Goal: Task Accomplishment & Management: Manage account settings

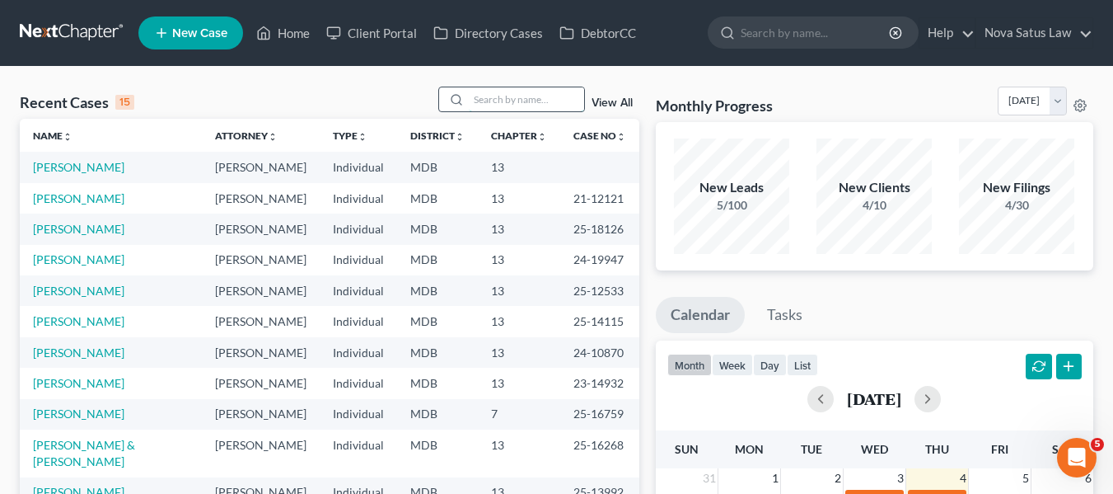
click at [493, 100] on input "search" at bounding box center [526, 99] width 115 height 24
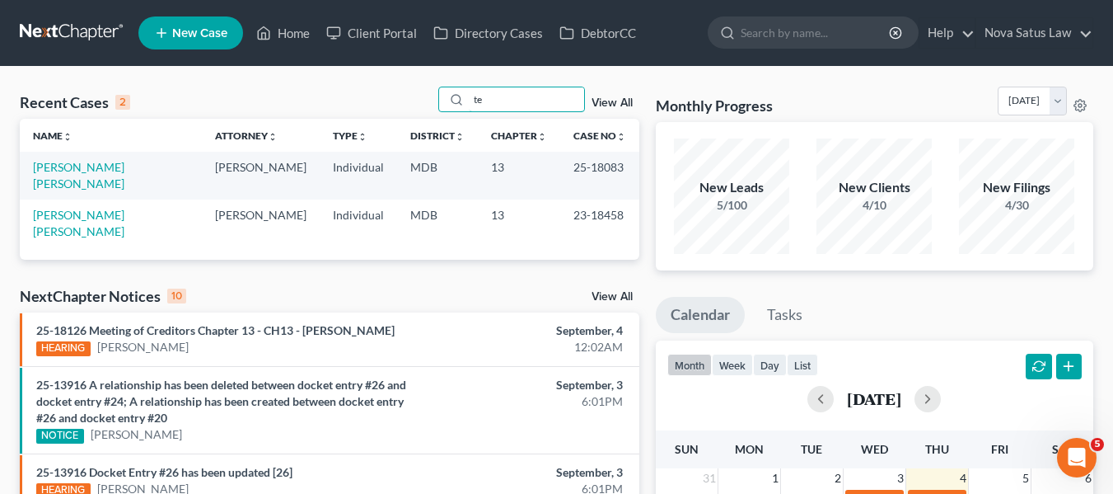
type input "t"
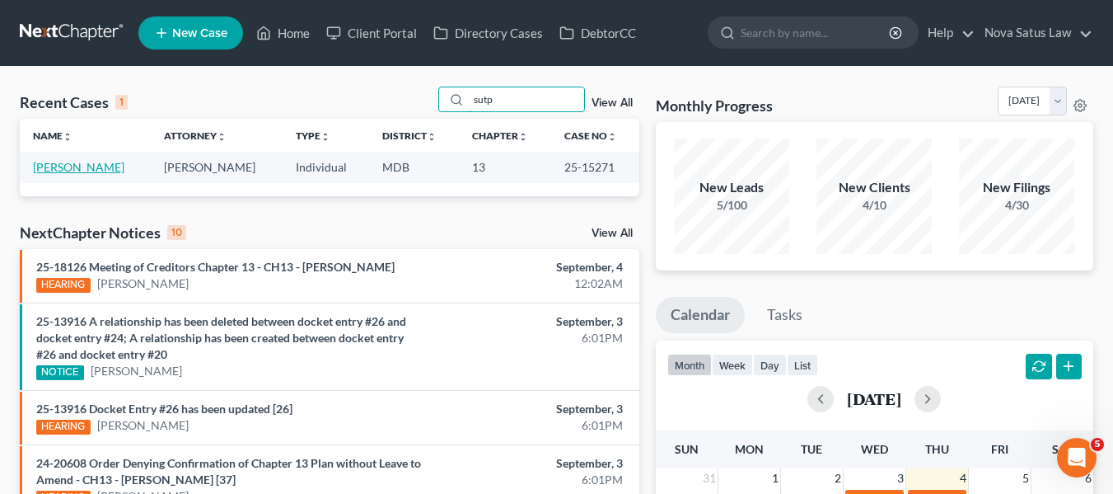
type input "sutp"
click at [45, 166] on link "[PERSON_NAME]" at bounding box center [78, 167] width 91 height 14
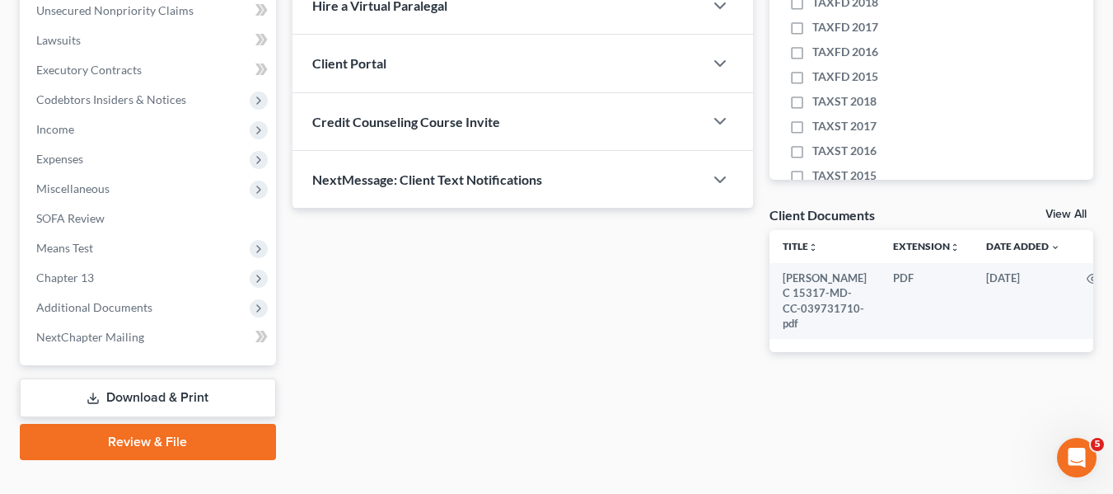
scroll to position [442, 0]
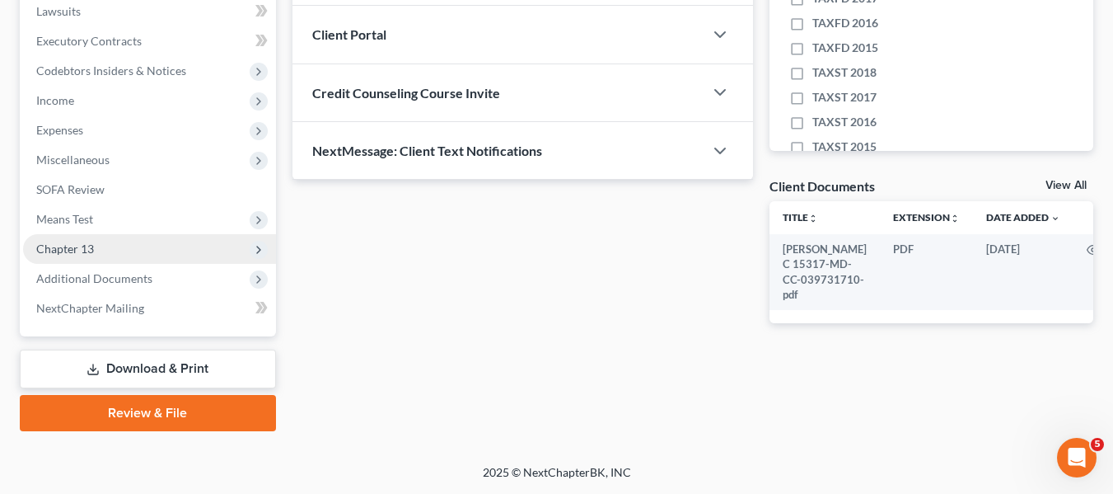
click at [68, 253] on span "Chapter 13" at bounding box center [65, 248] width 58 height 14
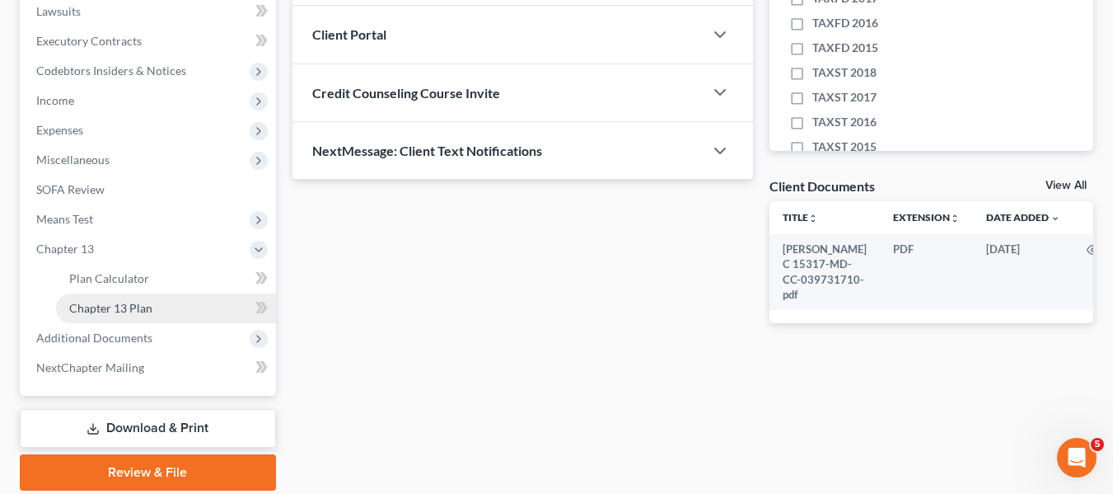
click at [81, 298] on link "Chapter 13 Plan" at bounding box center [166, 308] width 220 height 30
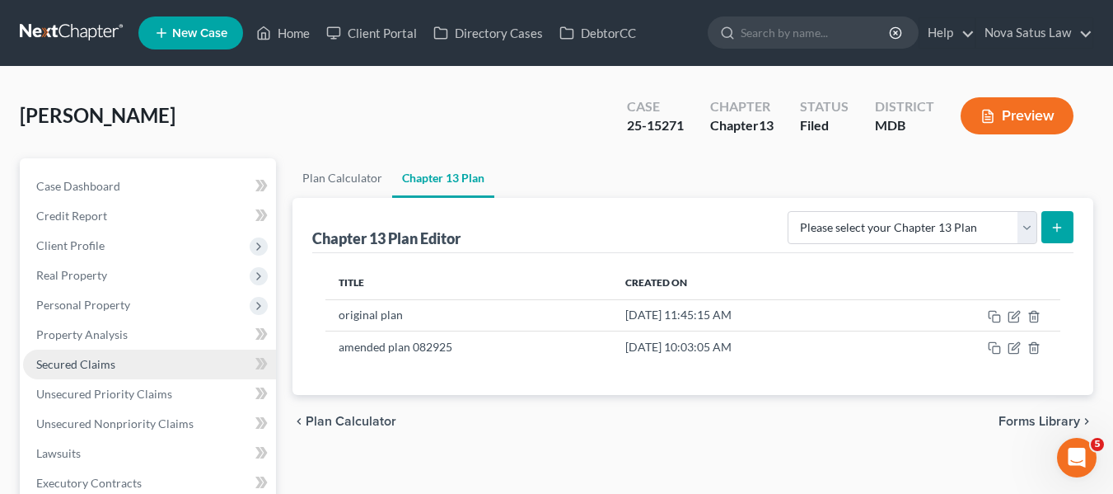
click at [133, 354] on link "Secured Claims" at bounding box center [149, 364] width 253 height 30
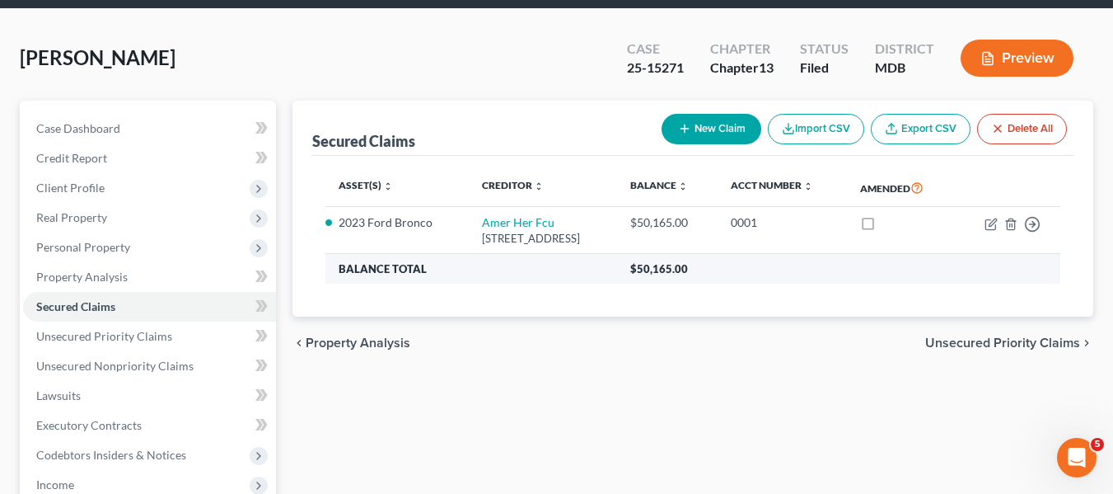
scroll to position [57, 0]
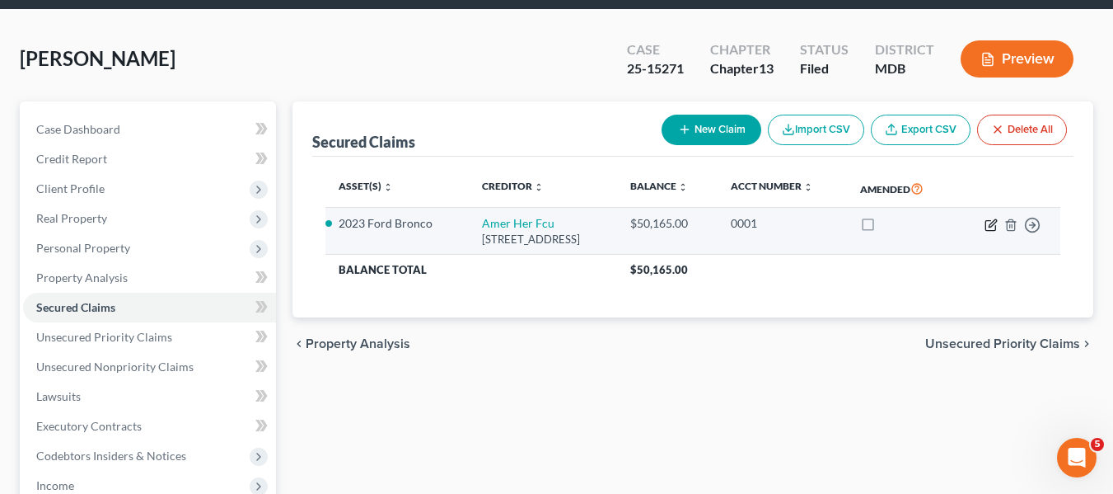
click at [991, 227] on icon "button" at bounding box center [992, 222] width 7 height 7
select select "39"
select select "0"
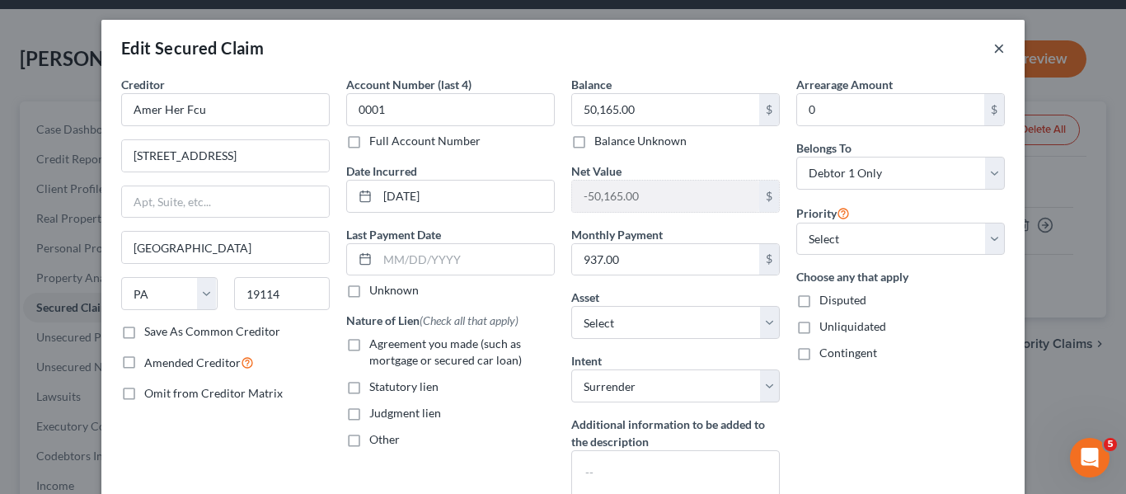
click at [993, 49] on button "×" at bounding box center [999, 48] width 12 height 20
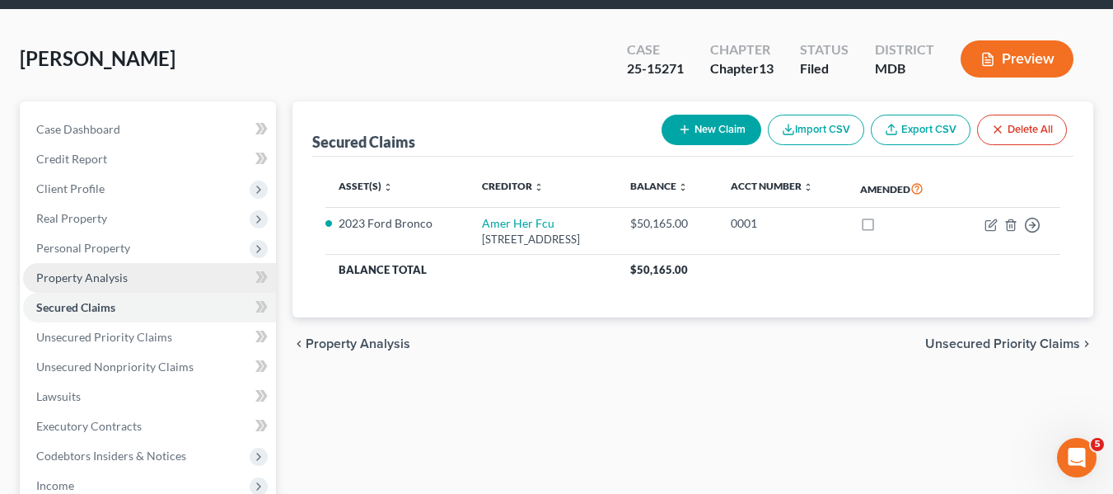
click at [143, 274] on link "Property Analysis" at bounding box center [149, 278] width 253 height 30
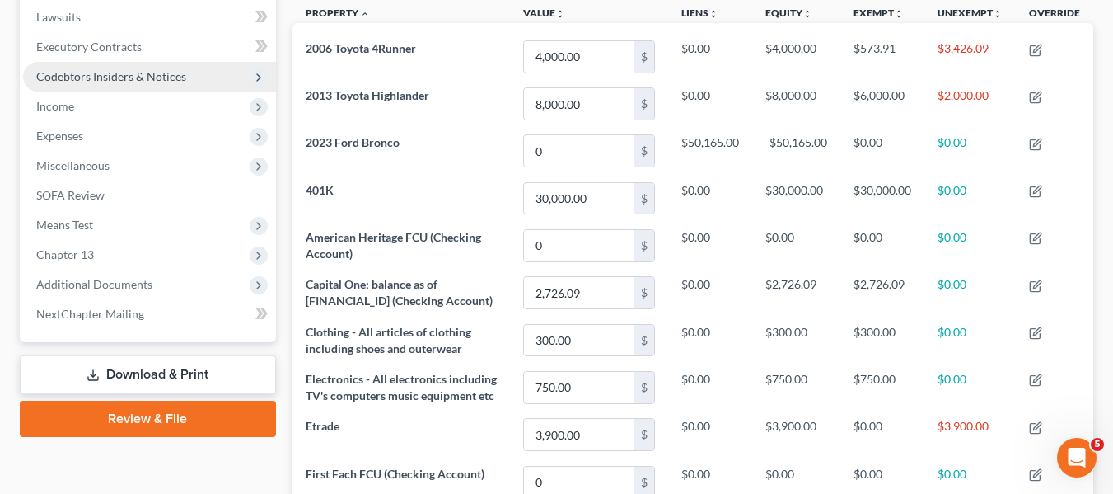
scroll to position [434, 0]
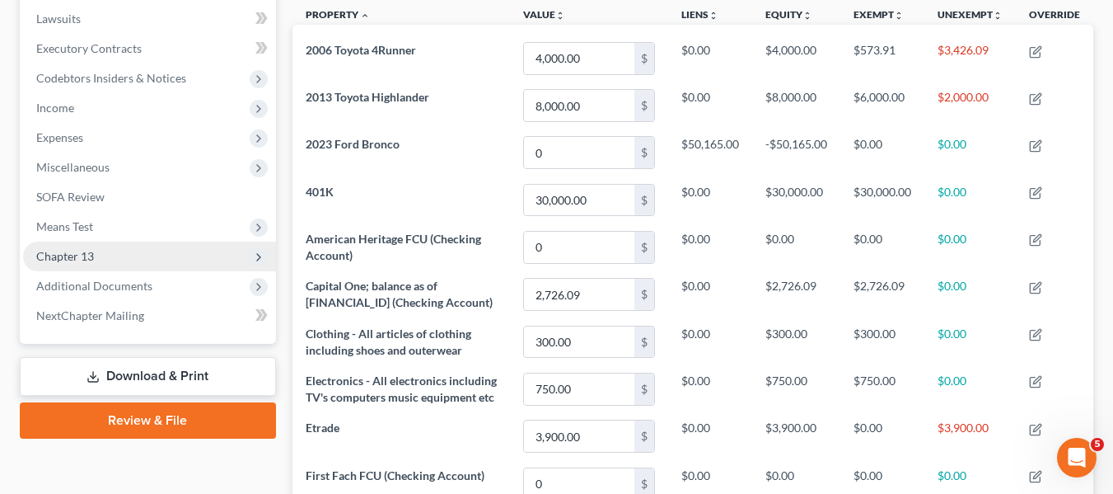
click at [94, 252] on span "Chapter 13" at bounding box center [149, 256] width 253 height 30
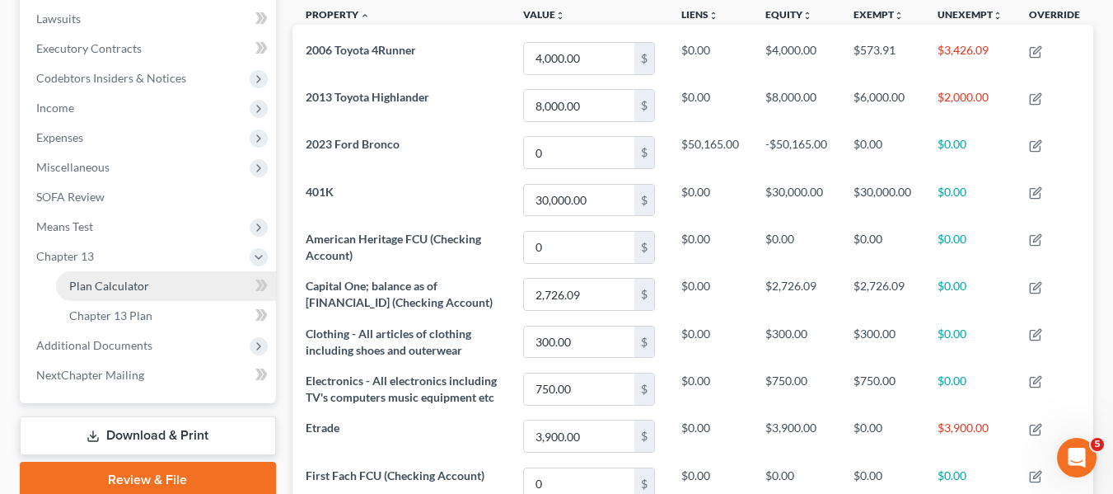
click at [107, 291] on span "Plan Calculator" at bounding box center [109, 286] width 80 height 14
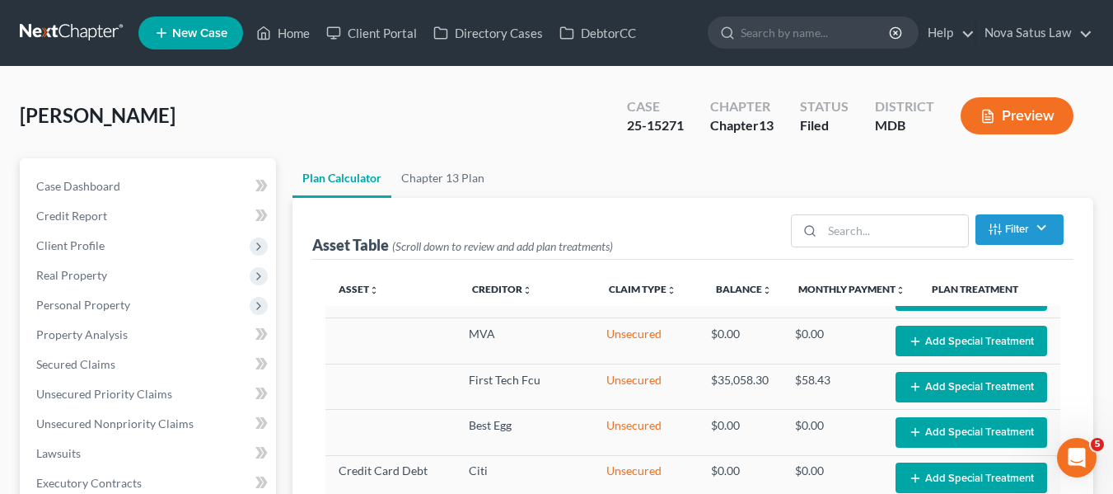
select select "59"
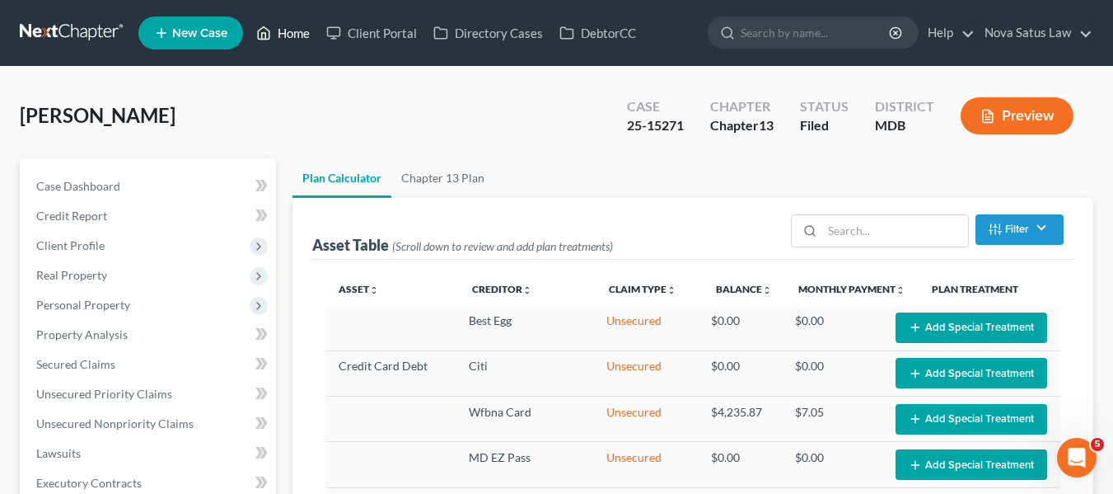
click at [305, 36] on link "Home" at bounding box center [283, 33] width 70 height 30
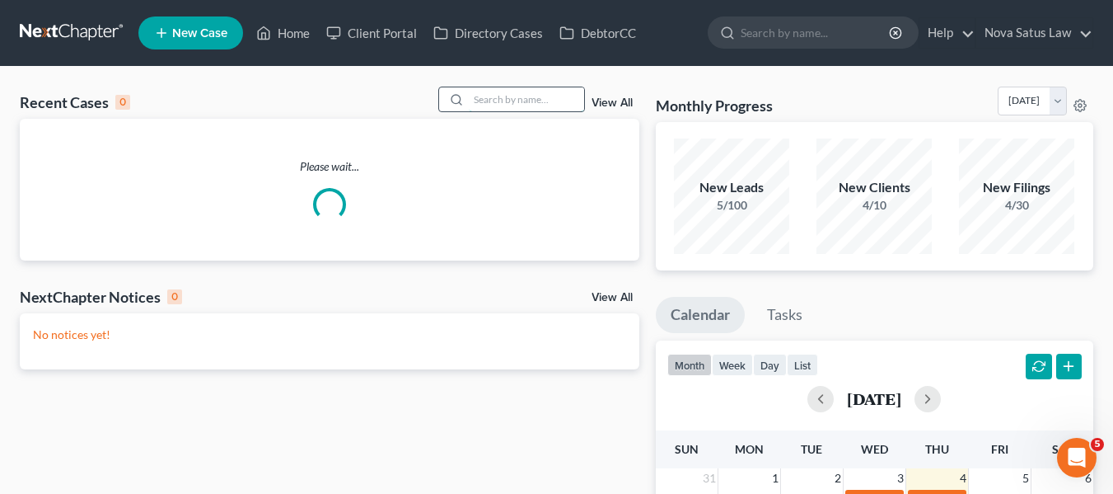
click at [494, 93] on input "search" at bounding box center [526, 99] width 115 height 24
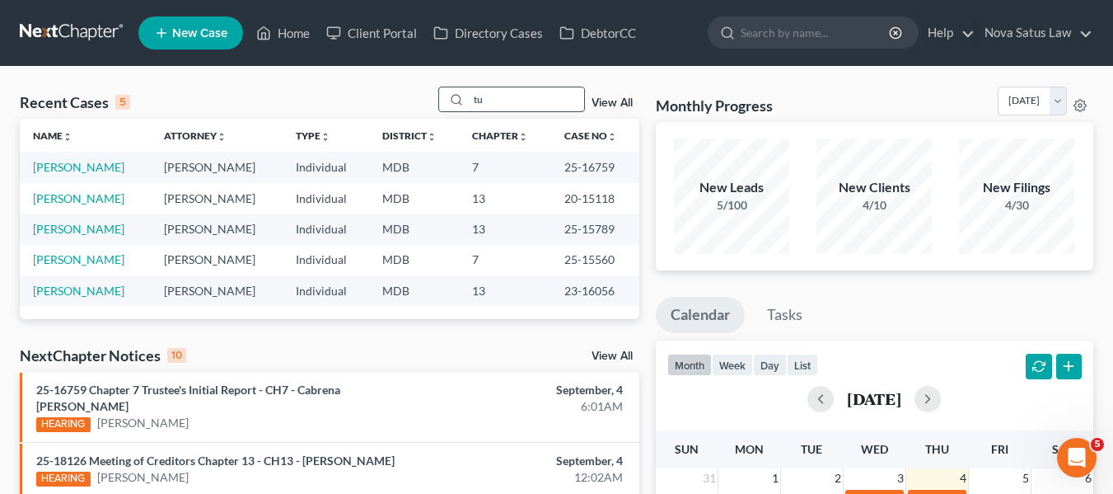
type input "t"
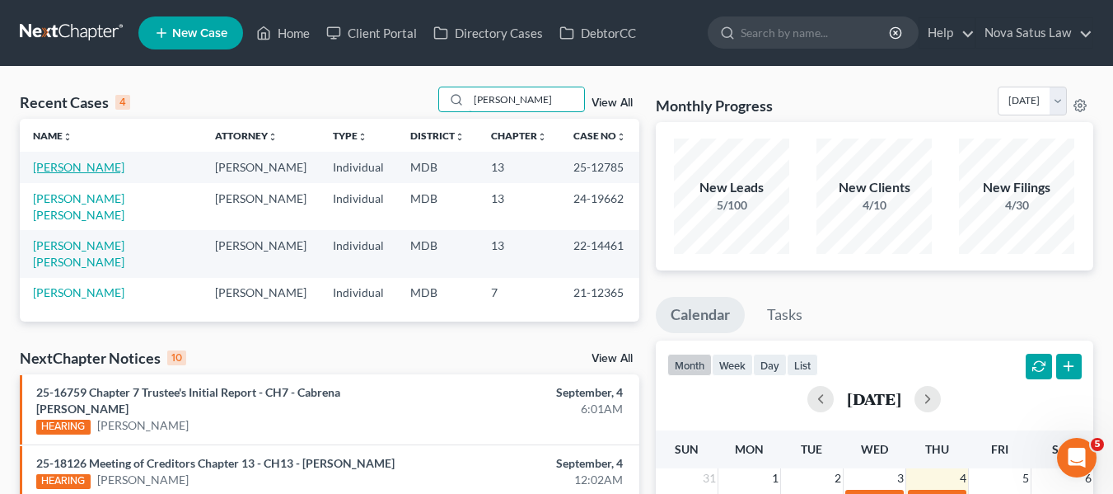
type input "[PERSON_NAME]"
click at [53, 169] on link "[PERSON_NAME]" at bounding box center [78, 167] width 91 height 14
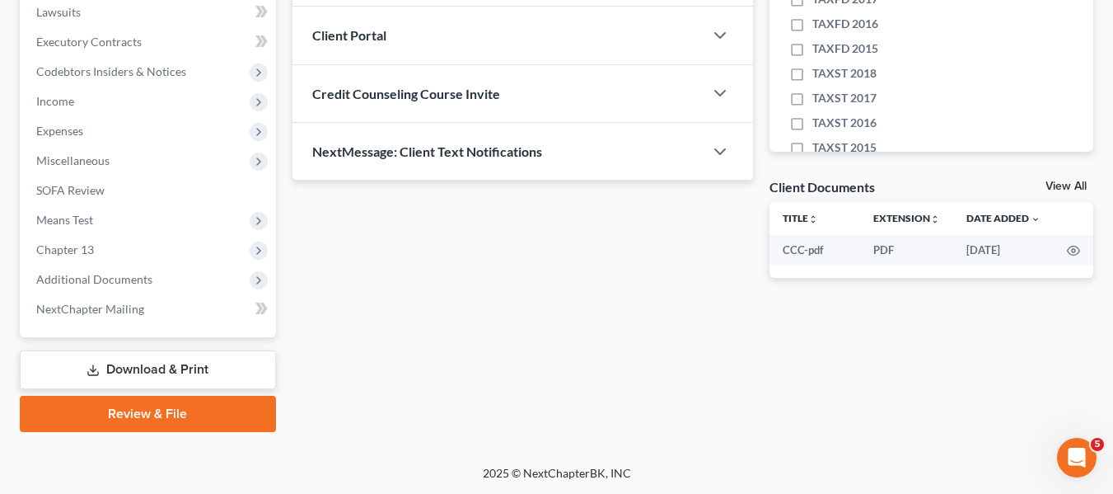
scroll to position [442, 0]
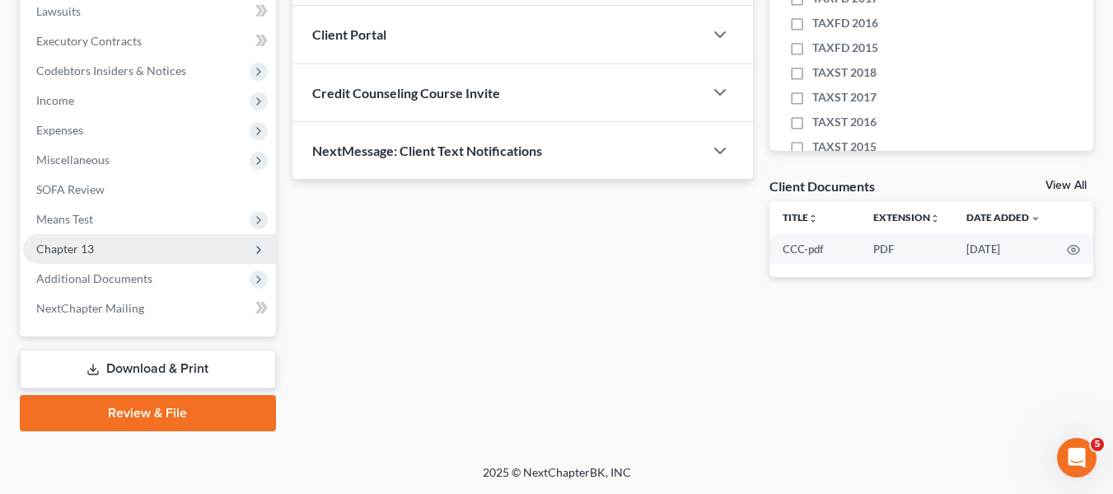
click at [67, 247] on span "Chapter 13" at bounding box center [65, 248] width 58 height 14
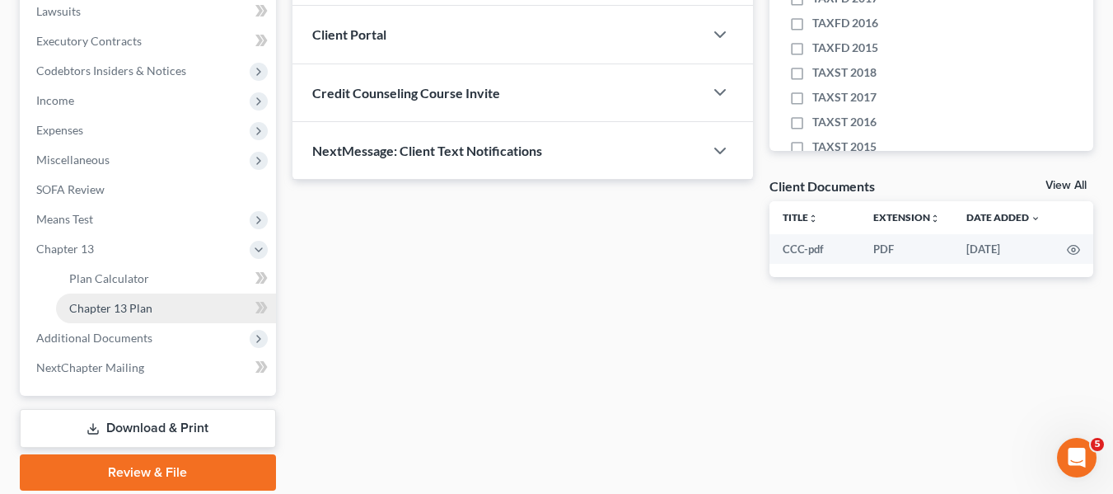
click at [110, 298] on link "Chapter 13 Plan" at bounding box center [166, 308] width 220 height 30
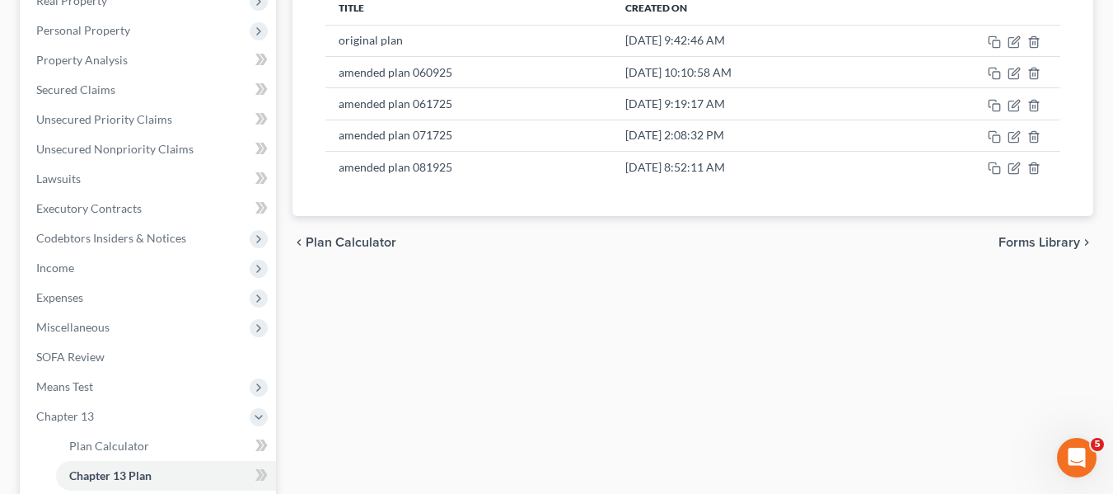
scroll to position [275, 0]
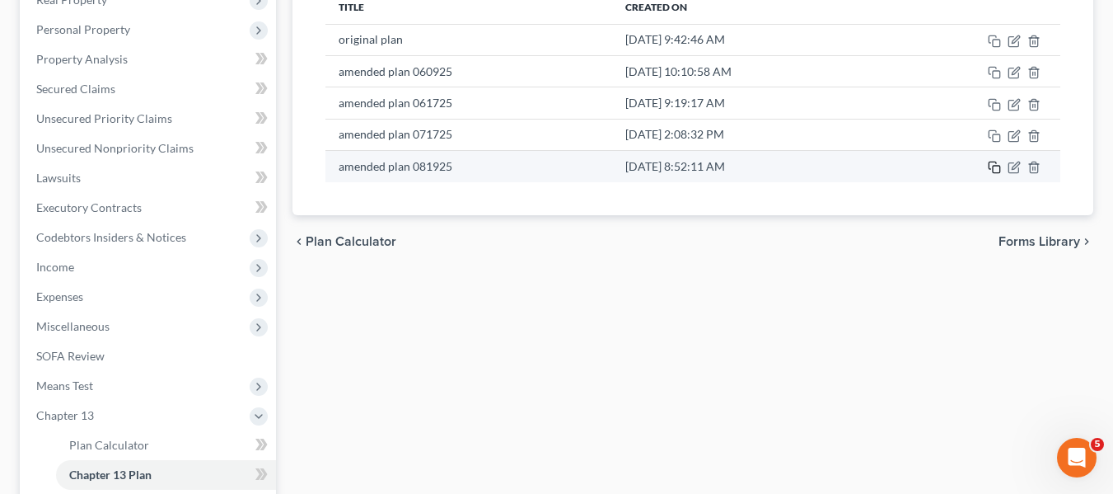
click at [995, 168] on icon "button" at bounding box center [994, 167] width 13 height 13
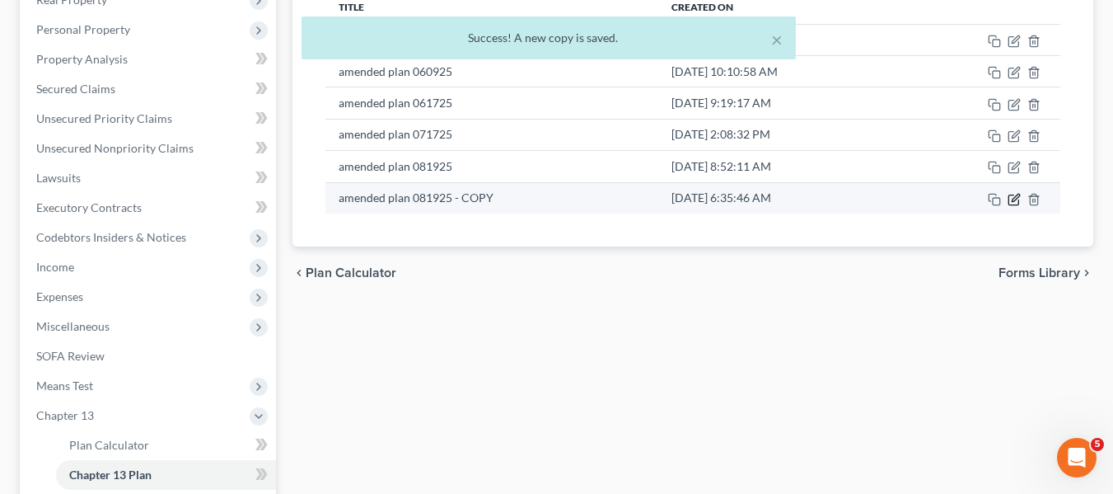
click at [1014, 201] on icon "button" at bounding box center [1015, 197] width 7 height 7
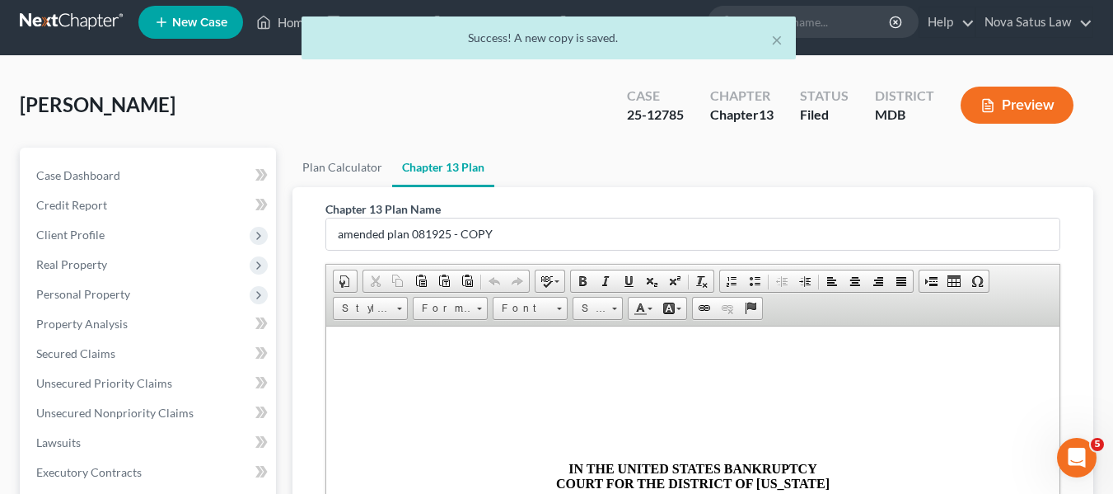
scroll to position [0, 0]
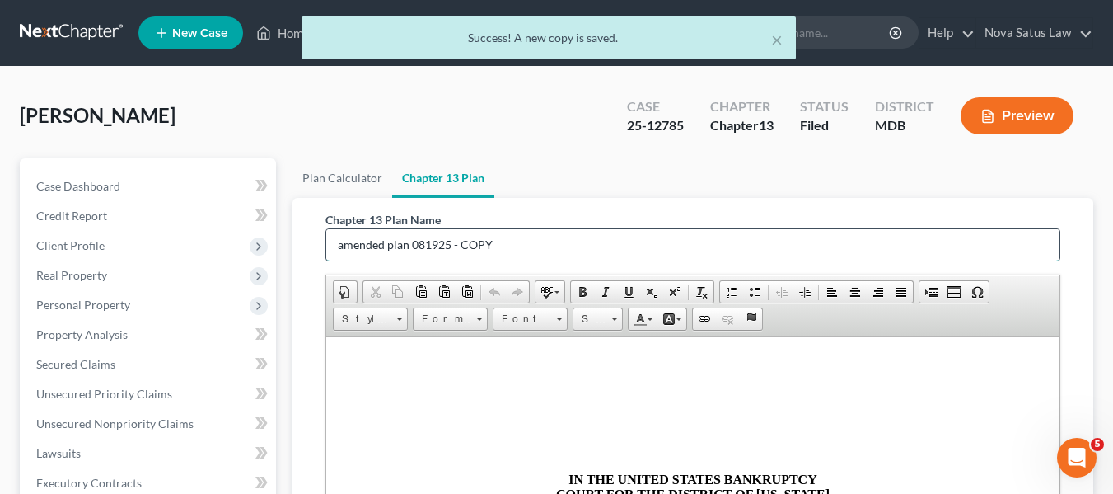
click at [542, 259] on input "amended plan 081925 - COPY" at bounding box center [692, 244] width 733 height 31
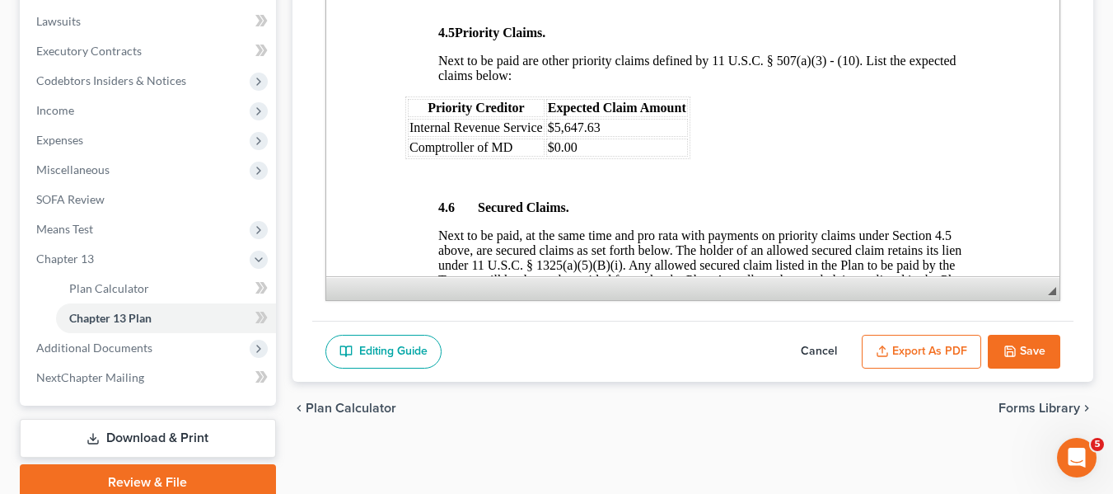
scroll to position [2340, 0]
type input "amended plan 090425"
click at [584, 156] on td "$0.00" at bounding box center [617, 147] width 142 height 18
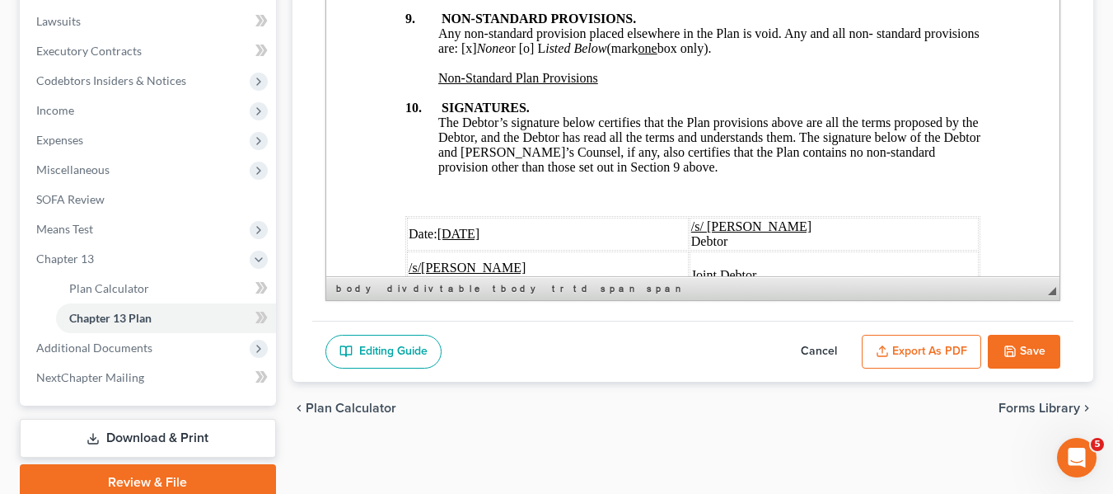
scroll to position [6482, 0]
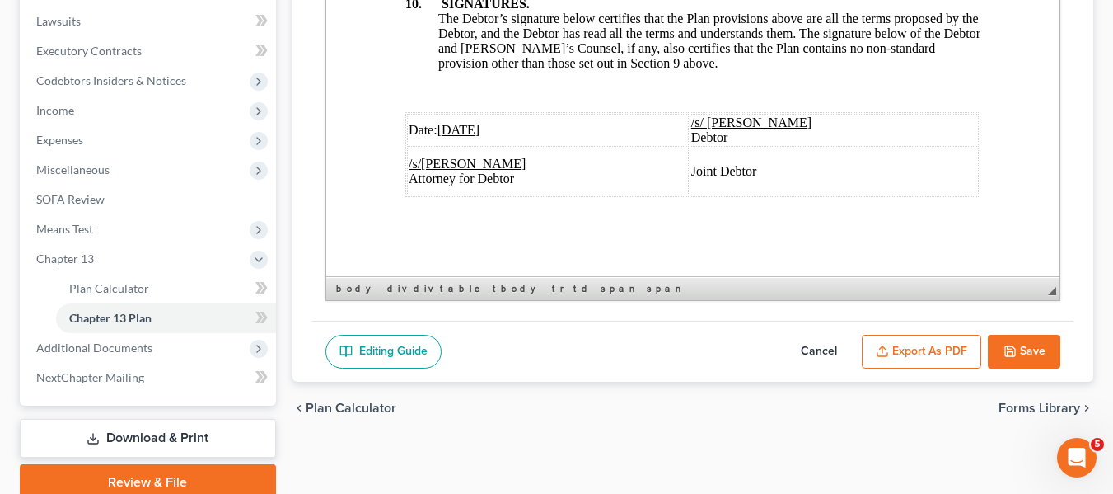
click at [448, 123] on u "[DATE]" at bounding box center [458, 130] width 43 height 14
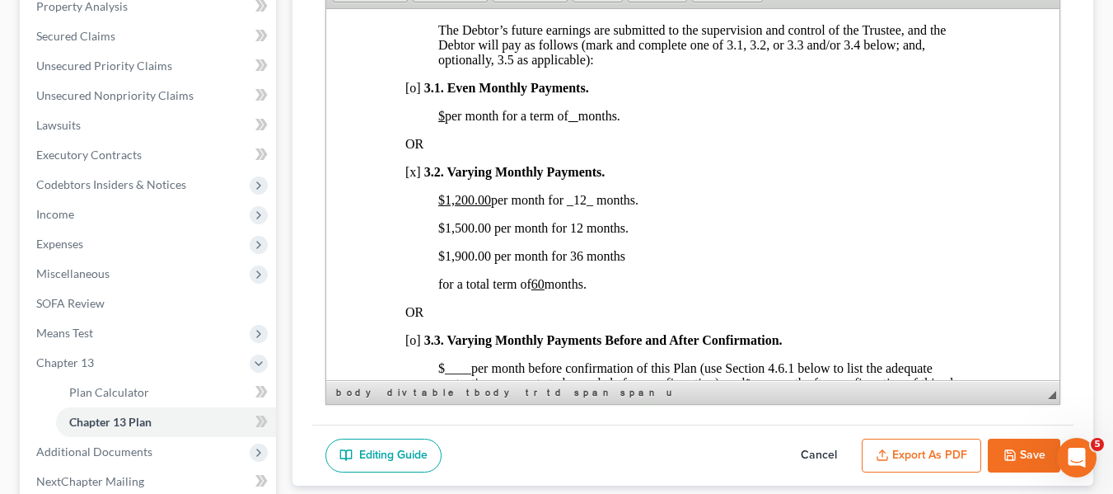
scroll to position [1183, 0]
click at [443, 263] on font "$1,900.00 per month for 36 months" at bounding box center [531, 256] width 187 height 14
click at [898, 463] on button "Export as PDF" at bounding box center [921, 455] width 119 height 35
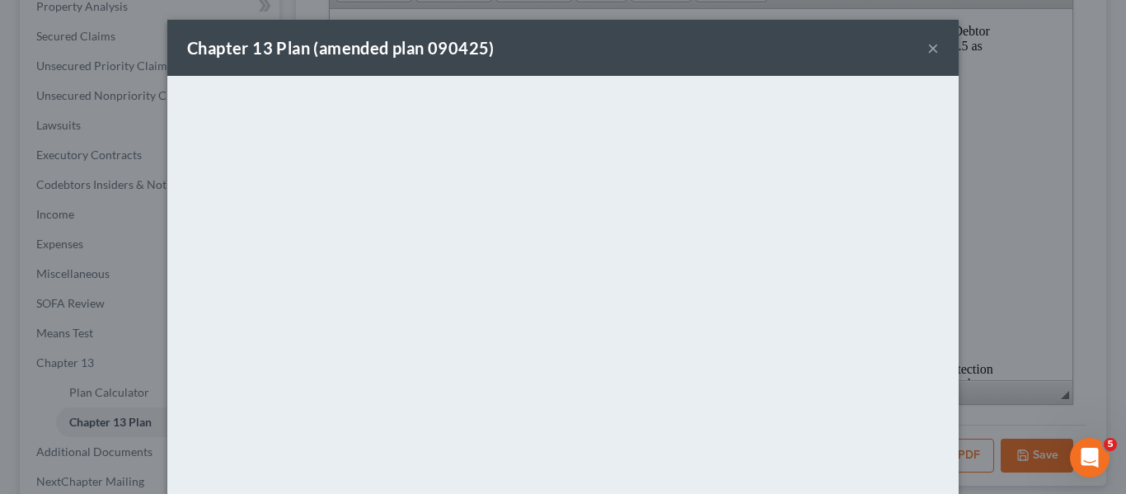
click at [763, 34] on div "Chapter 13 Plan (amended plan 090425) ×" at bounding box center [562, 48] width 791 height 56
click at [927, 49] on button "×" at bounding box center [933, 48] width 12 height 20
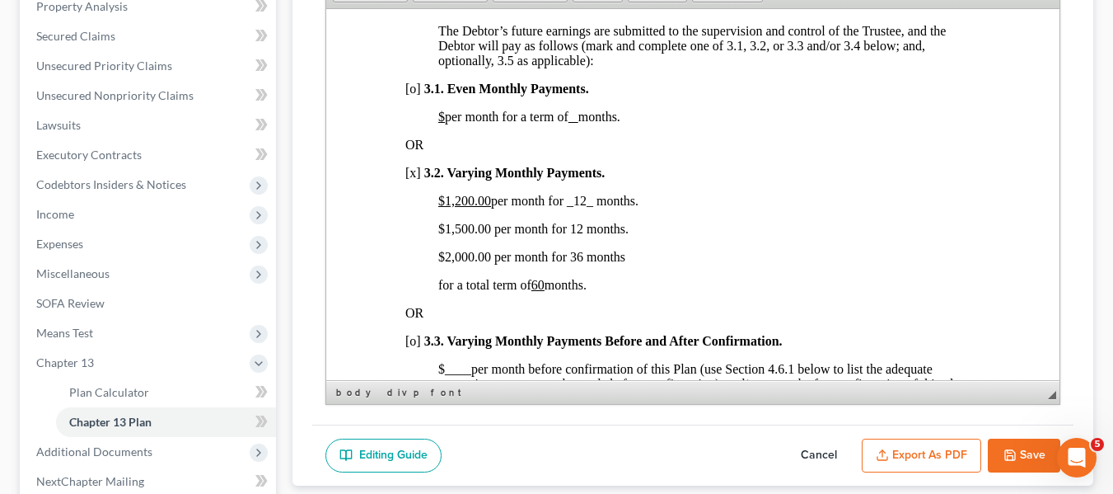
click at [1008, 457] on icon "button" at bounding box center [1010, 454] width 13 height 13
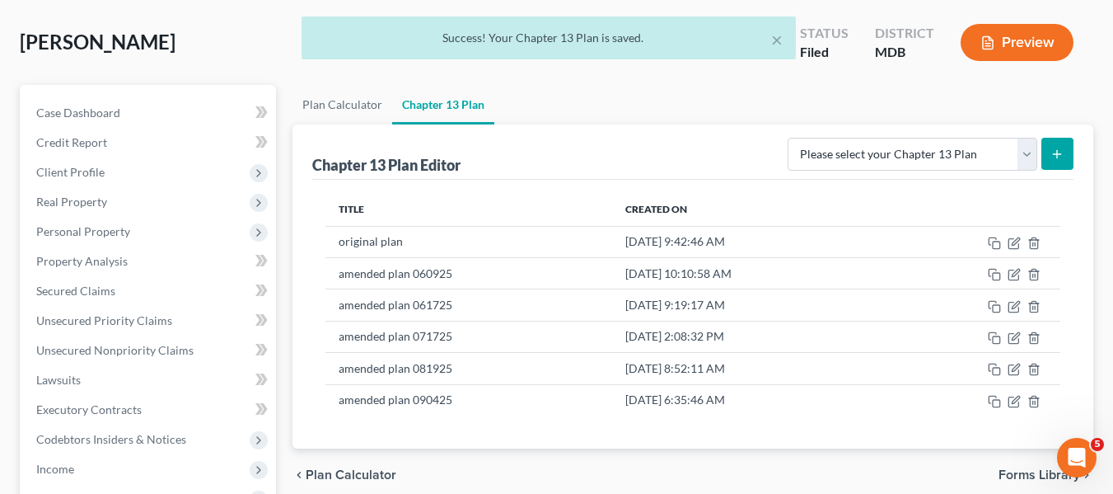
scroll to position [0, 0]
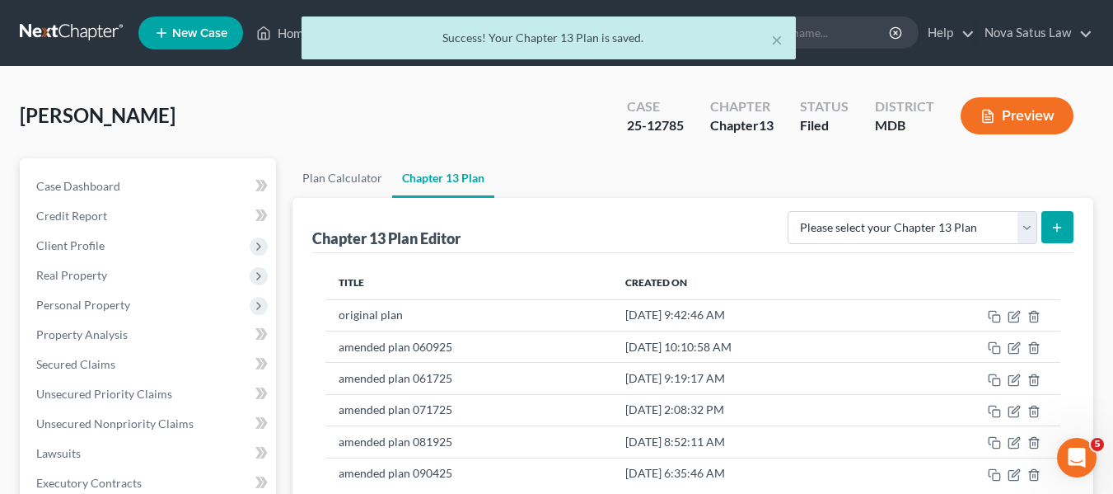
click at [287, 33] on div "× Success! Your Chapter 13 Plan is saved." at bounding box center [548, 41] width 1113 height 51
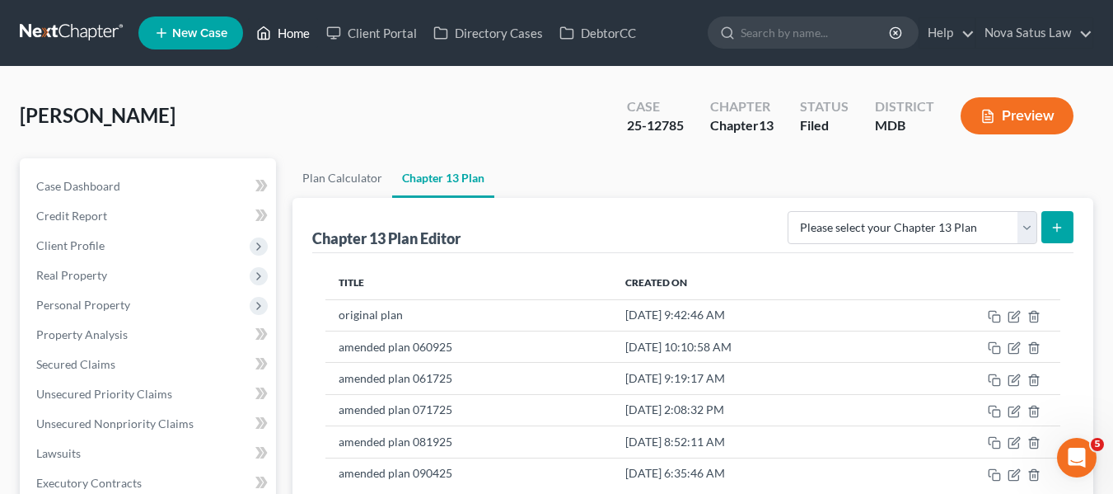
click at [287, 32] on link "Home" at bounding box center [283, 33] width 70 height 30
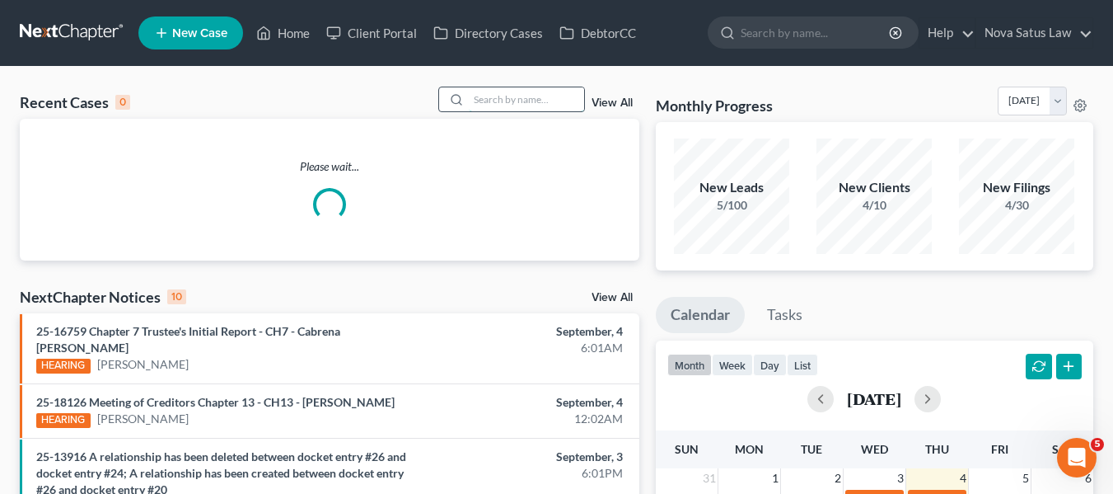
click at [478, 96] on input "search" at bounding box center [526, 99] width 115 height 24
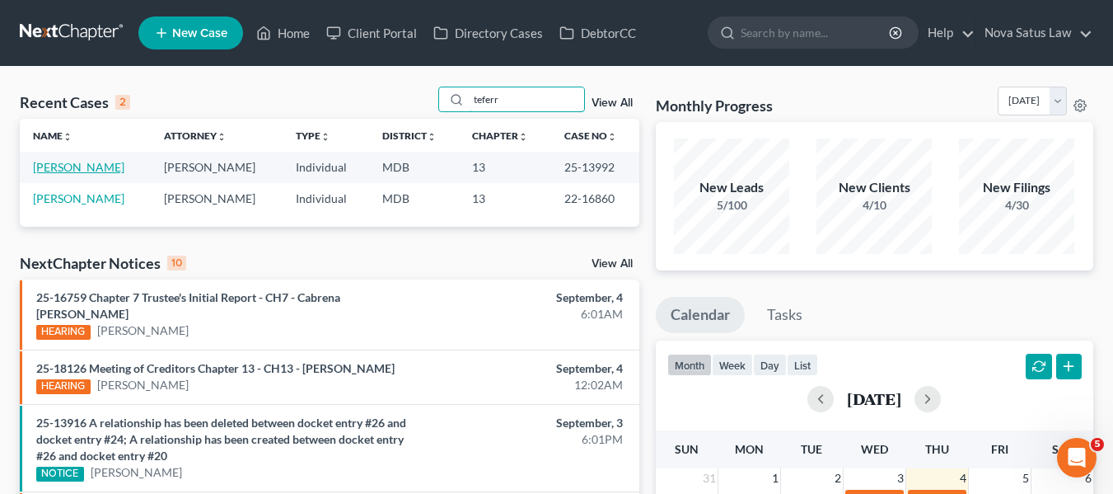
type input "teferr"
click at [54, 165] on link "[PERSON_NAME]" at bounding box center [78, 167] width 91 height 14
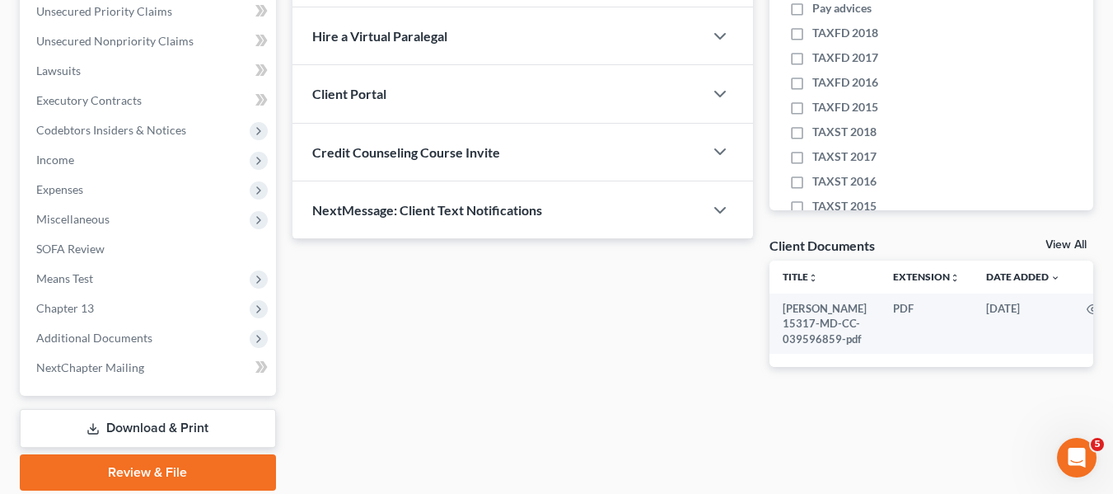
scroll to position [386, 0]
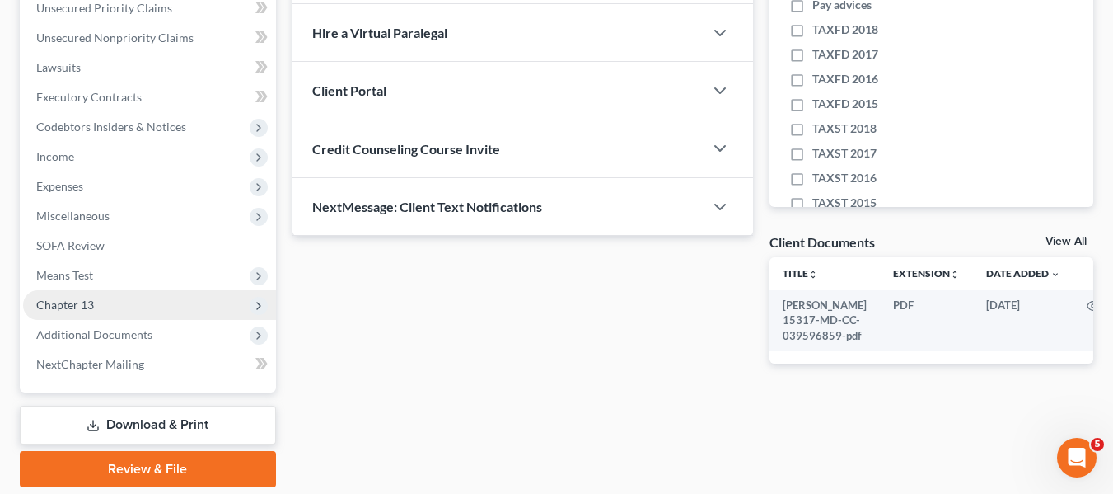
click at [59, 296] on span "Chapter 13" at bounding box center [149, 305] width 253 height 30
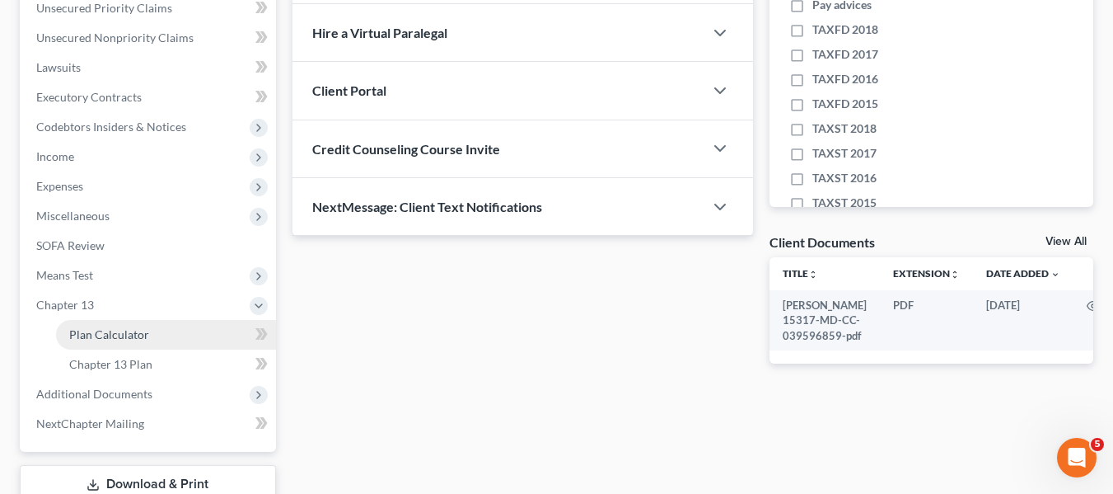
click at [84, 325] on link "Plan Calculator" at bounding box center [166, 335] width 220 height 30
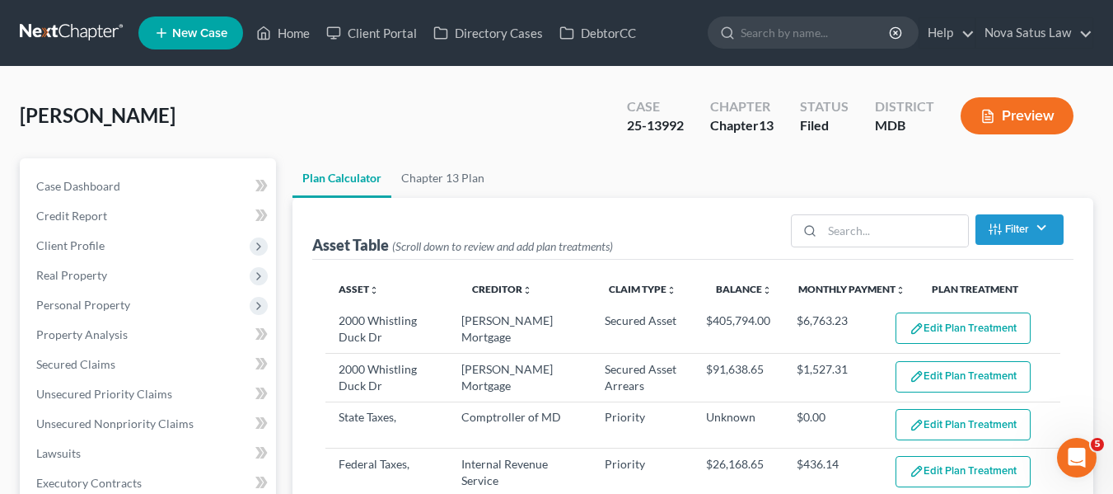
select select "59"
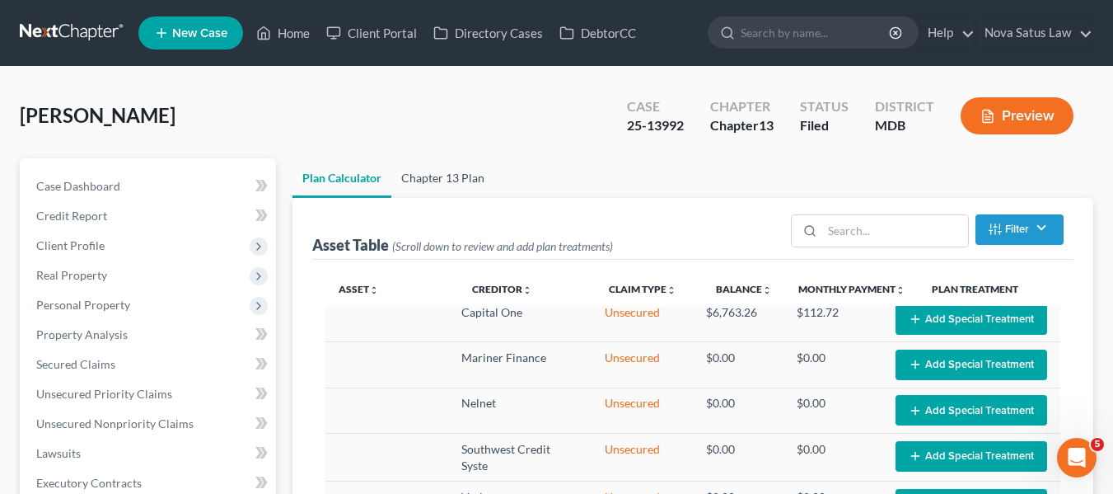
click at [448, 171] on link "Chapter 13 Plan" at bounding box center [442, 178] width 103 height 40
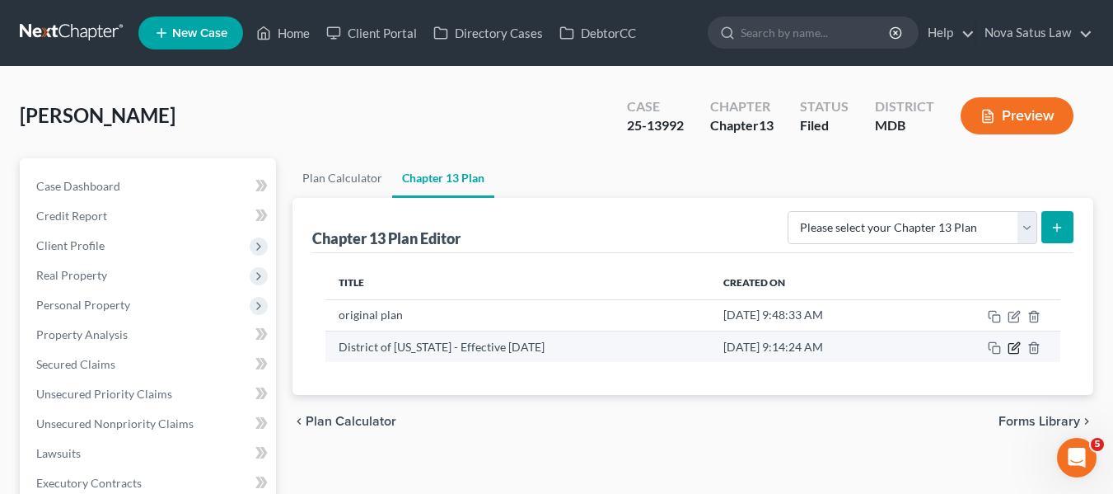
click at [1011, 350] on icon "button" at bounding box center [1014, 347] width 13 height 13
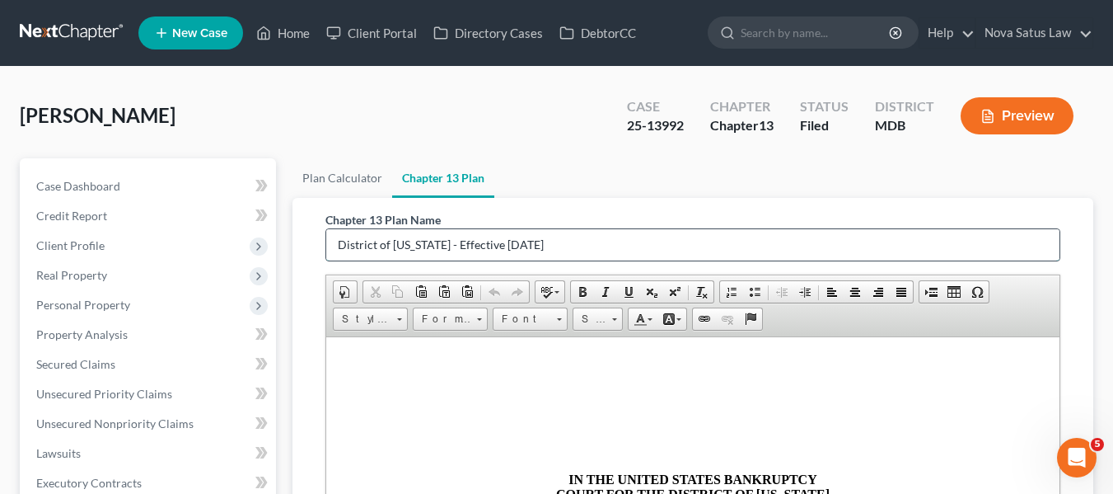
click at [588, 239] on input "District of [US_STATE] - Effective [DATE]" at bounding box center [692, 244] width 733 height 31
type input "D"
type input "amended plan 080325"
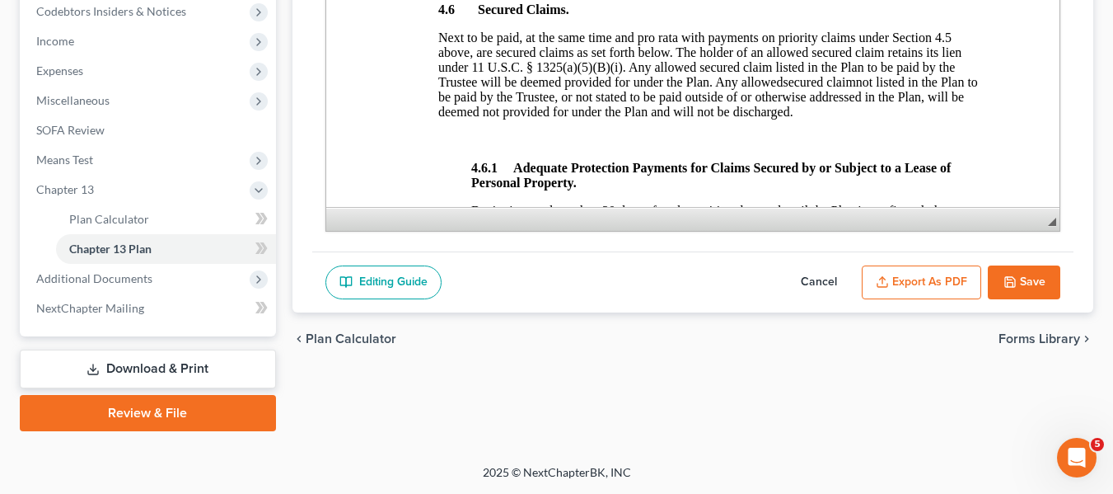
scroll to position [2440, 0]
click at [1010, 280] on icon "button" at bounding box center [1010, 281] width 13 height 13
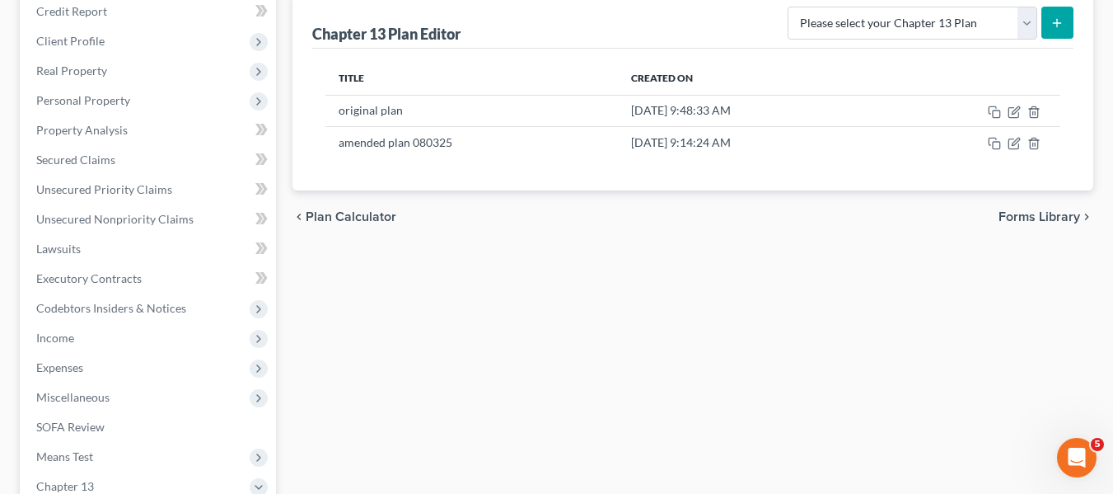
scroll to position [204, 0]
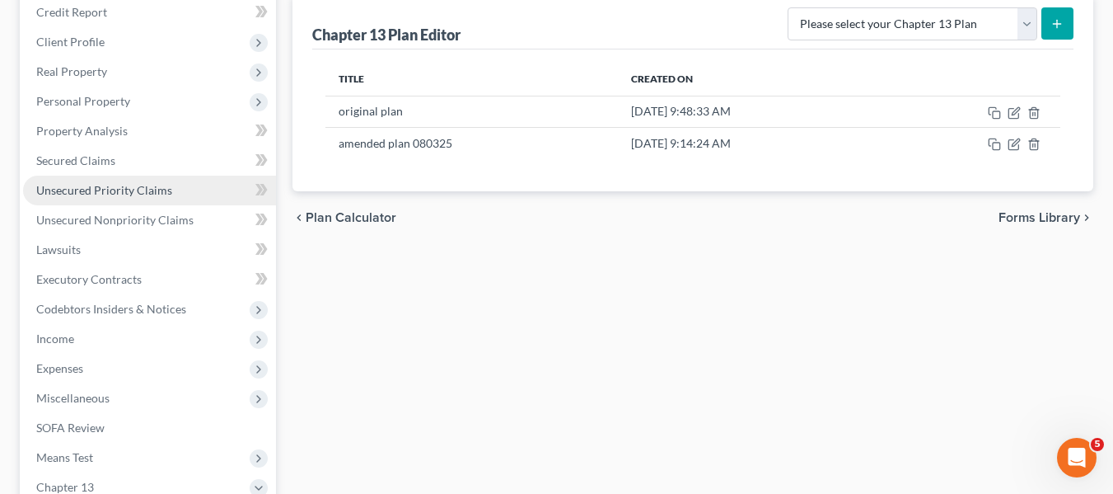
click at [105, 191] on span "Unsecured Priority Claims" at bounding box center [104, 190] width 136 height 14
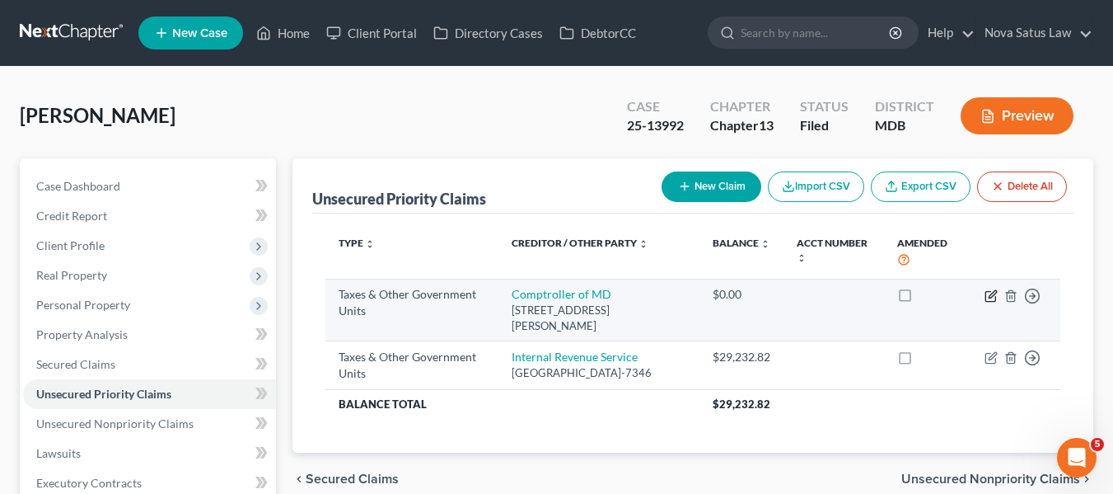
click at [987, 298] on icon "button" at bounding box center [991, 295] width 13 height 13
select select "2"
select select "21"
select select "0"
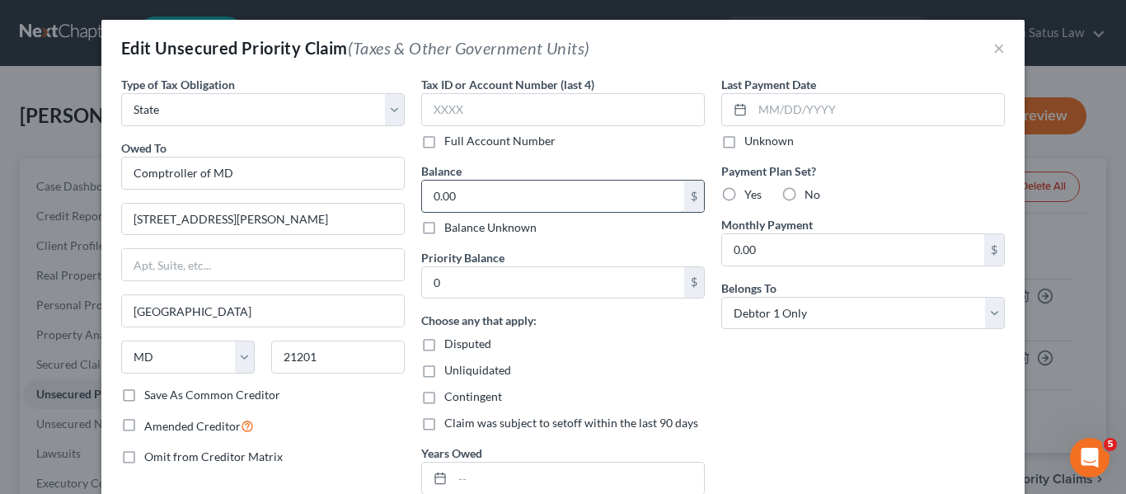
click at [499, 190] on input "0.00" at bounding box center [553, 195] width 262 height 31
type input "22,323"
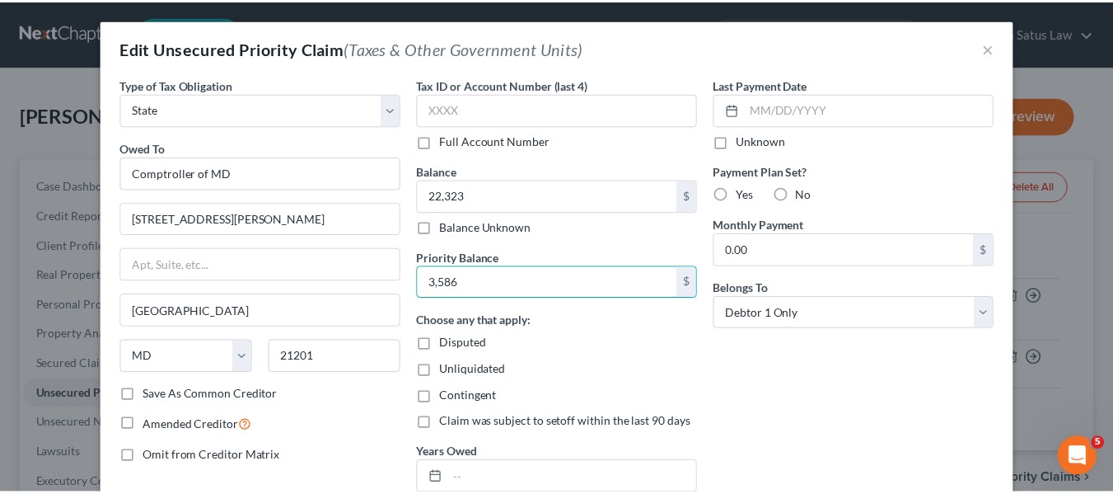
scroll to position [165, 0]
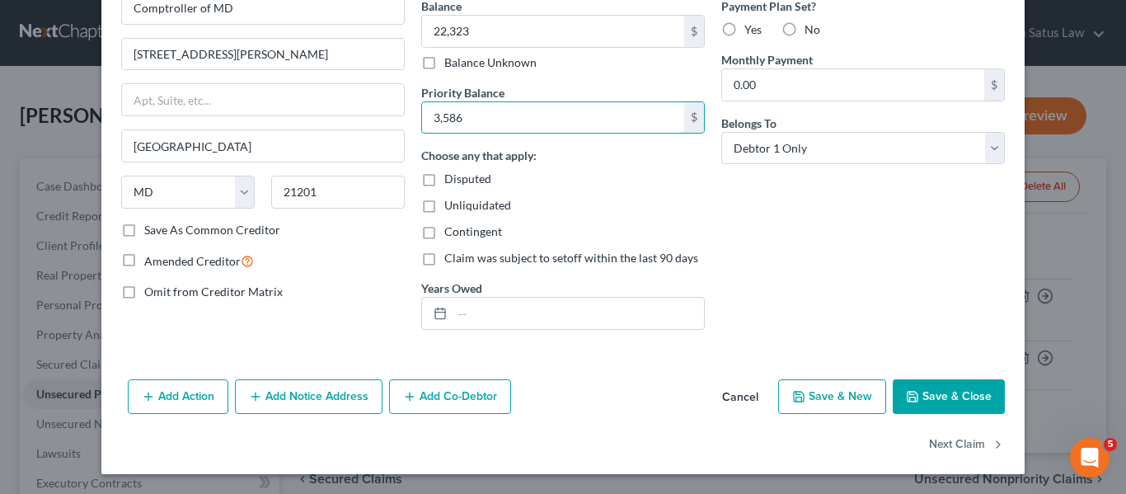
type input "3,586"
click at [935, 387] on button "Save & Close" at bounding box center [948, 396] width 112 height 35
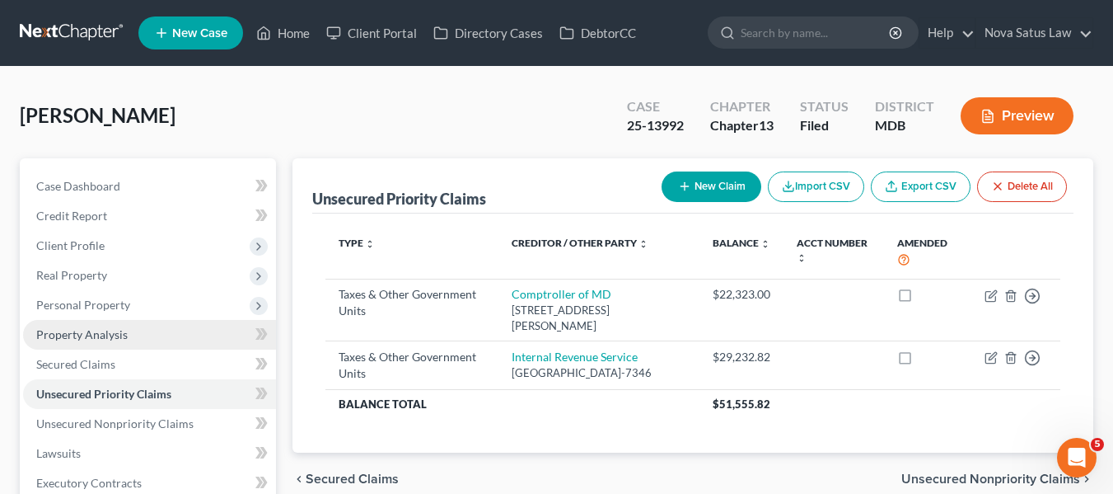
click at [73, 335] on span "Property Analysis" at bounding box center [81, 334] width 91 height 14
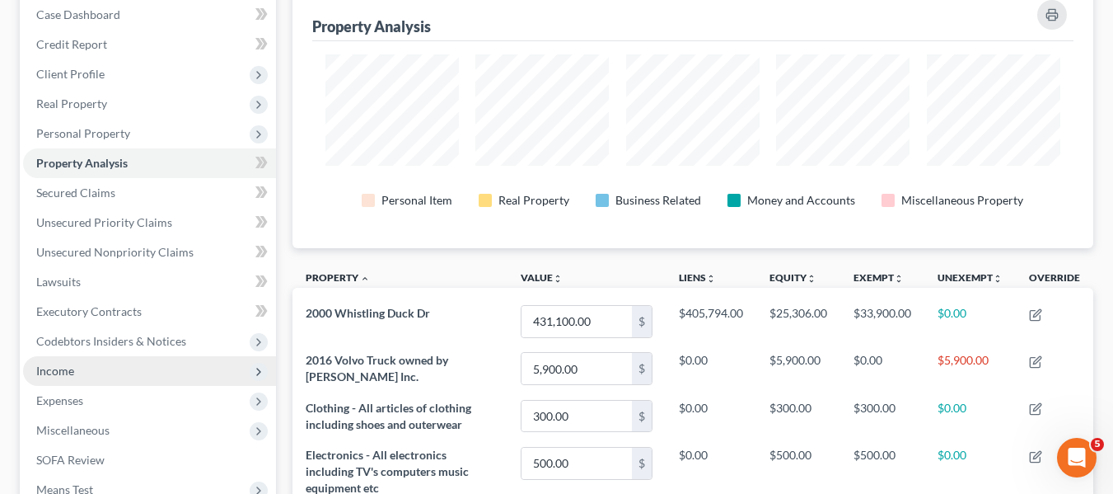
scroll to position [171, 0]
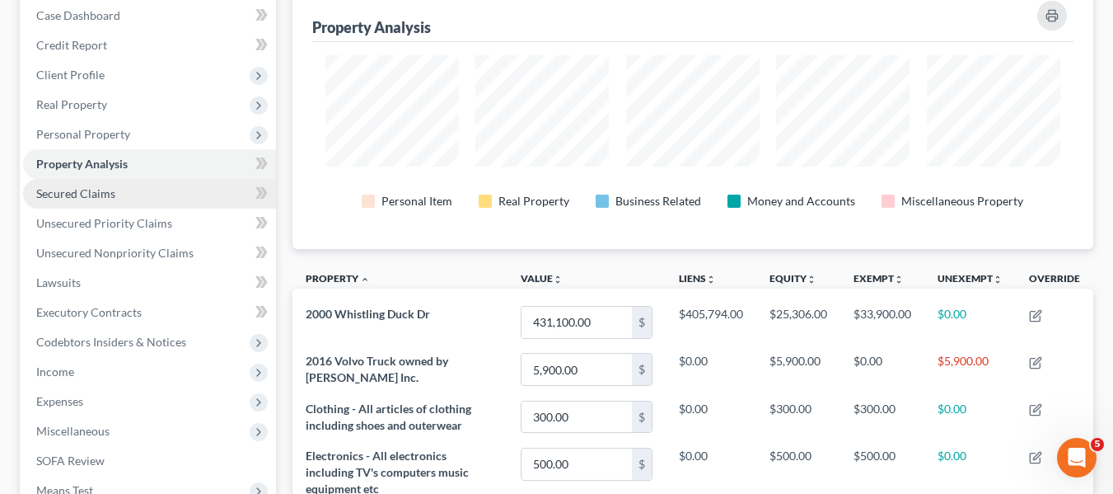
click at [110, 190] on span "Secured Claims" at bounding box center [75, 193] width 79 height 14
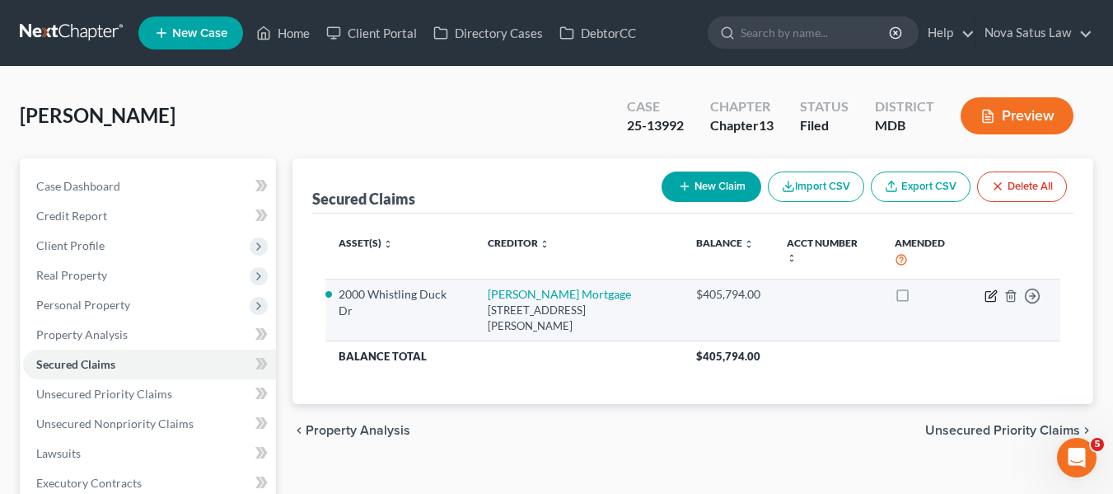
click at [991, 293] on icon "button" at bounding box center [992, 293] width 7 height 7
select select "4"
select select "0"
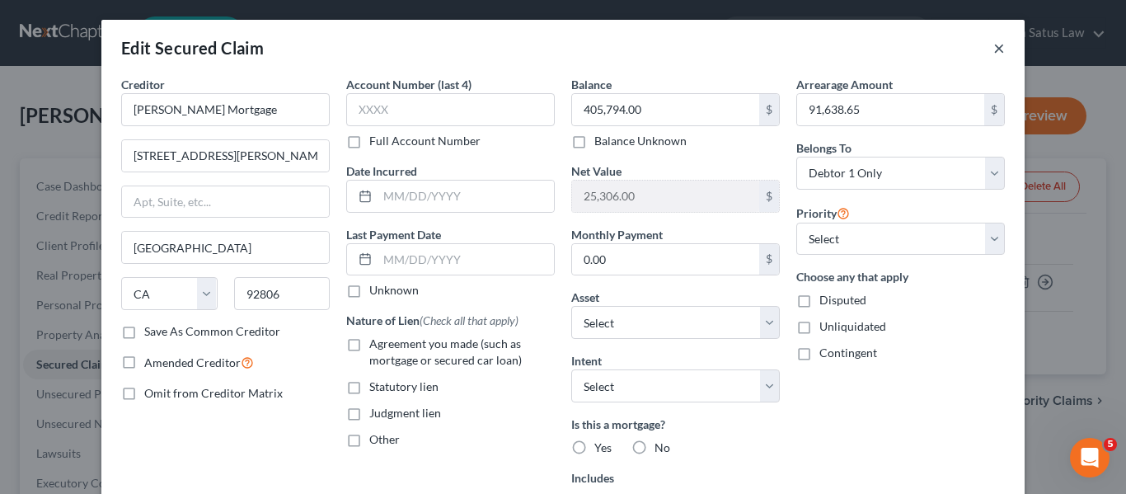
click at [993, 48] on button "×" at bounding box center [999, 48] width 12 height 20
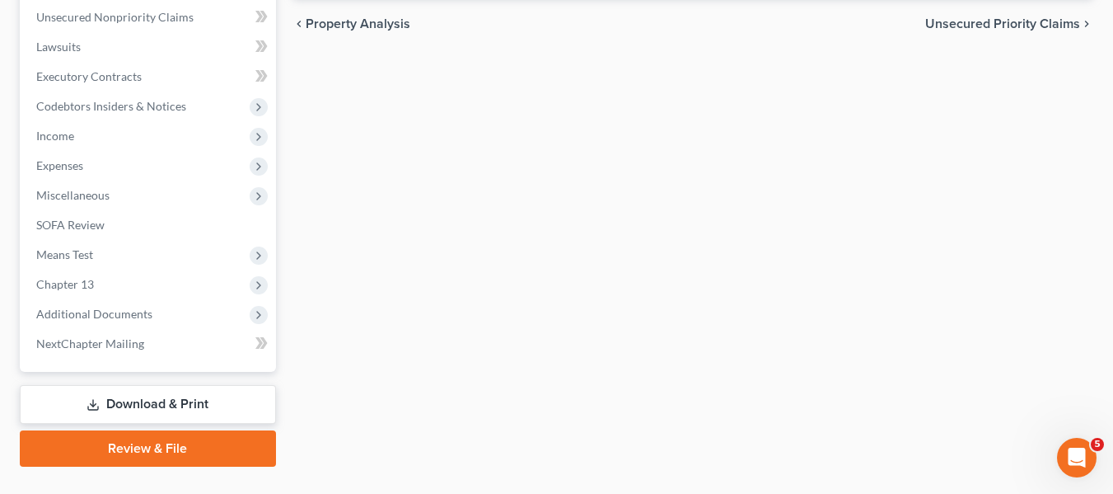
scroll to position [442, 0]
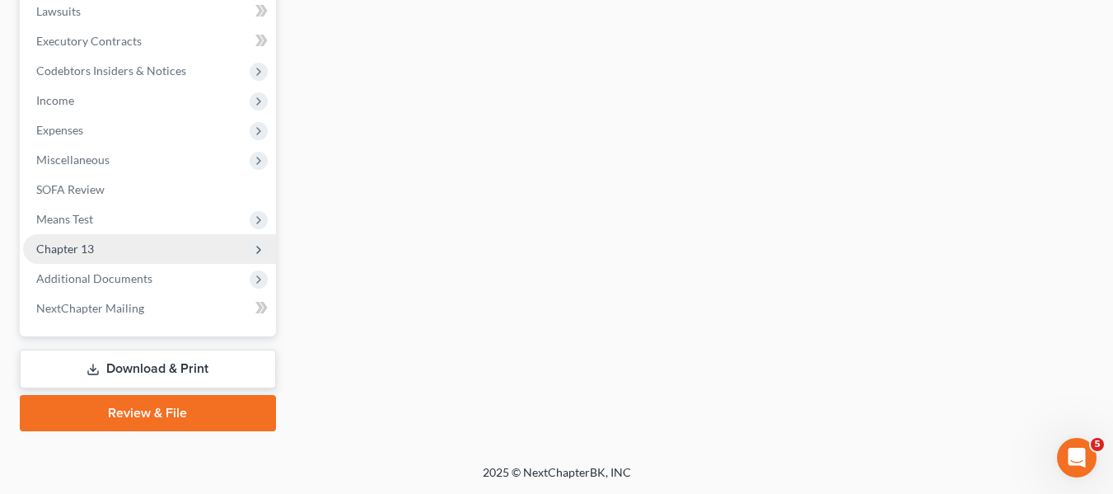
click at [96, 244] on span "Chapter 13" at bounding box center [149, 249] width 253 height 30
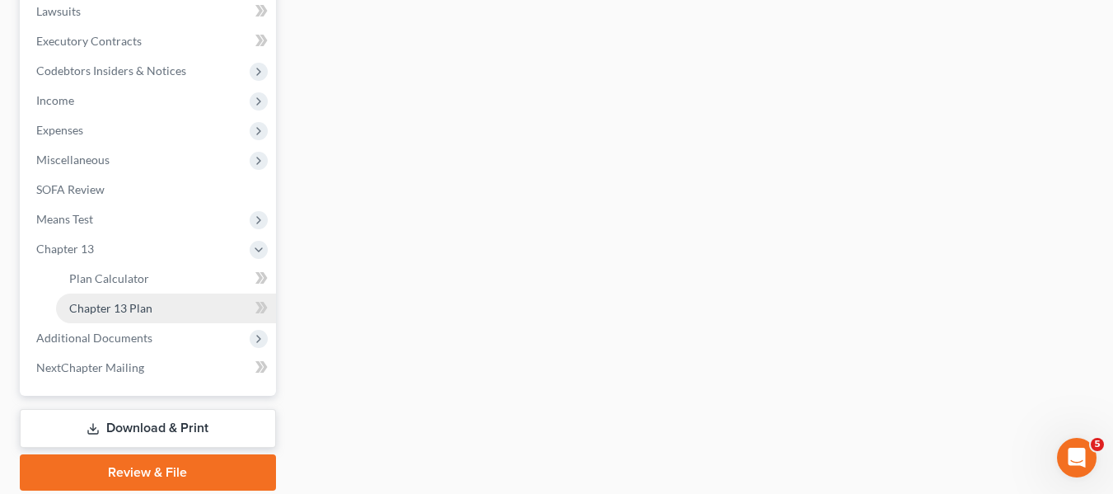
click at [114, 304] on span "Chapter 13 Plan" at bounding box center [110, 308] width 83 height 14
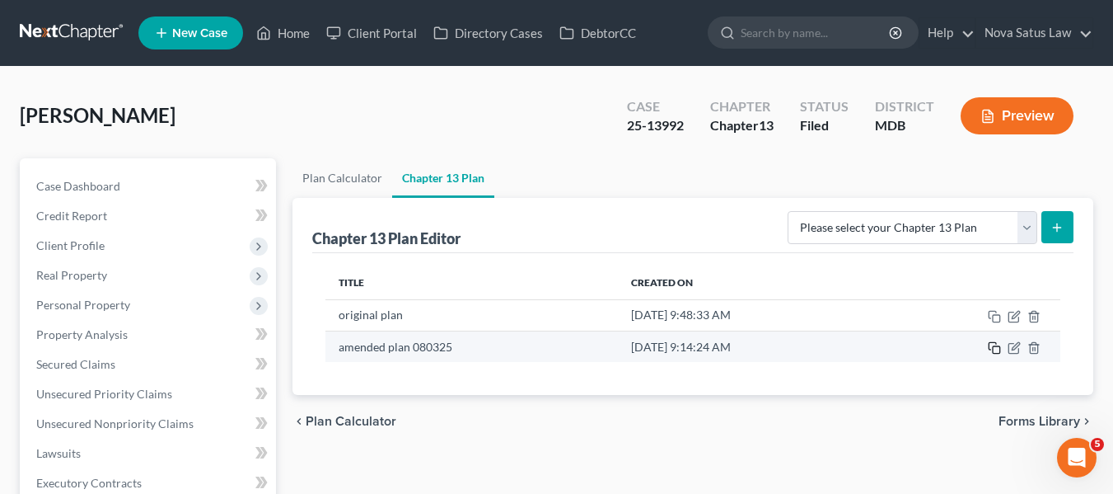
click at [997, 348] on icon "button" at bounding box center [994, 347] width 13 height 13
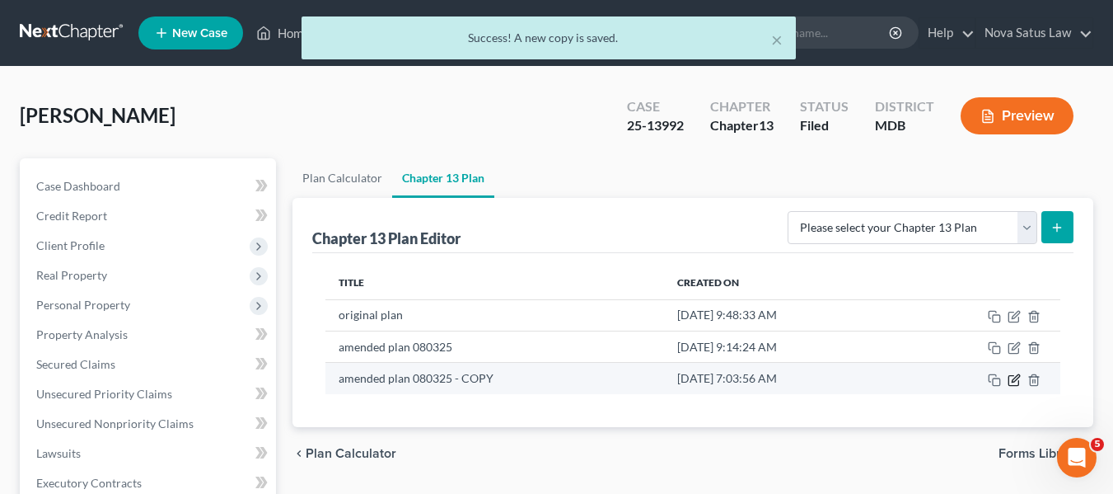
click at [1010, 379] on icon "button" at bounding box center [1014, 379] width 13 height 13
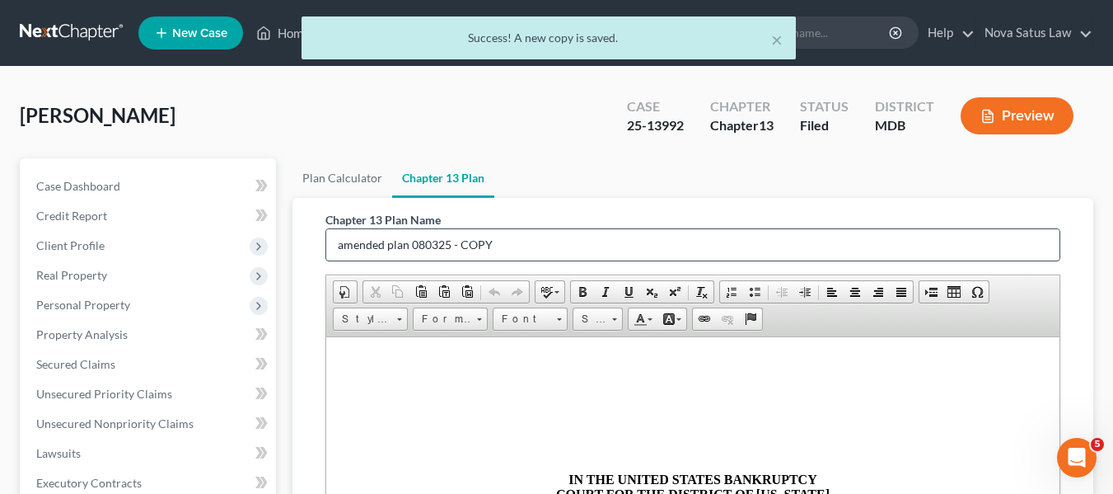
click at [542, 238] on input "amended plan 080325 - COPY" at bounding box center [692, 244] width 733 height 31
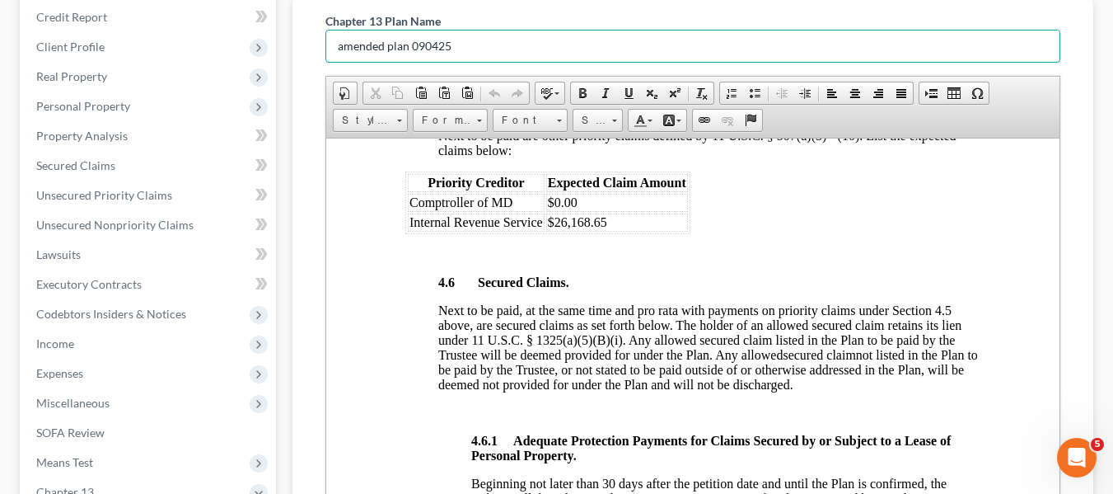
scroll to position [2471, 0]
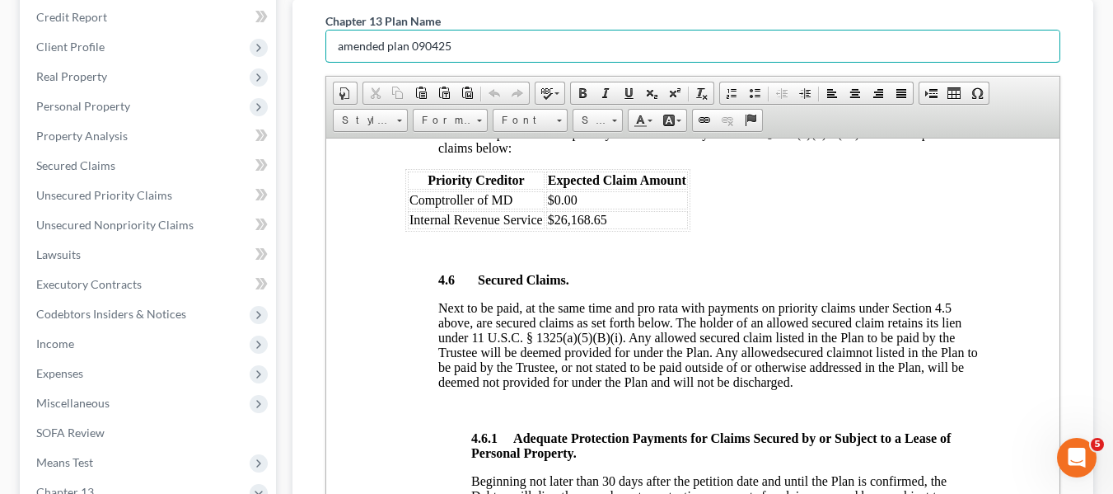
type input "amended plan 090425"
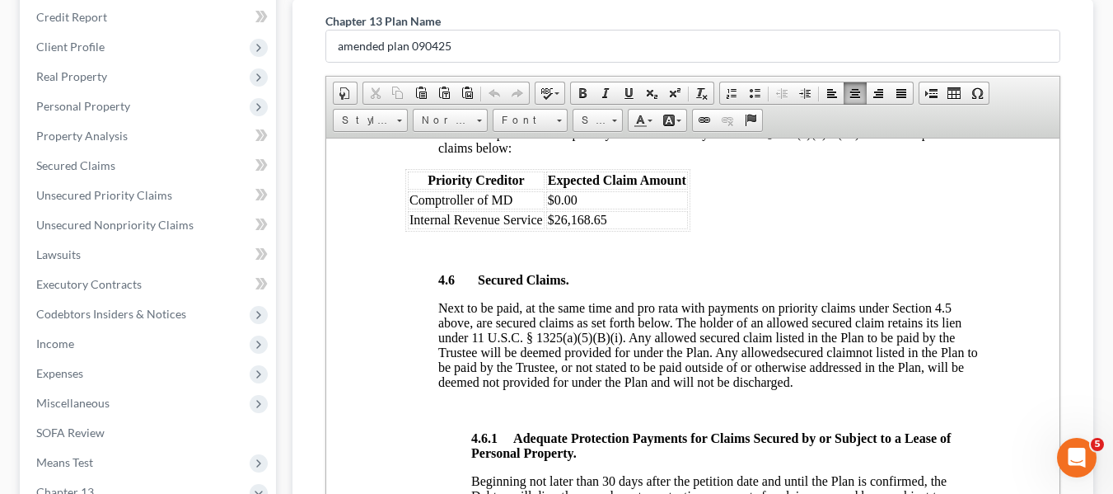
click at [606, 208] on td "$0.00" at bounding box center [617, 199] width 142 height 18
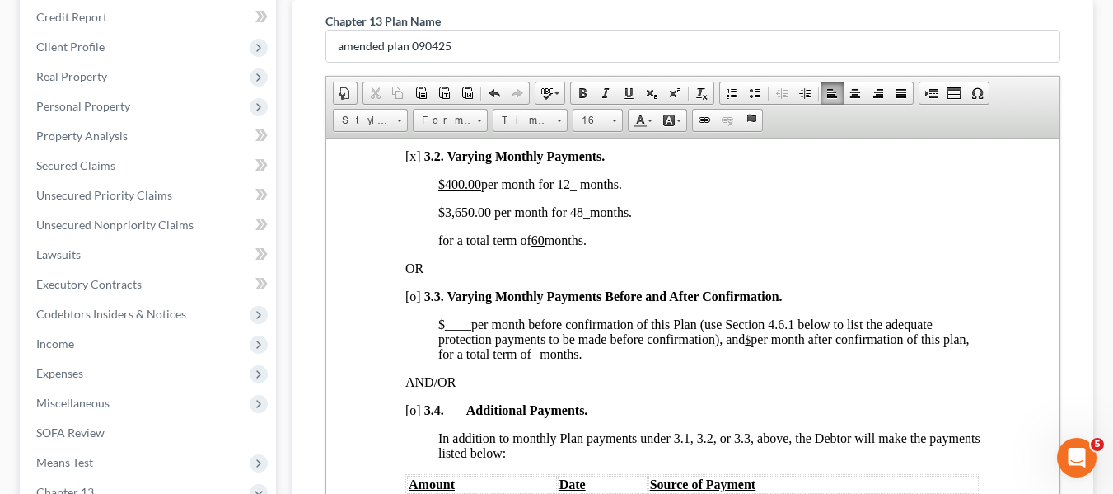
scroll to position [1251, 0]
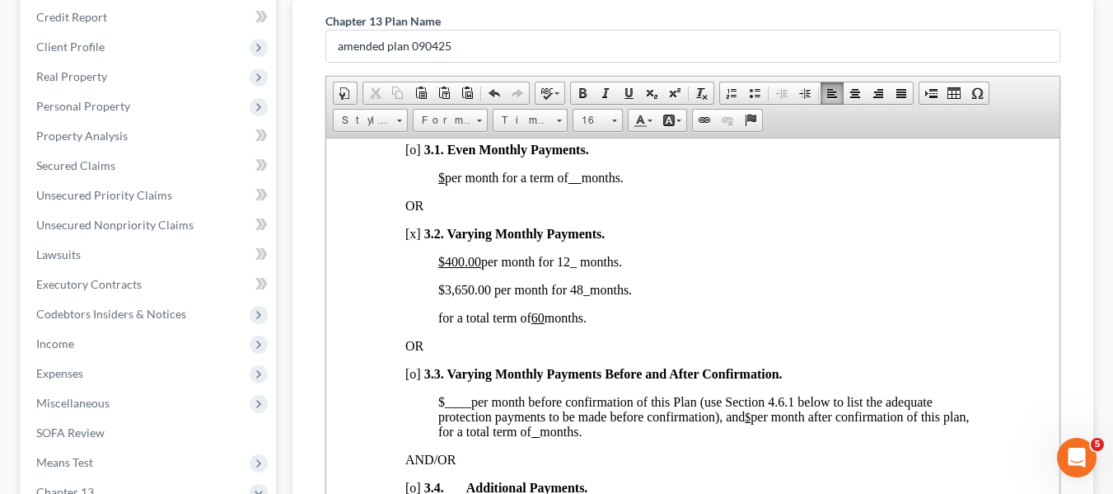
click at [442, 296] on span "$3,650.00 per month for 48 _ months." at bounding box center [535, 289] width 194 height 14
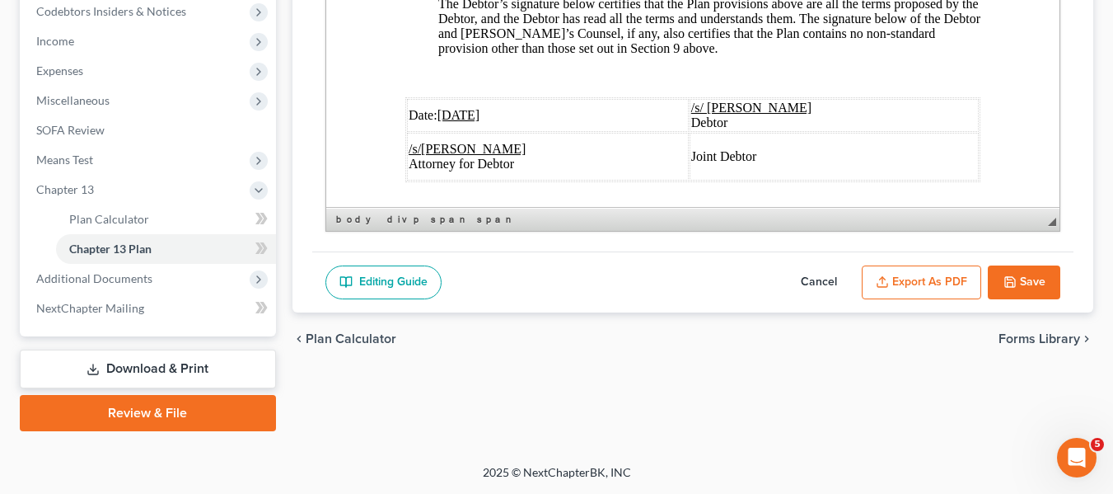
scroll to position [6395, 0]
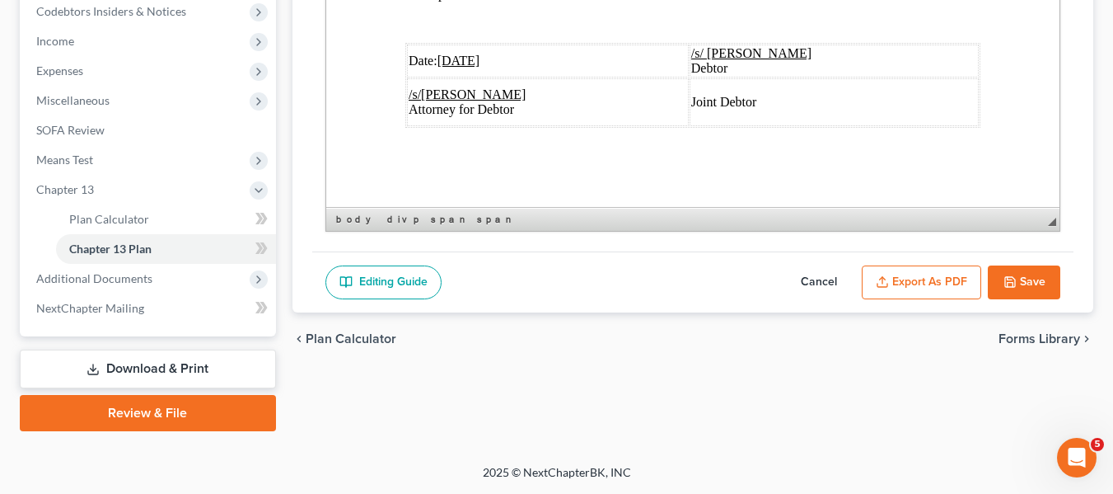
click at [444, 54] on u "[DATE]" at bounding box center [458, 61] width 43 height 14
click at [925, 287] on button "Export as PDF" at bounding box center [921, 282] width 119 height 35
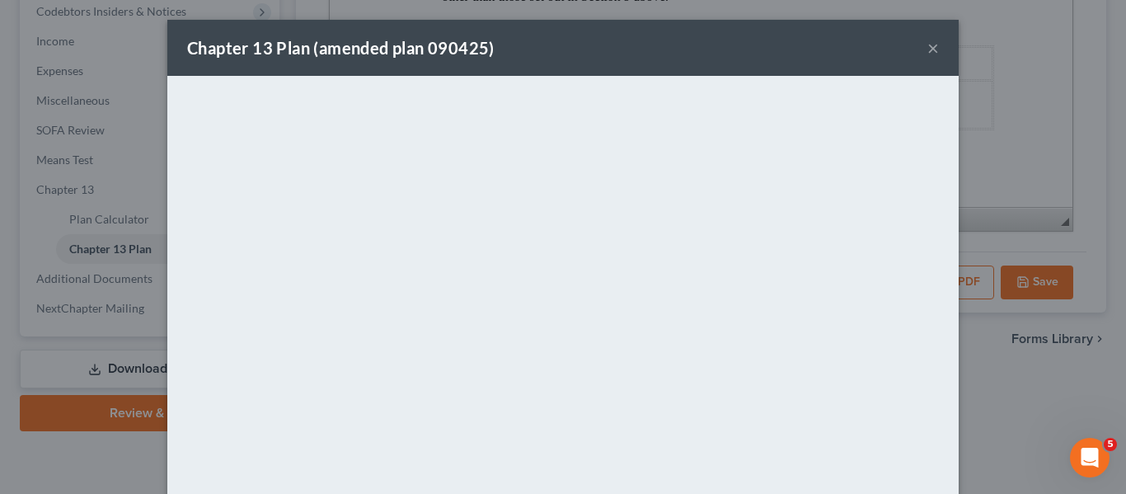
click at [635, 47] on div "Chapter 13 Plan (amended plan 090425) ×" at bounding box center [562, 48] width 791 height 56
click at [932, 45] on button "×" at bounding box center [933, 48] width 12 height 20
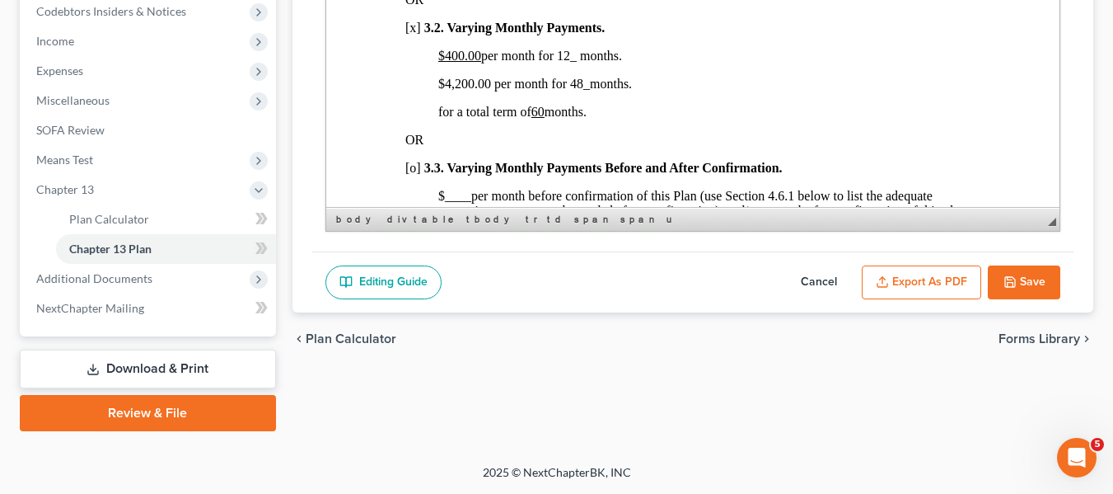
scroll to position [1157, 0]
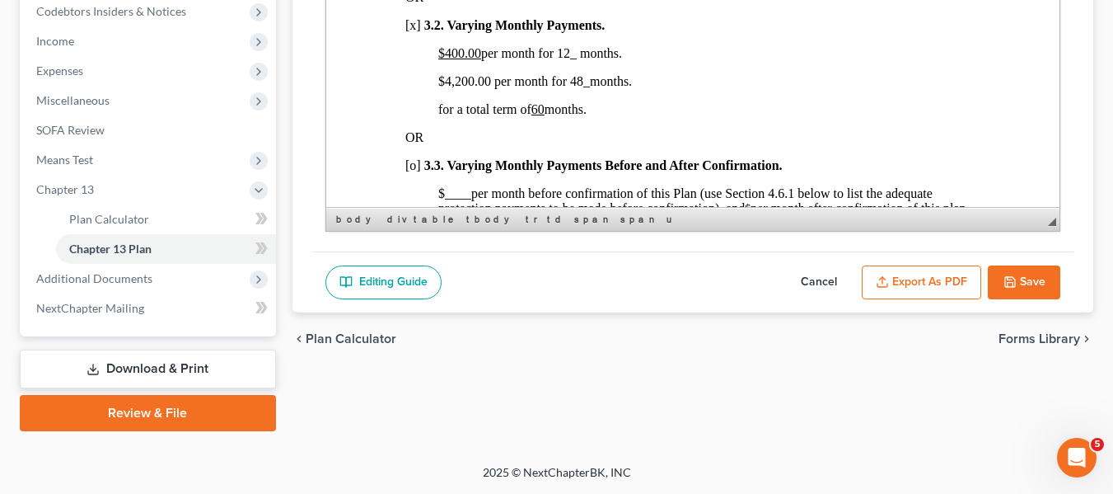
click at [1017, 274] on button "Save" at bounding box center [1024, 282] width 73 height 35
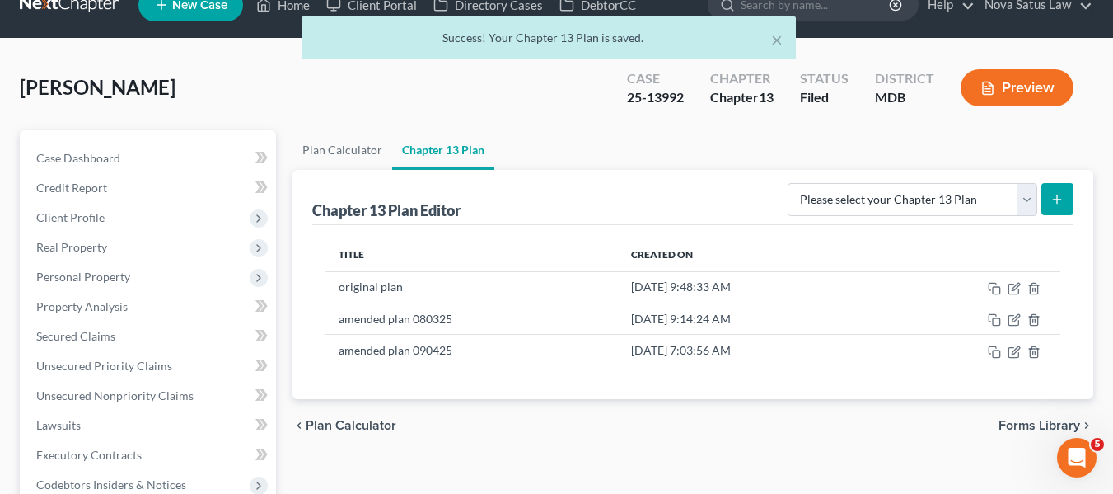
scroll to position [0, 0]
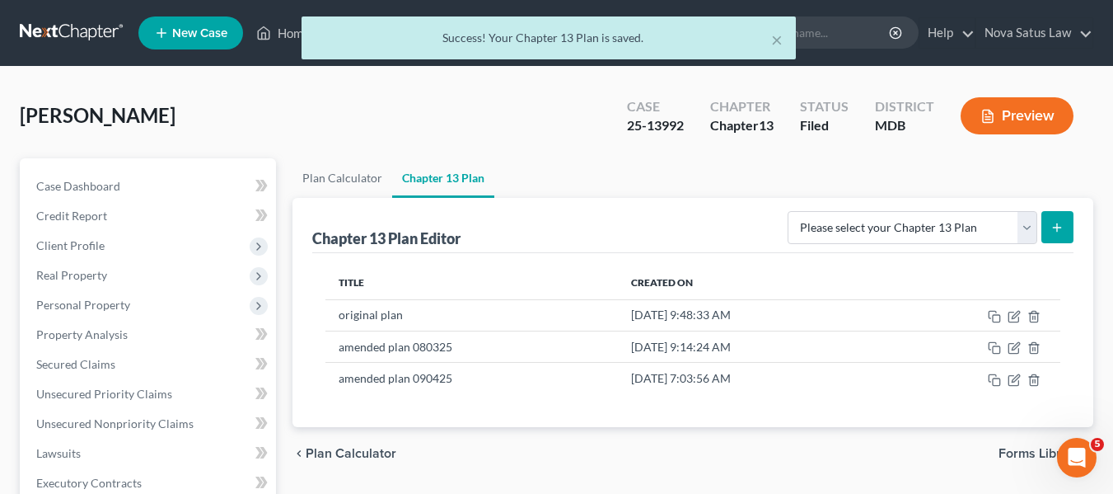
click at [290, 32] on div "× Success! Your Chapter 13 Plan is saved." at bounding box center [548, 41] width 1113 height 51
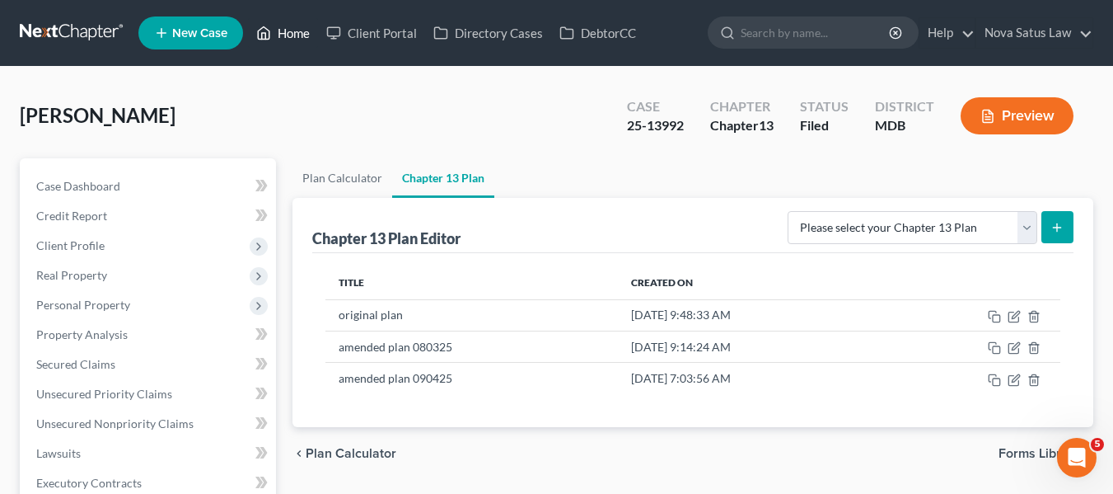
click at [288, 35] on link "Home" at bounding box center [283, 33] width 70 height 30
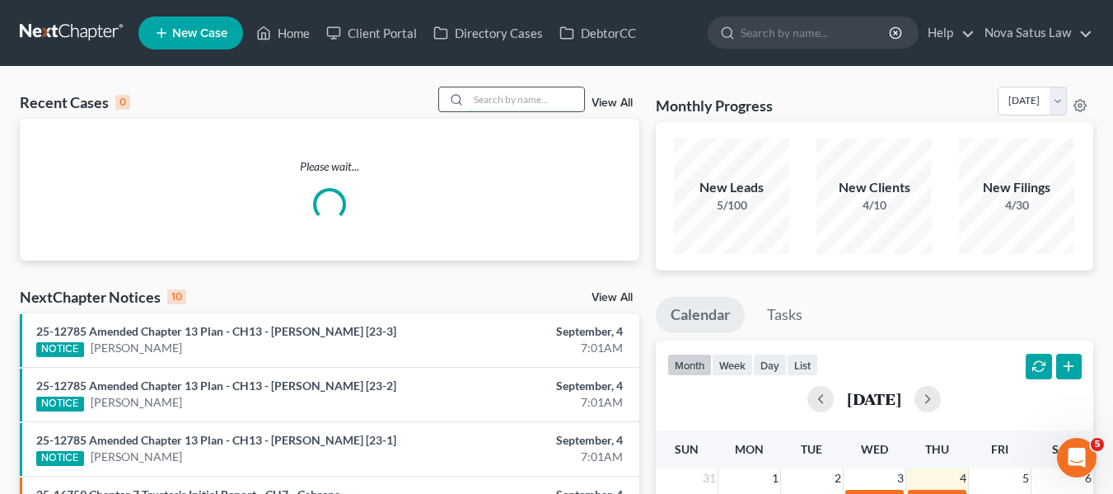
click at [516, 101] on input "search" at bounding box center [526, 99] width 115 height 24
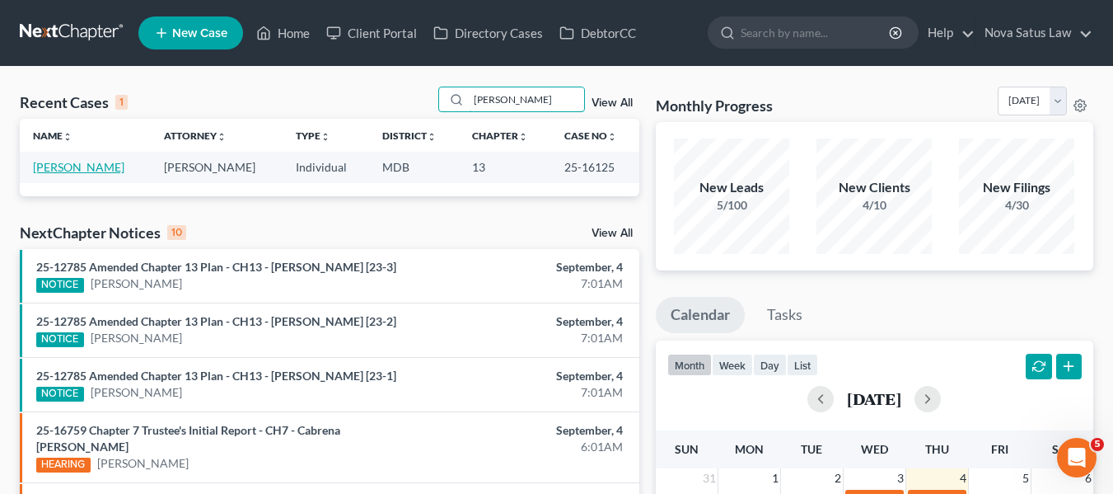
type input "[PERSON_NAME]"
click at [60, 167] on link "[PERSON_NAME]" at bounding box center [78, 167] width 91 height 14
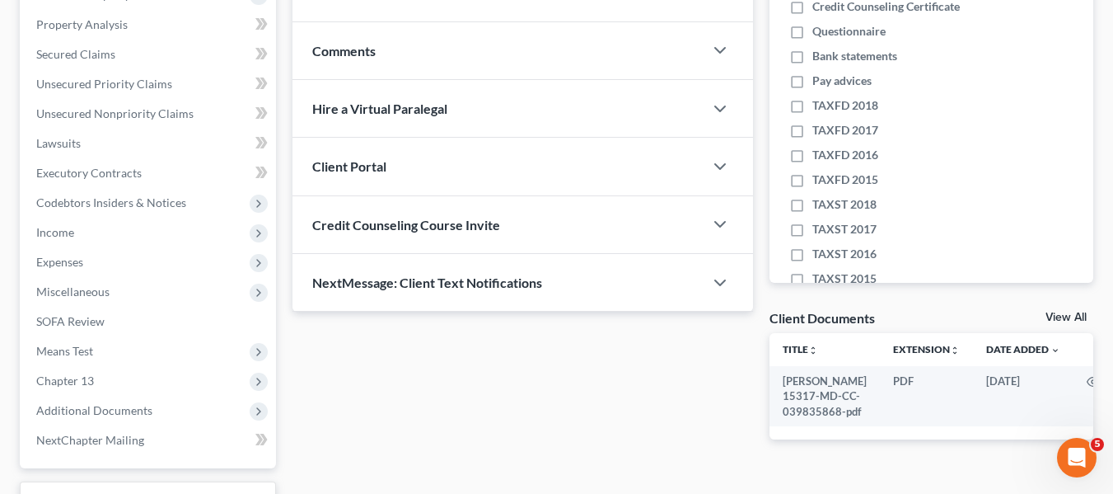
scroll to position [311, 0]
click at [91, 21] on span "Property Analysis" at bounding box center [81, 23] width 91 height 14
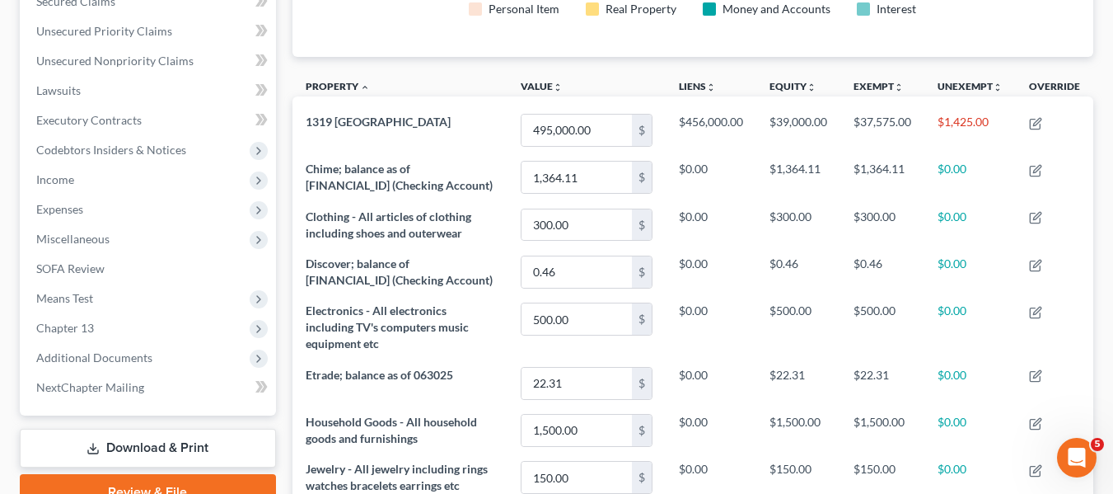
scroll to position [532, 0]
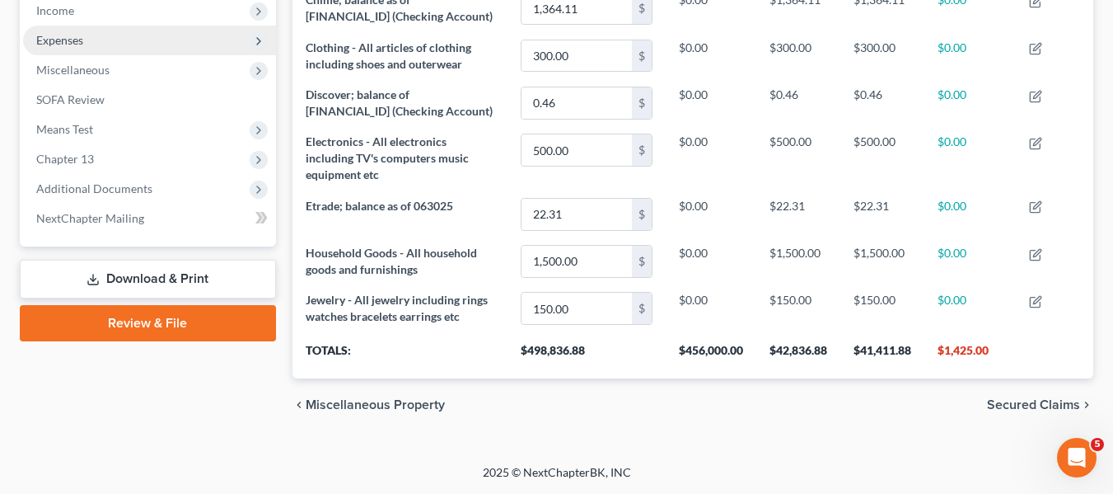
click at [47, 49] on span "Expenses" at bounding box center [149, 41] width 253 height 30
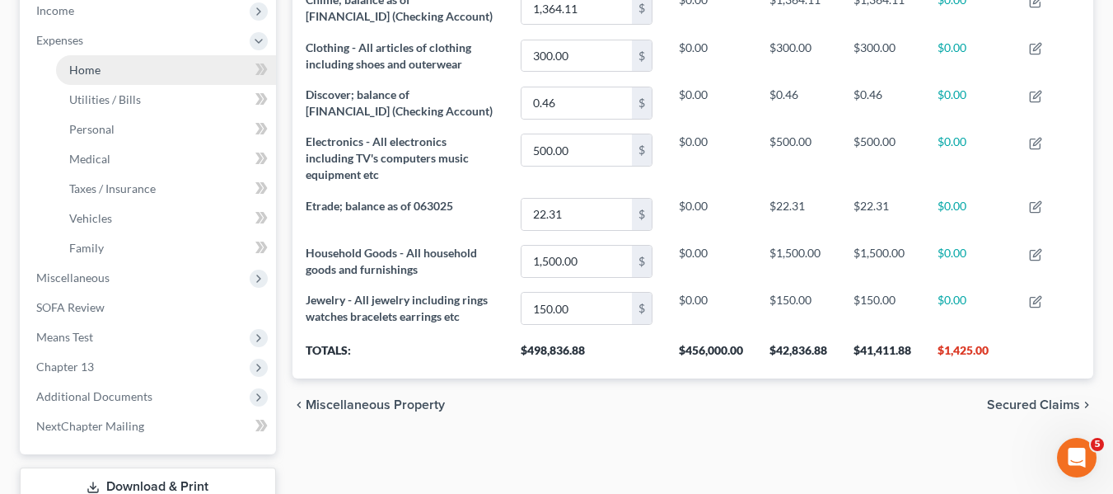
click at [107, 68] on link "Home" at bounding box center [166, 70] width 220 height 30
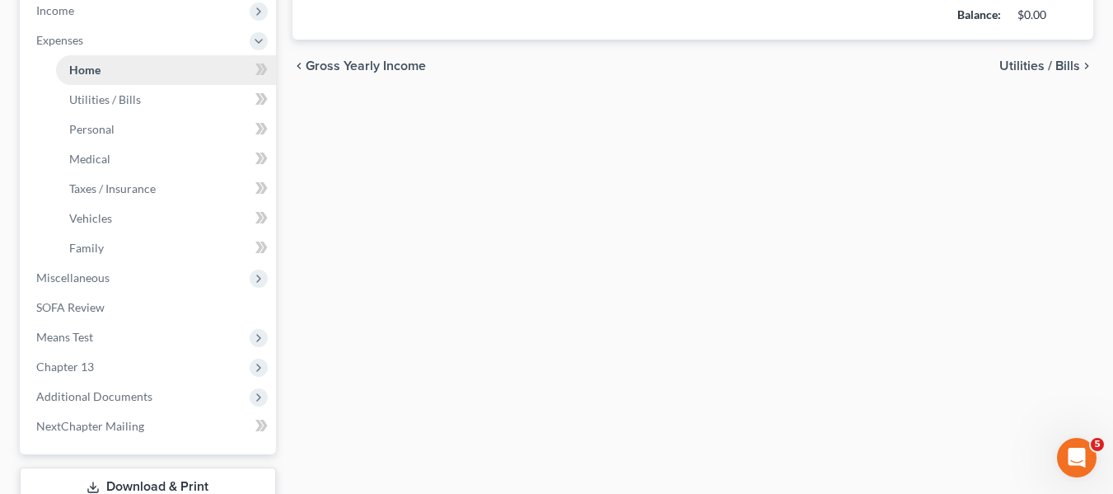
type input "2,450.00"
type input "0.00"
radio input "true"
type input "0.00"
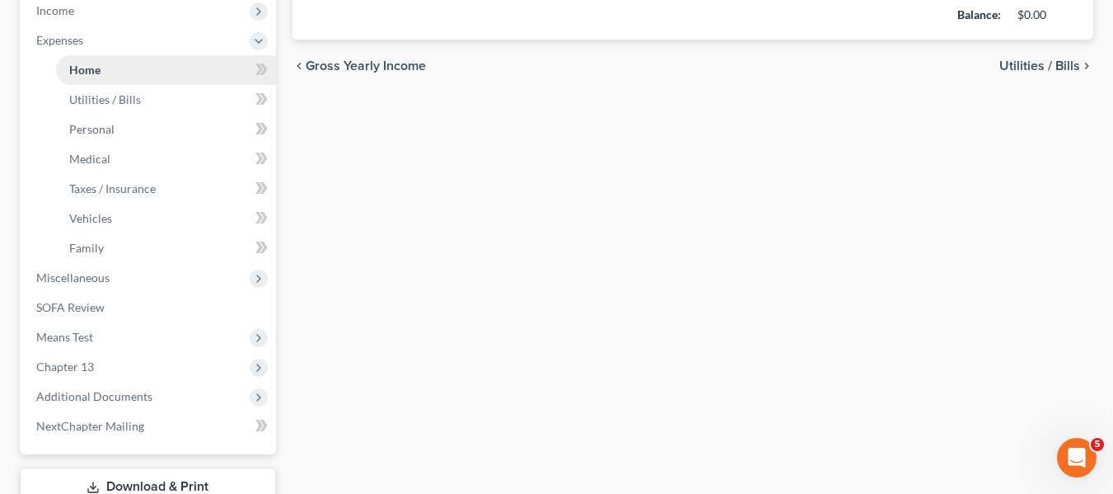
type input "0.00"
type input "100.00"
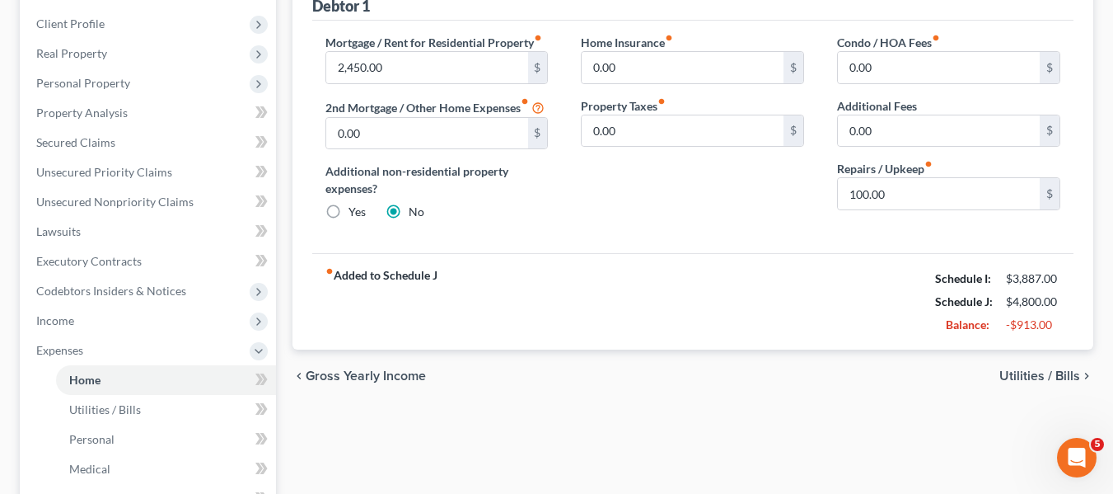
scroll to position [223, 0]
click at [59, 326] on span "Income" at bounding box center [149, 320] width 253 height 30
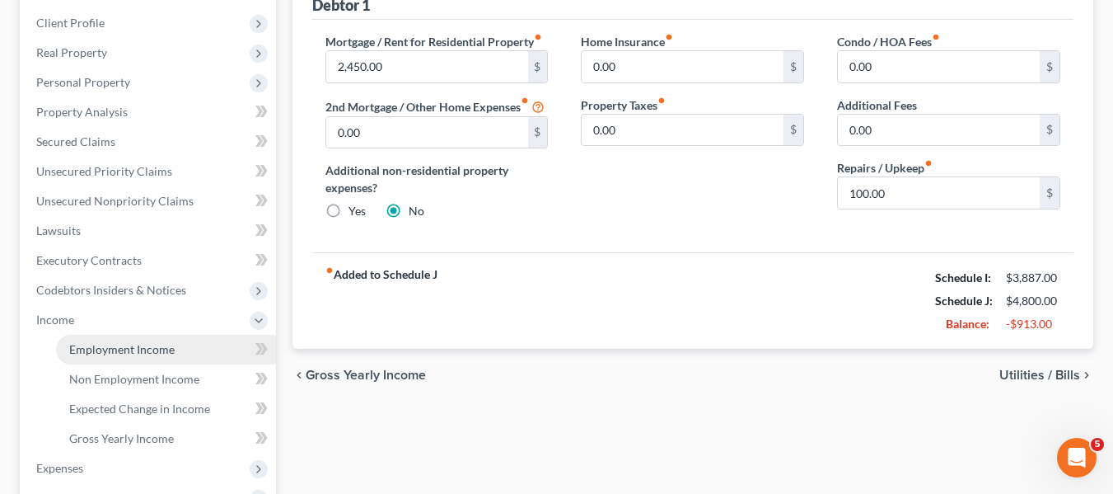
click at [86, 347] on span "Employment Income" at bounding box center [121, 349] width 105 height 14
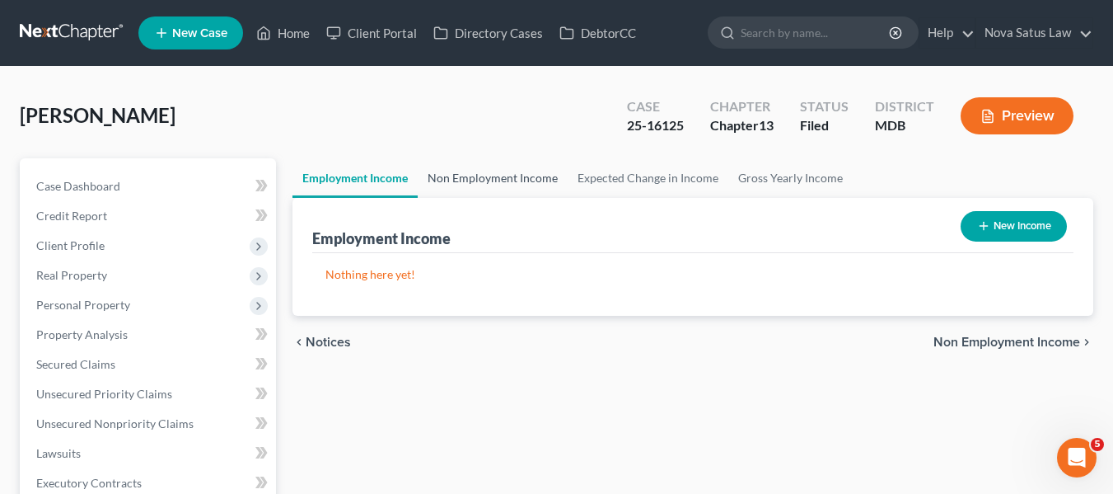
click at [484, 175] on link "Non Employment Income" at bounding box center [493, 178] width 150 height 40
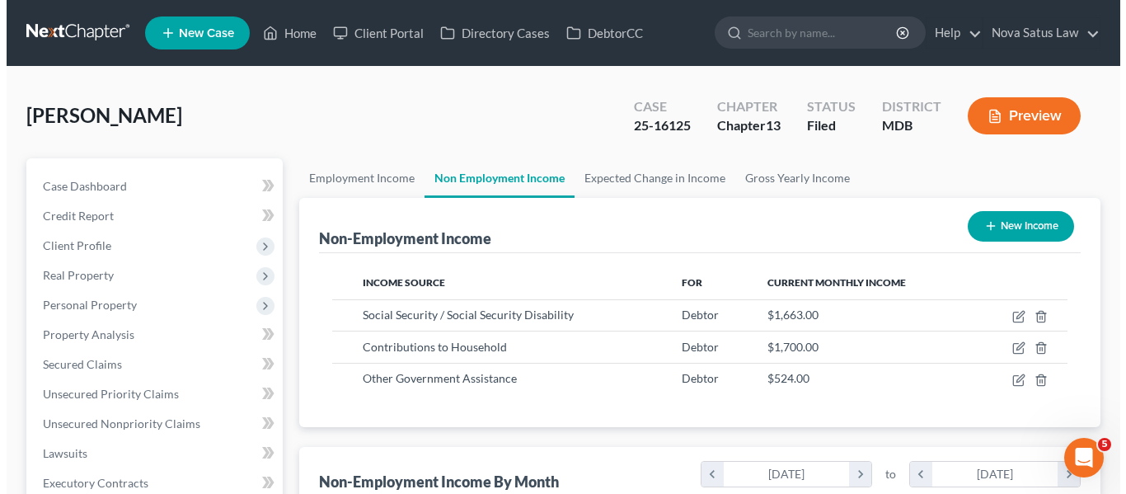
scroll to position [296, 448]
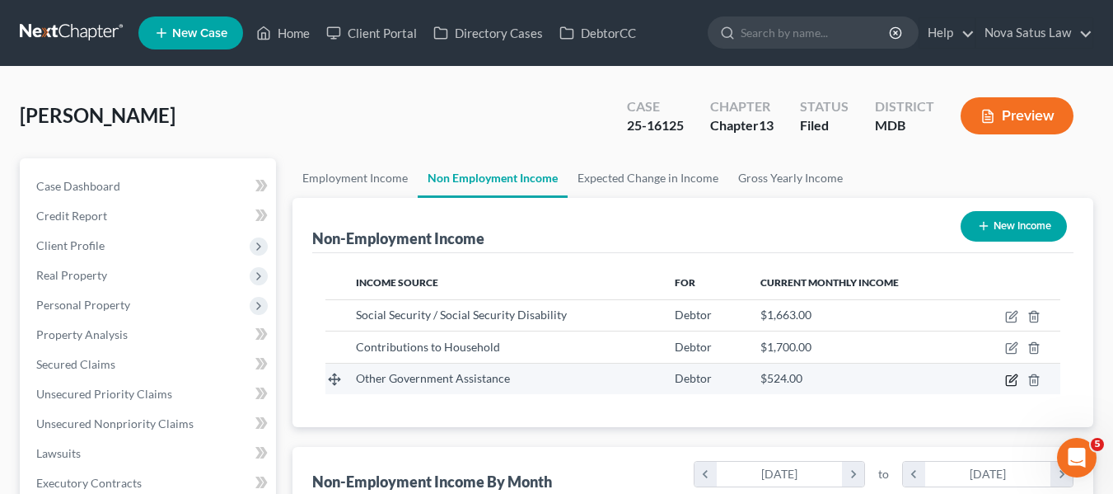
click at [1014, 381] on icon "button" at bounding box center [1011, 379] width 13 height 13
select select "5"
select select "0"
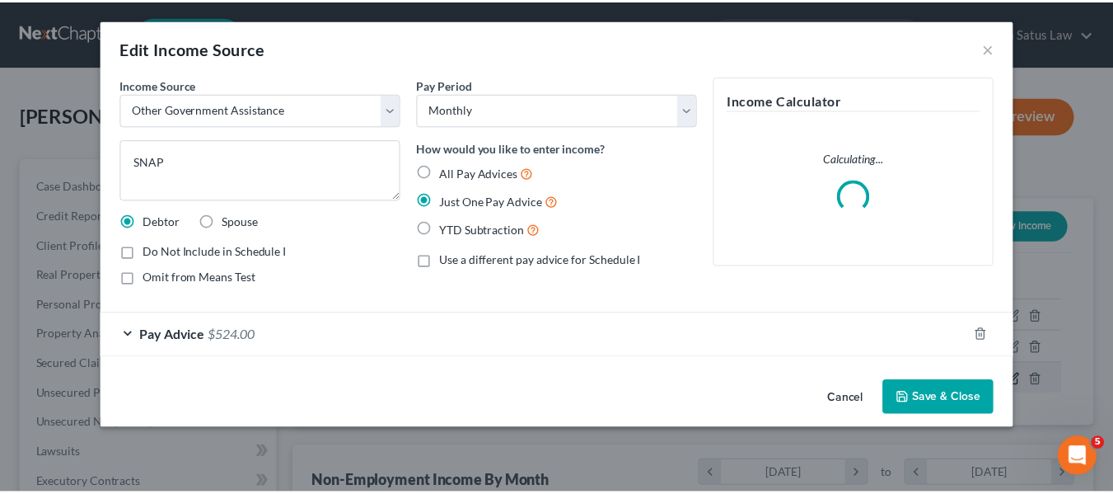
scroll to position [296, 454]
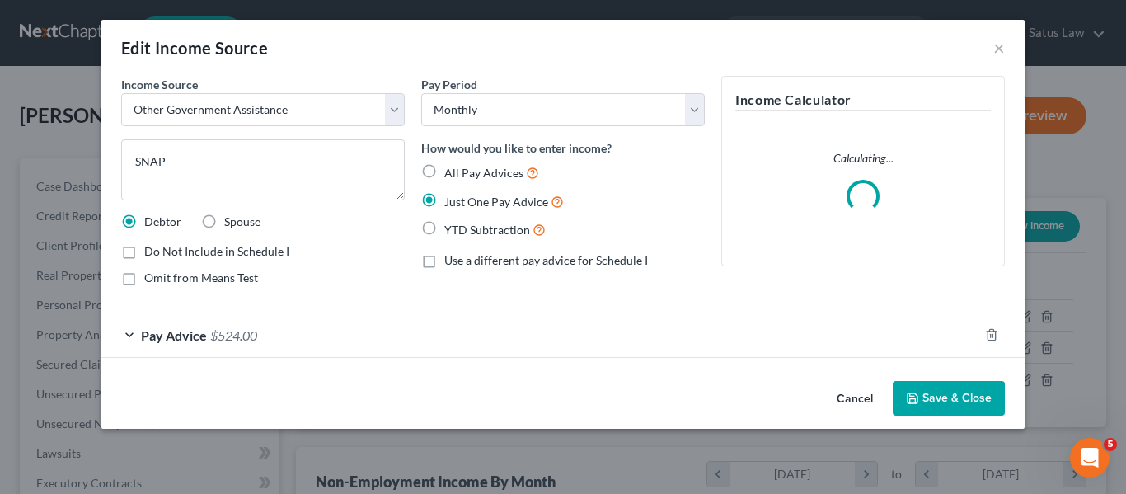
click at [927, 400] on button "Save & Close" at bounding box center [948, 398] width 112 height 35
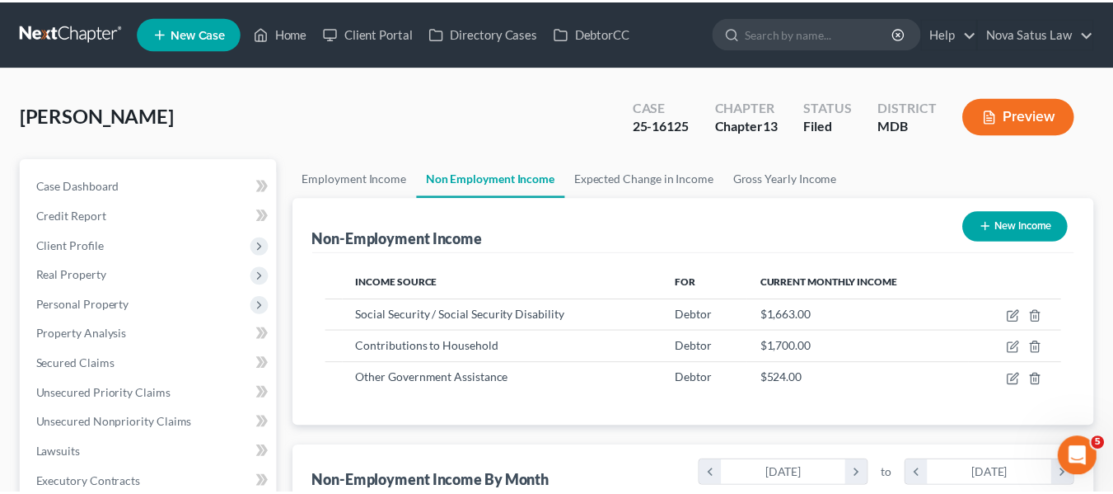
scroll to position [823786, 823632]
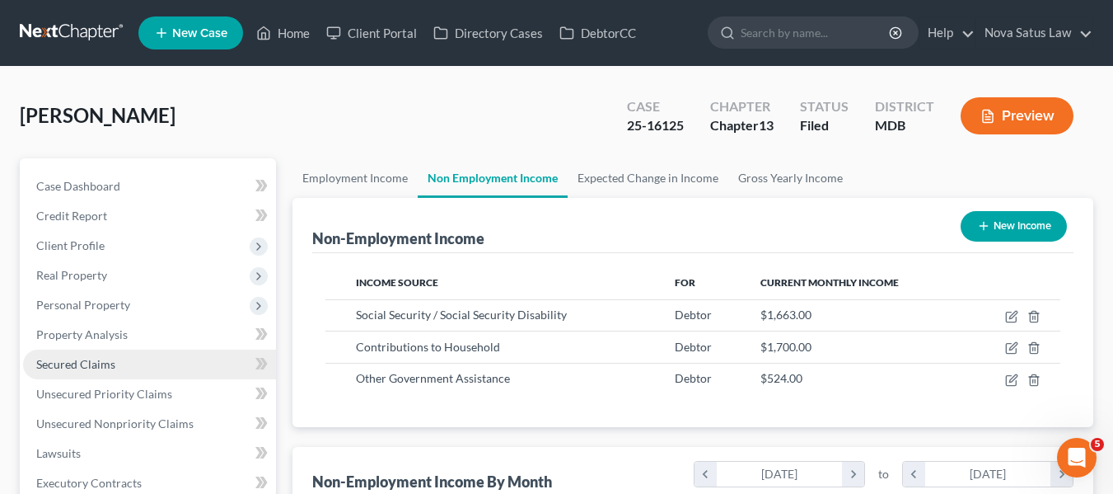
click at [95, 353] on link "Secured Claims" at bounding box center [149, 364] width 253 height 30
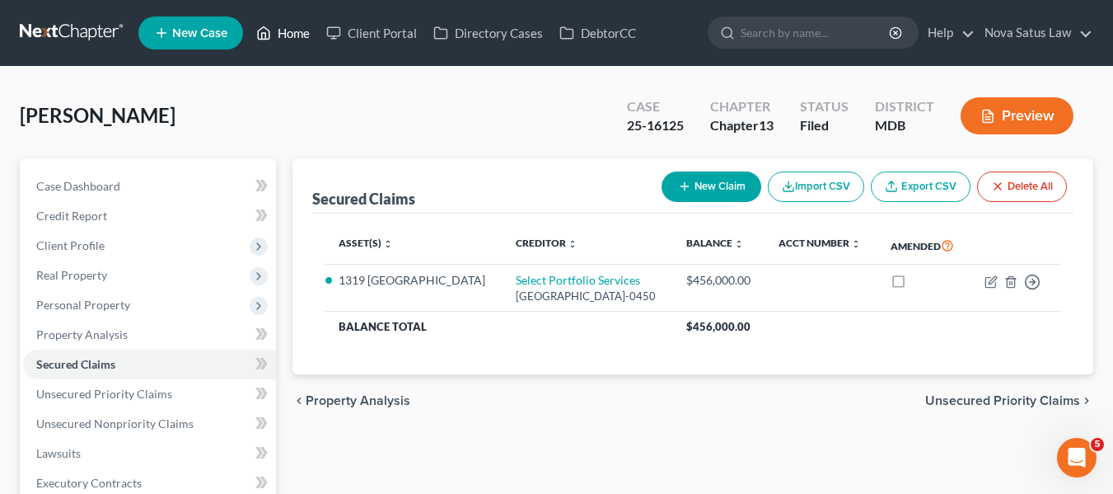
click at [302, 29] on link "Home" at bounding box center [283, 33] width 70 height 30
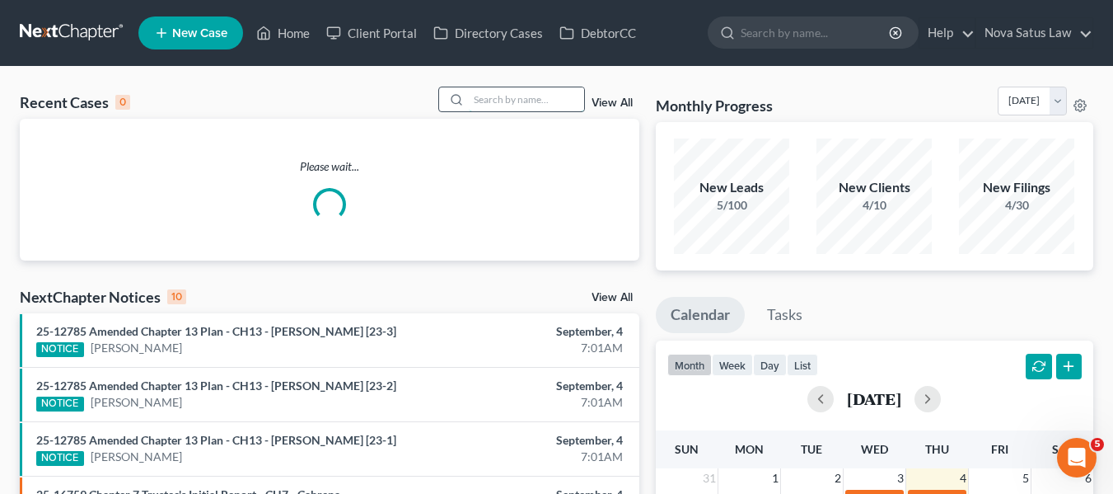
click at [480, 101] on input "search" at bounding box center [526, 99] width 115 height 24
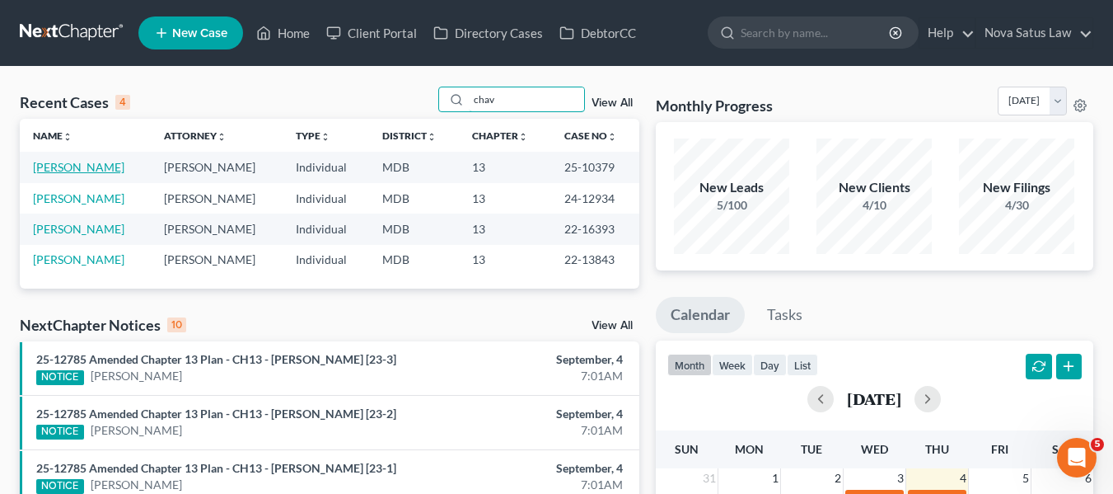
type input "chav"
click at [75, 169] on link "[PERSON_NAME]" at bounding box center [78, 167] width 91 height 14
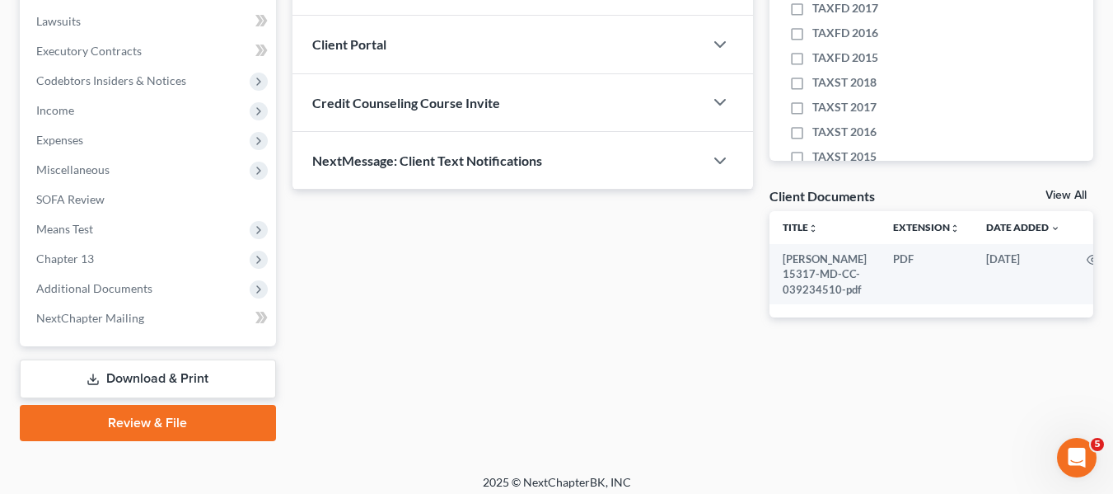
scroll to position [442, 0]
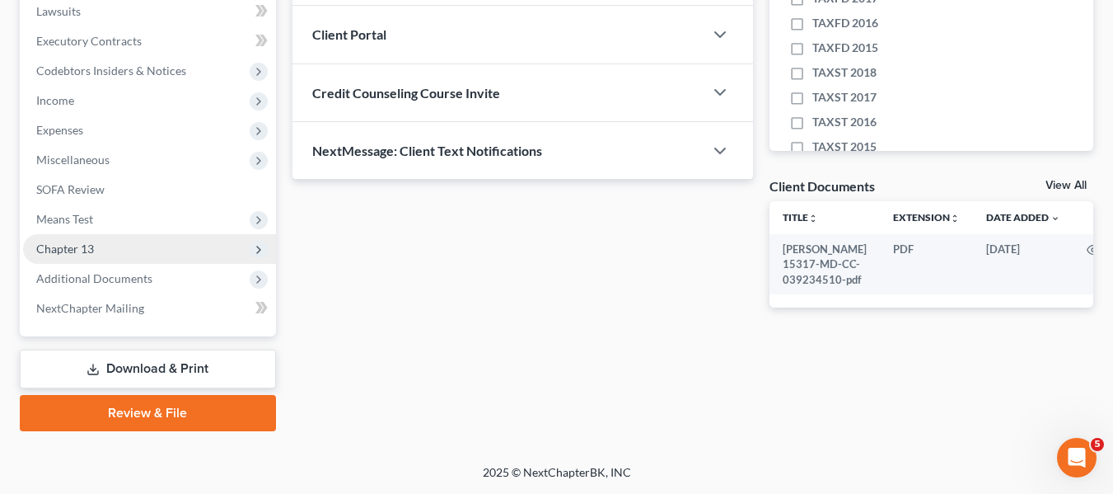
click at [73, 238] on span "Chapter 13" at bounding box center [149, 249] width 253 height 30
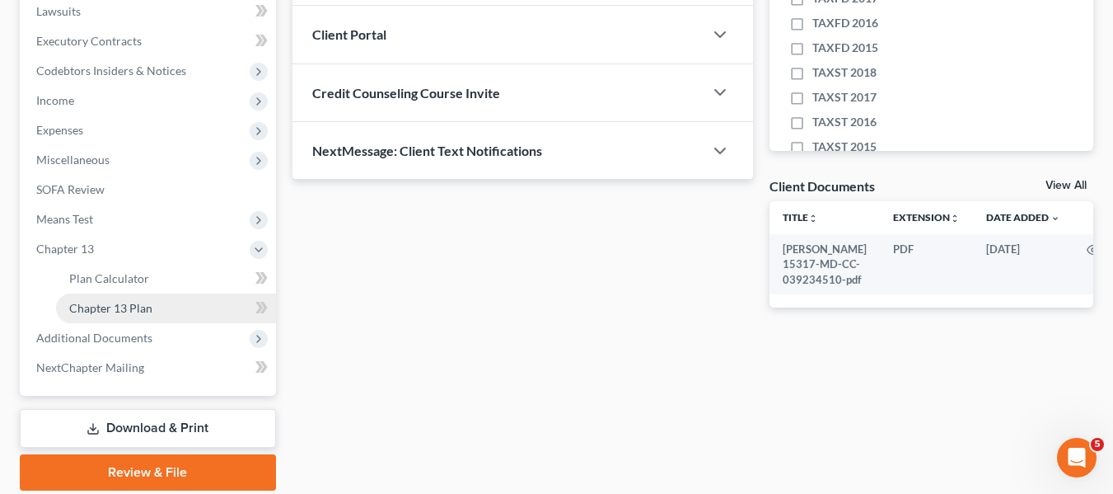
click at [100, 302] on span "Chapter 13 Plan" at bounding box center [110, 308] width 83 height 14
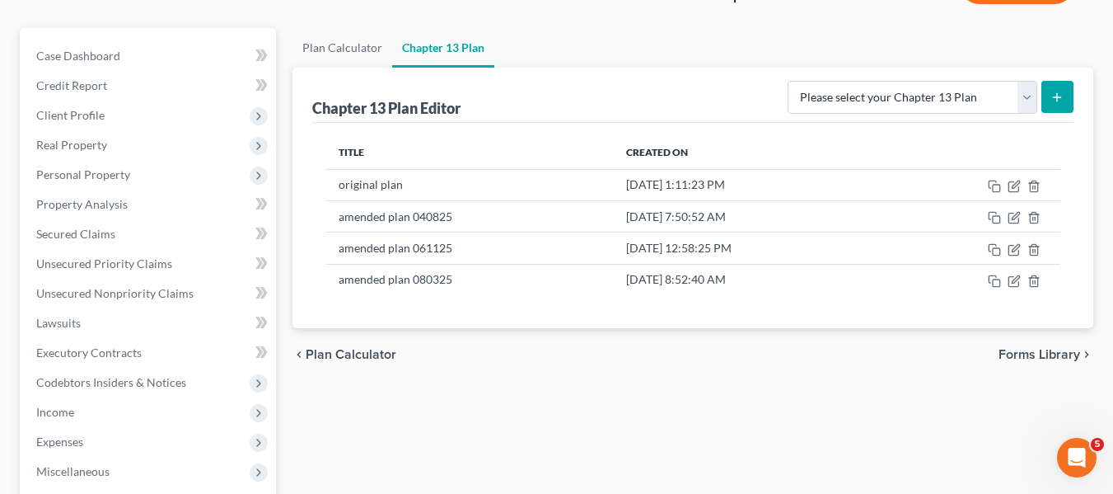
scroll to position [131, 0]
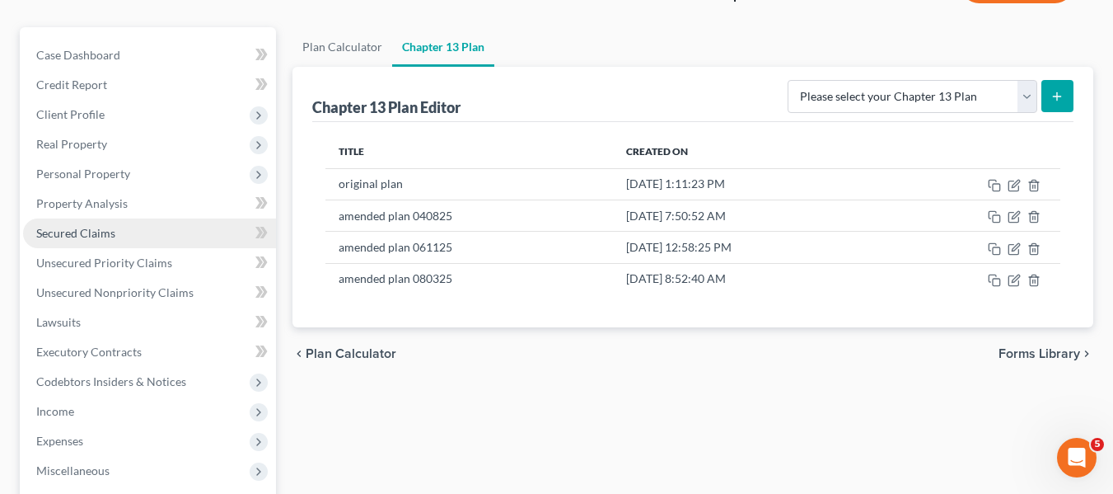
click at [110, 226] on span "Secured Claims" at bounding box center [75, 233] width 79 height 14
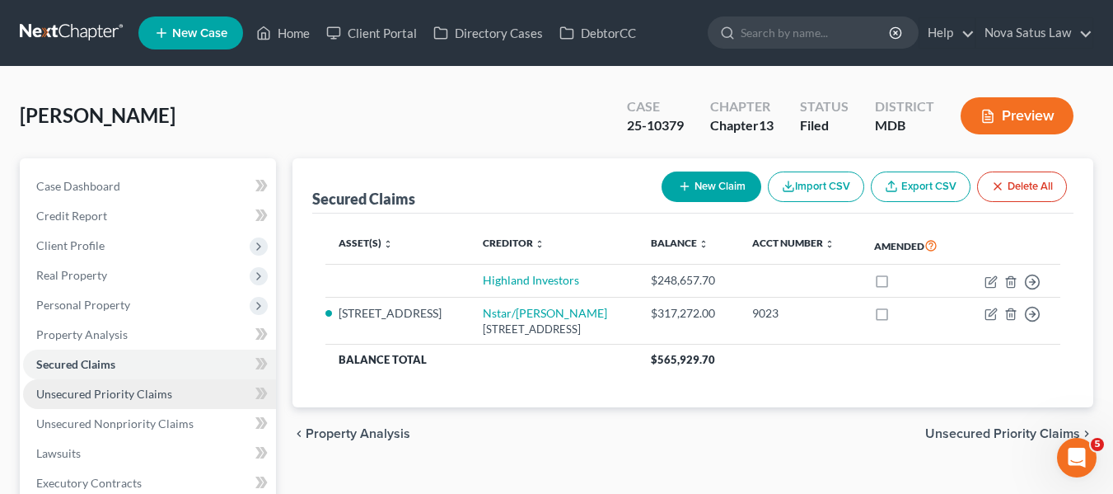
click at [91, 387] on span "Unsecured Priority Claims" at bounding box center [104, 393] width 136 height 14
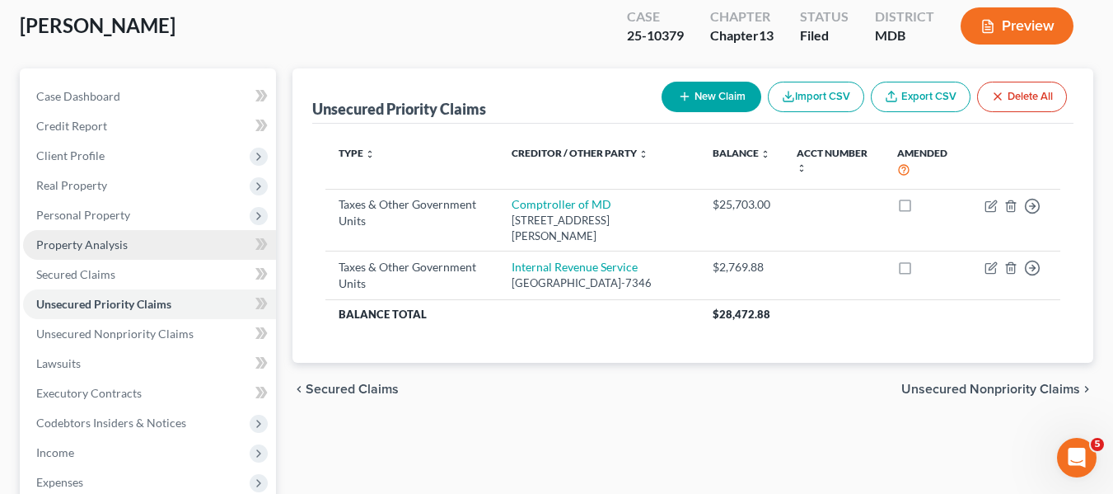
scroll to position [91, 0]
click at [72, 246] on span "Property Analysis" at bounding box center [81, 244] width 91 height 14
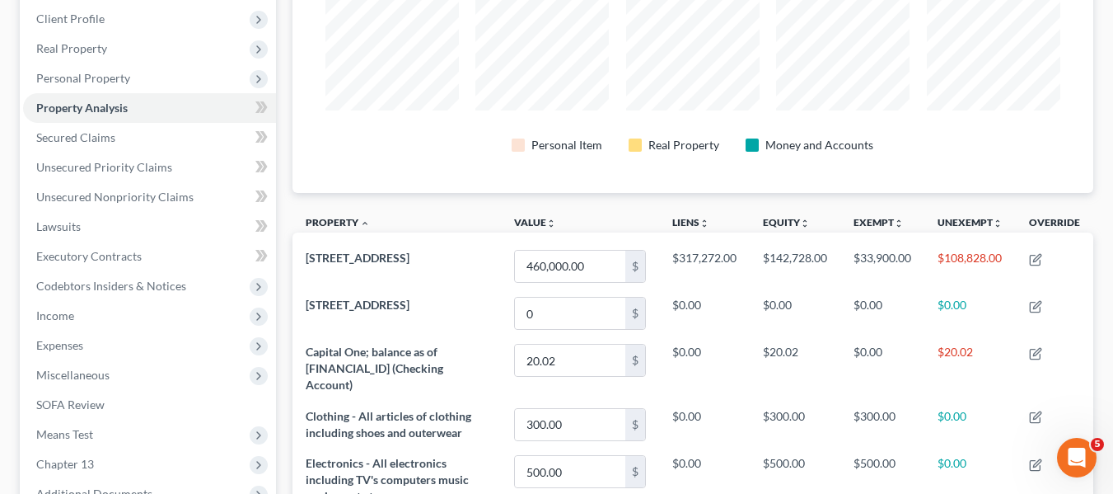
scroll to position [227, 0]
click at [485, 316] on td "[STREET_ADDRESS]" at bounding box center [397, 312] width 208 height 47
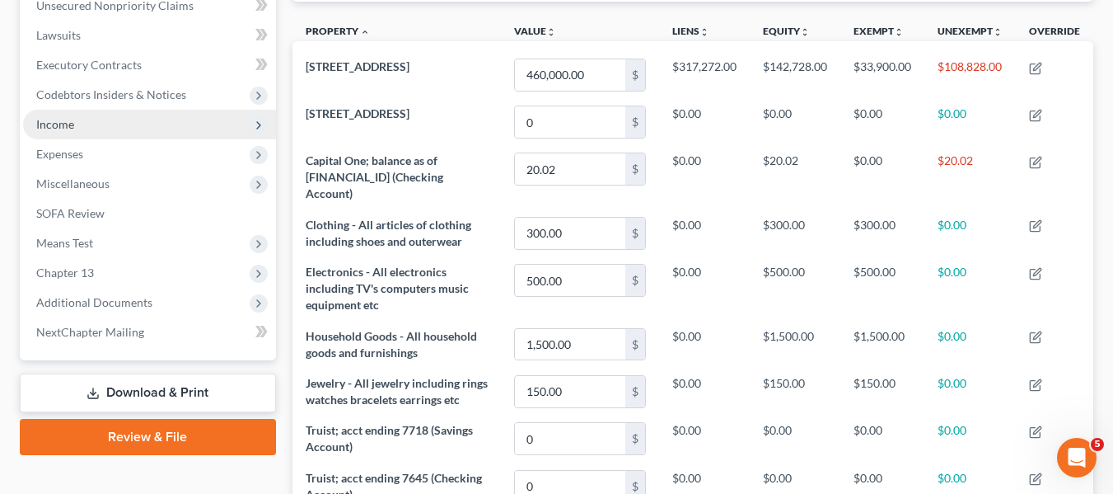
scroll to position [419, 0]
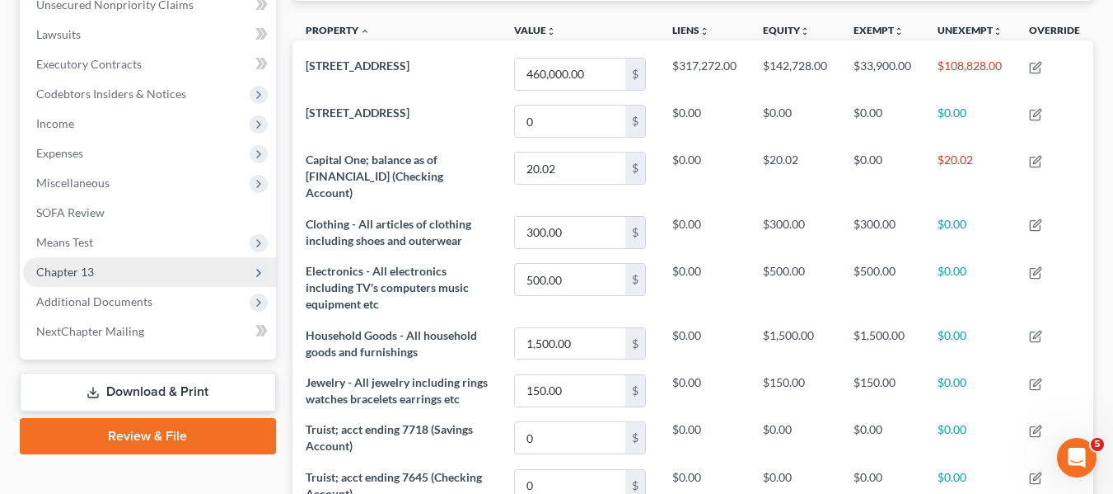
click at [71, 265] on span "Chapter 13" at bounding box center [65, 272] width 58 height 14
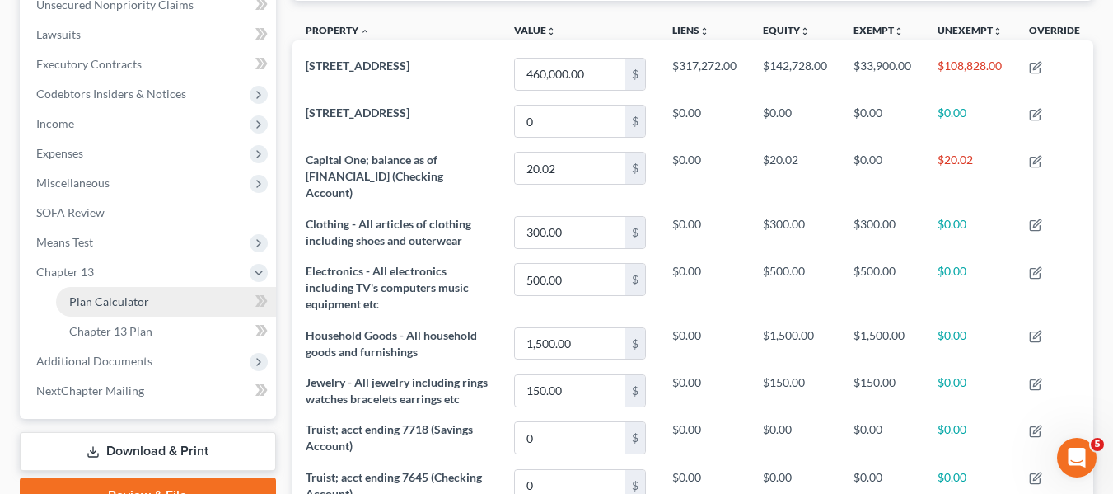
click at [104, 299] on span "Plan Calculator" at bounding box center [109, 301] width 80 height 14
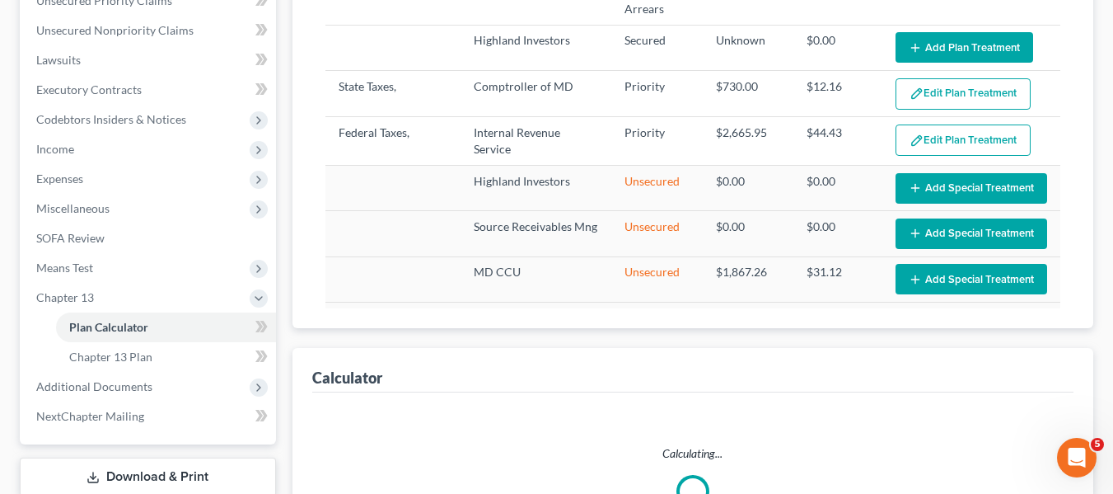
select select "59"
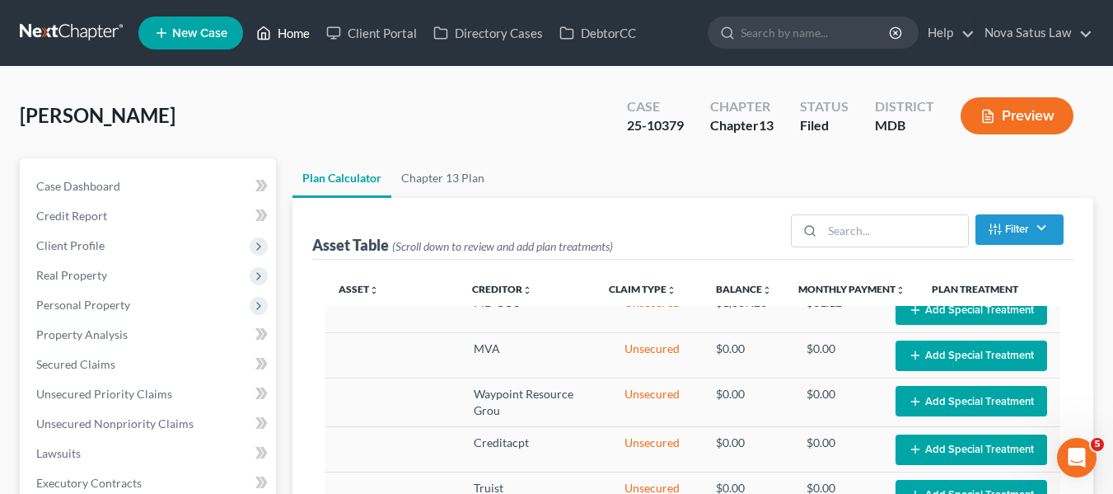
click at [290, 29] on link "Home" at bounding box center [283, 33] width 70 height 30
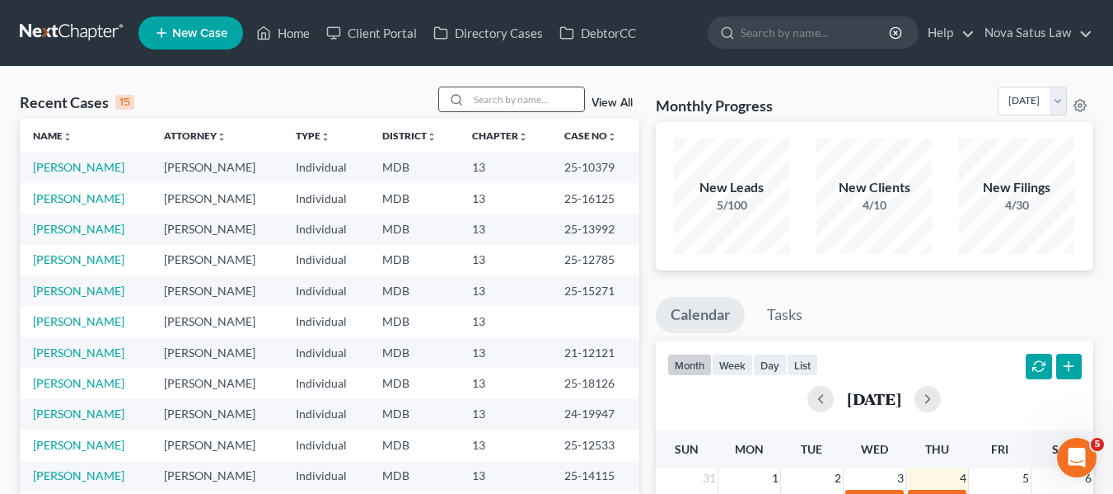
click at [505, 96] on input "search" at bounding box center [526, 99] width 115 height 24
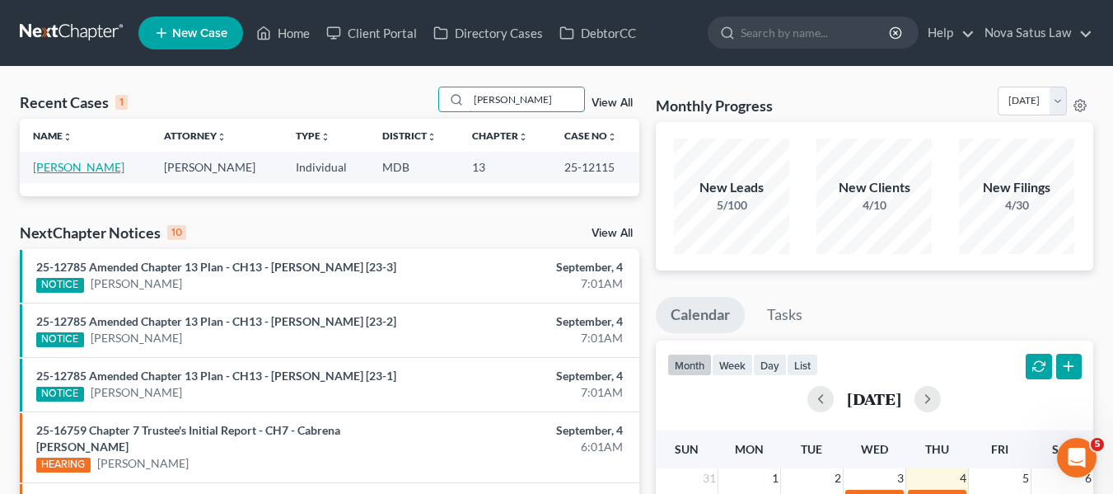
type input "[PERSON_NAME]"
click at [58, 169] on link "[PERSON_NAME]" at bounding box center [78, 167] width 91 height 14
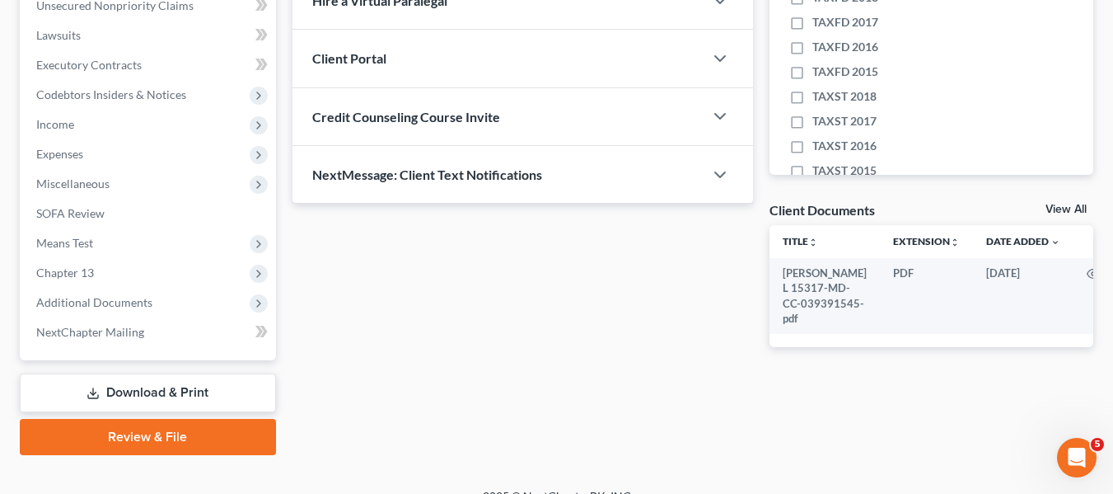
scroll to position [442, 0]
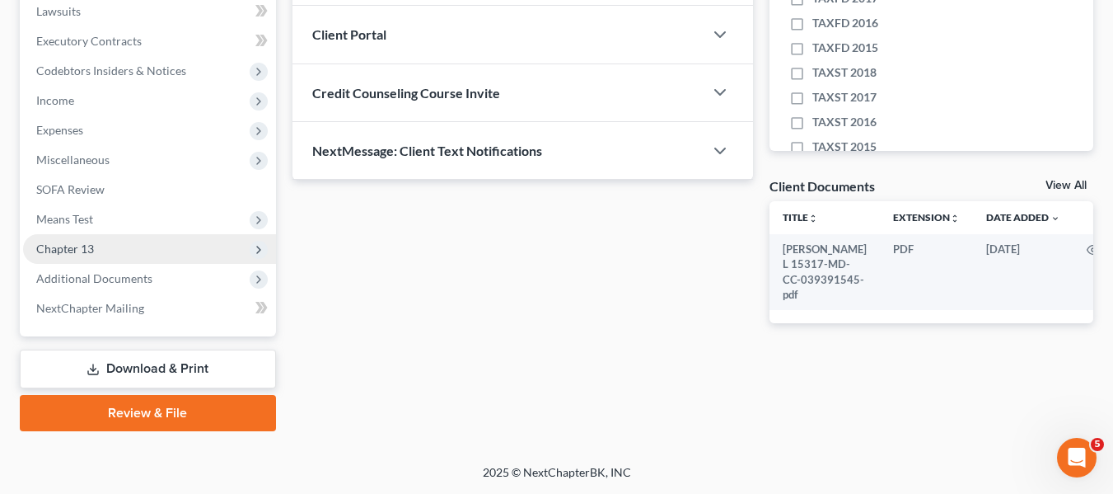
click at [60, 251] on span "Chapter 13" at bounding box center [65, 248] width 58 height 14
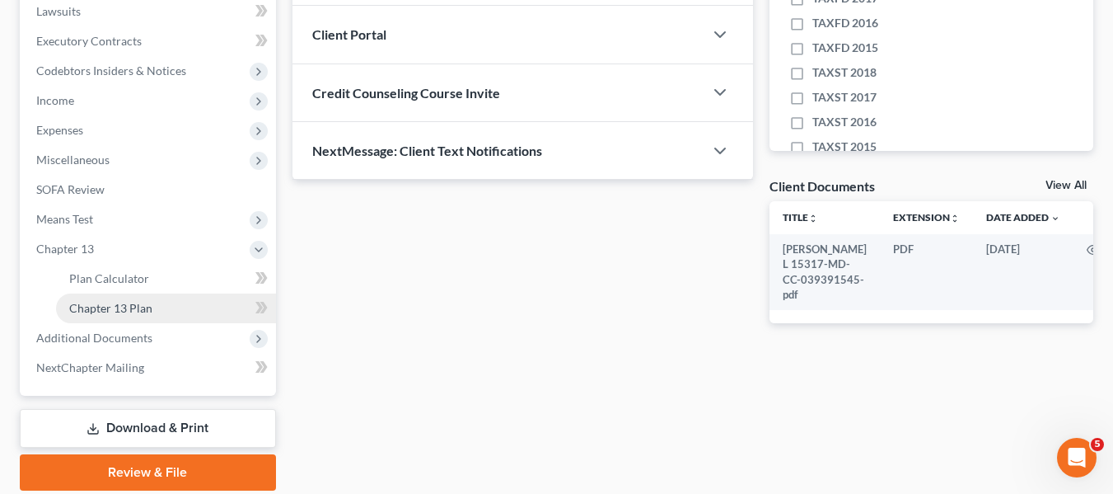
click at [108, 303] on span "Chapter 13 Plan" at bounding box center [110, 308] width 83 height 14
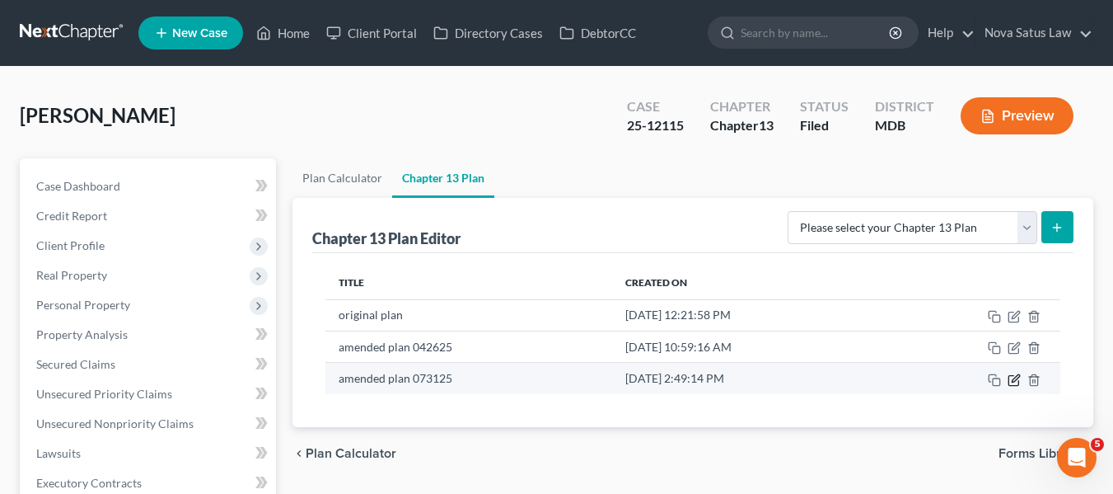
click at [1016, 380] on icon "button" at bounding box center [1015, 377] width 7 height 7
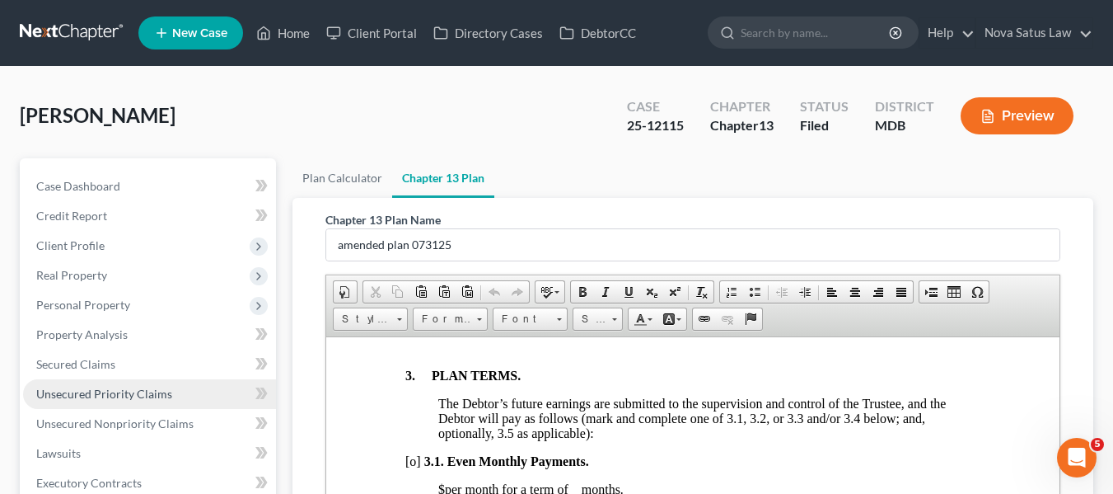
click at [94, 385] on link "Unsecured Priority Claims" at bounding box center [149, 394] width 253 height 30
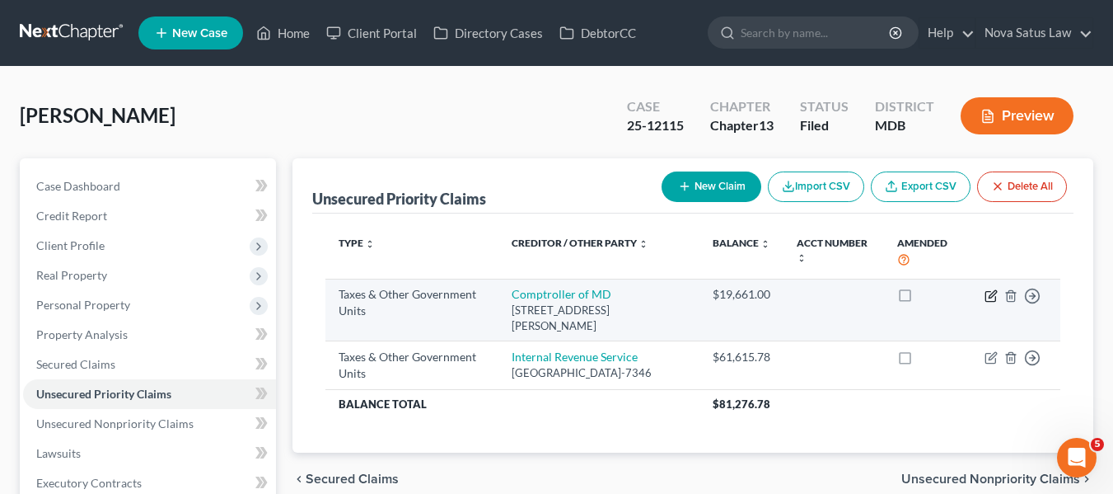
click at [995, 295] on icon "button" at bounding box center [991, 295] width 13 height 13
select select "2"
select select "21"
select select "0"
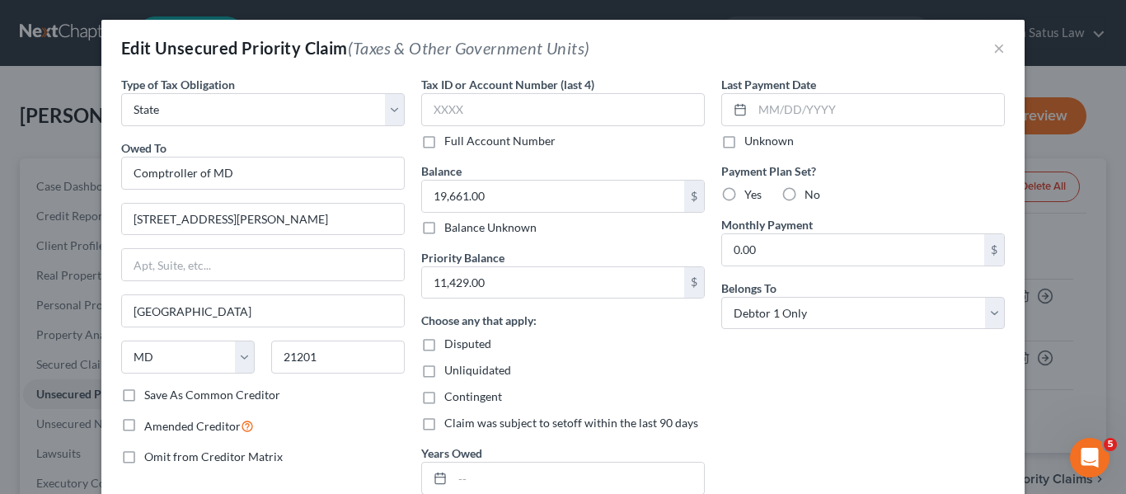
click at [999, 47] on div "Edit Unsecured Priority Claim (Taxes & Other Government Units) ×" at bounding box center [562, 48] width 923 height 56
click at [995, 53] on button "×" at bounding box center [999, 48] width 12 height 20
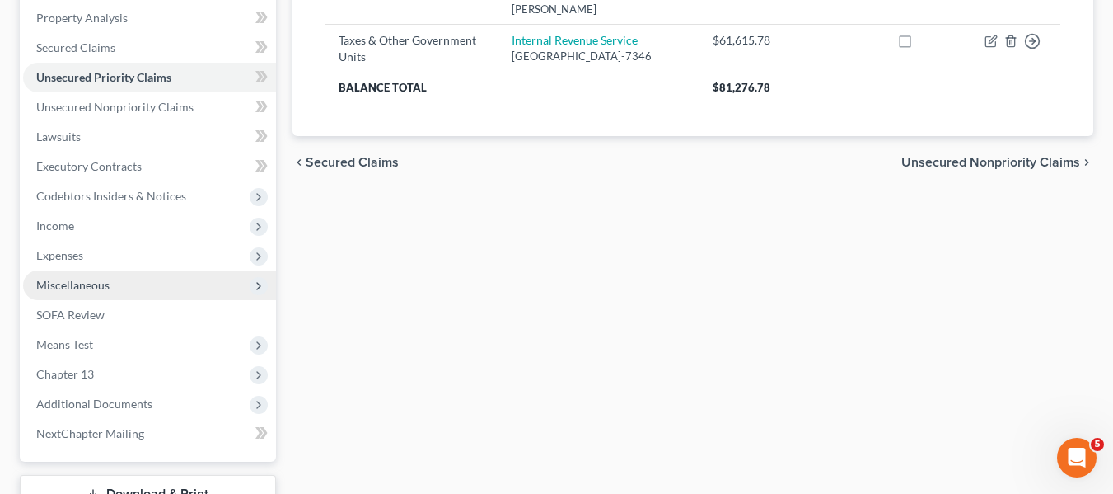
scroll to position [241, 0]
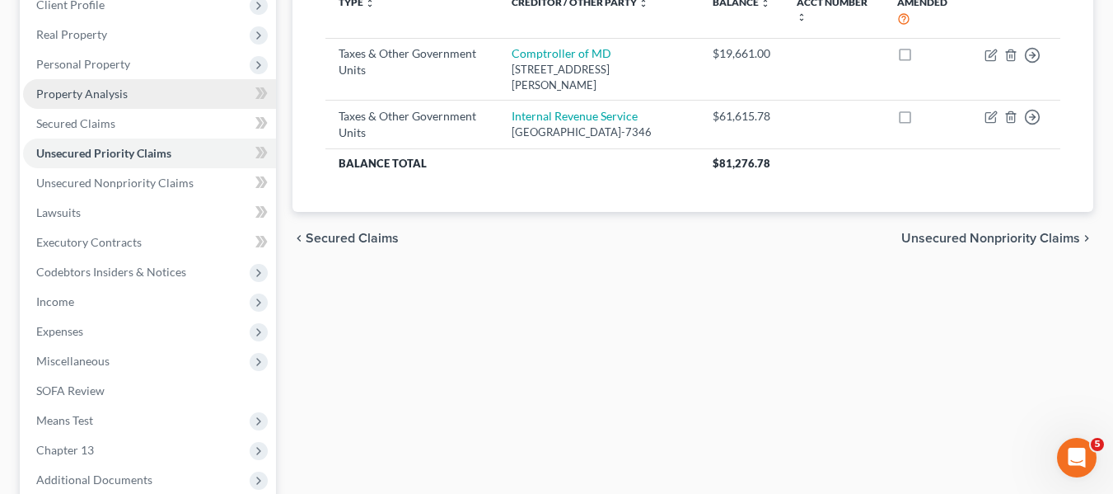
click at [91, 96] on span "Property Analysis" at bounding box center [81, 94] width 91 height 14
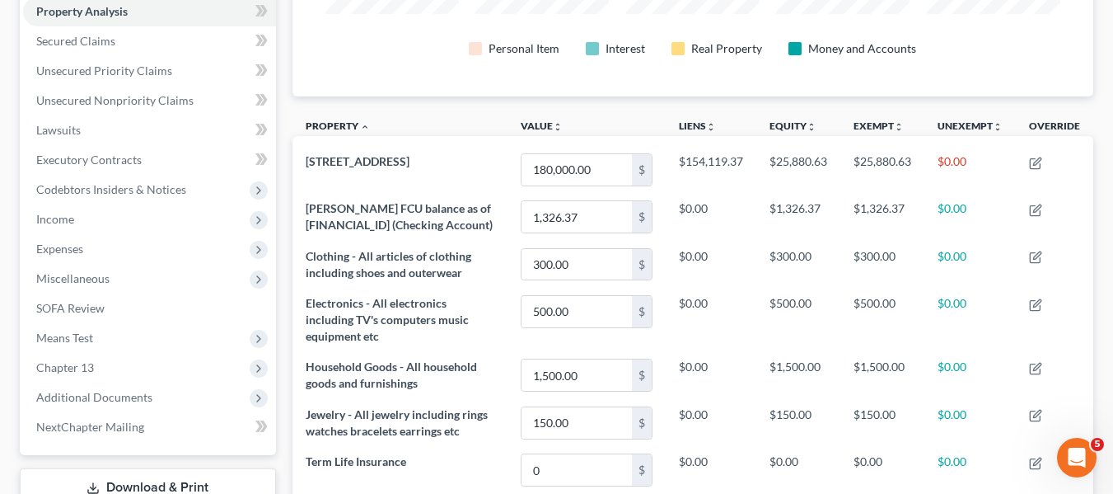
scroll to position [485, 0]
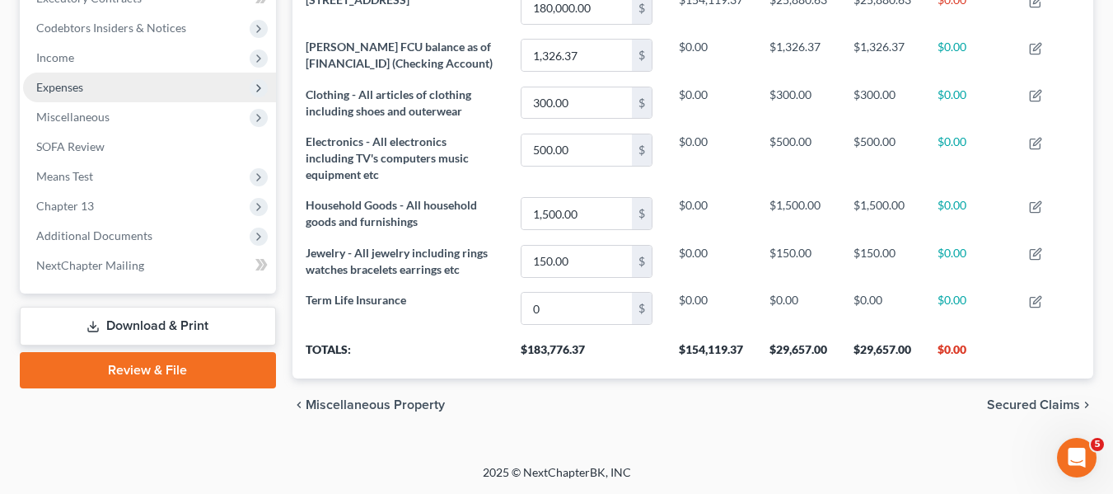
click at [123, 89] on span "Expenses" at bounding box center [149, 88] width 253 height 30
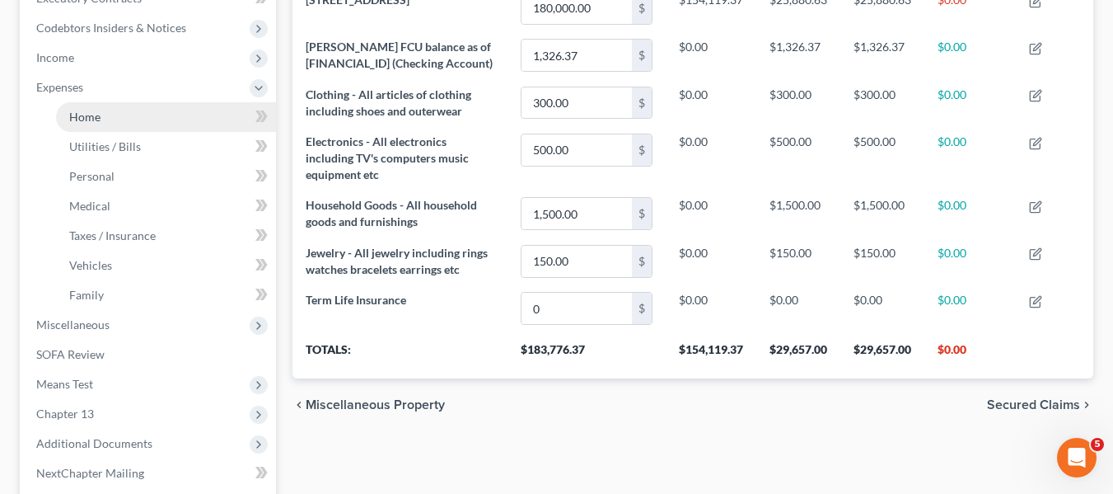
click at [133, 108] on link "Home" at bounding box center [166, 117] width 220 height 30
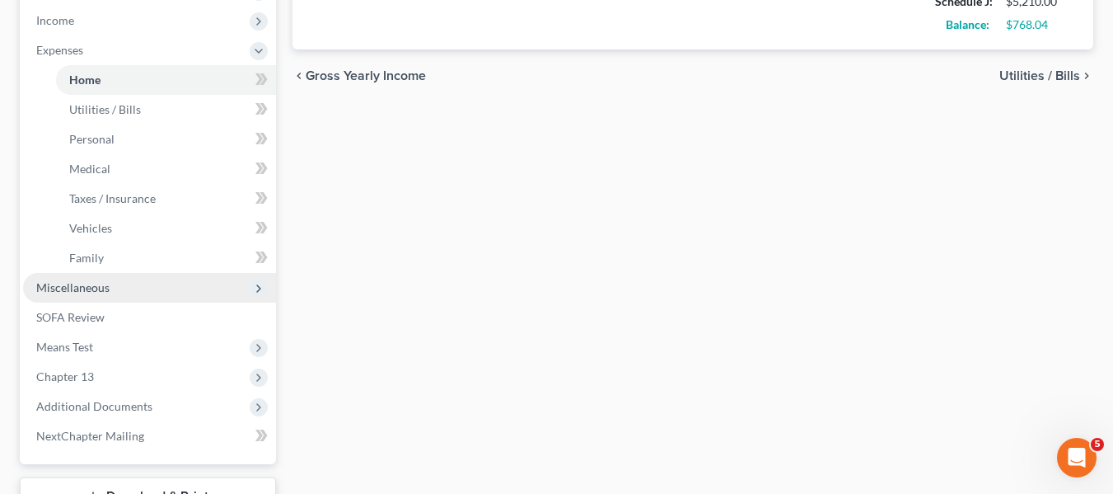
scroll to position [636, 0]
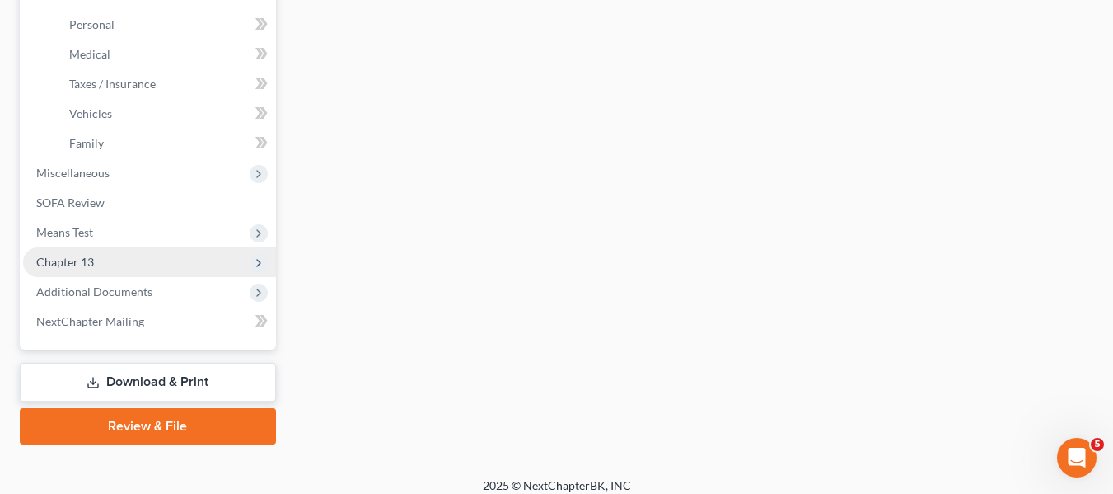
click at [82, 273] on span "Chapter 13" at bounding box center [149, 262] width 253 height 30
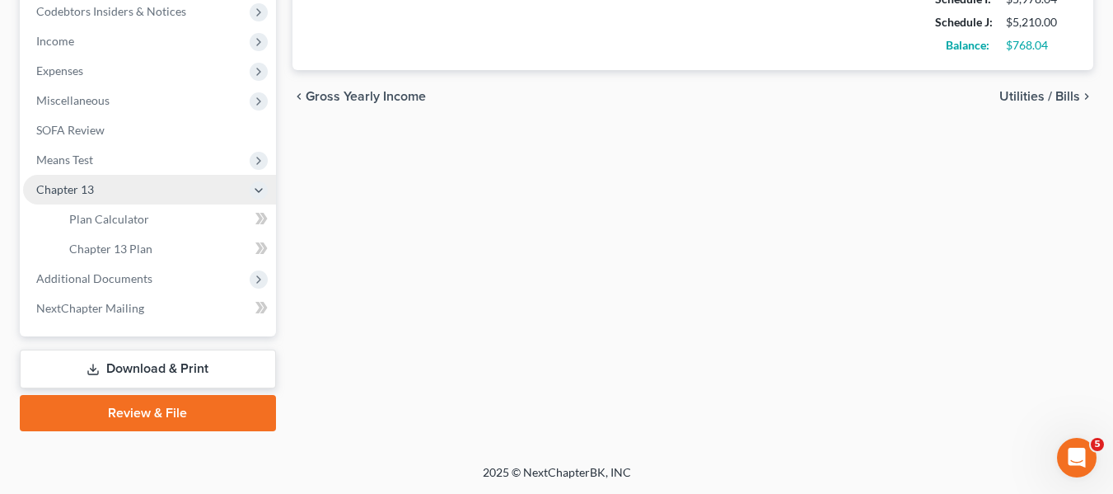
scroll to position [501, 0]
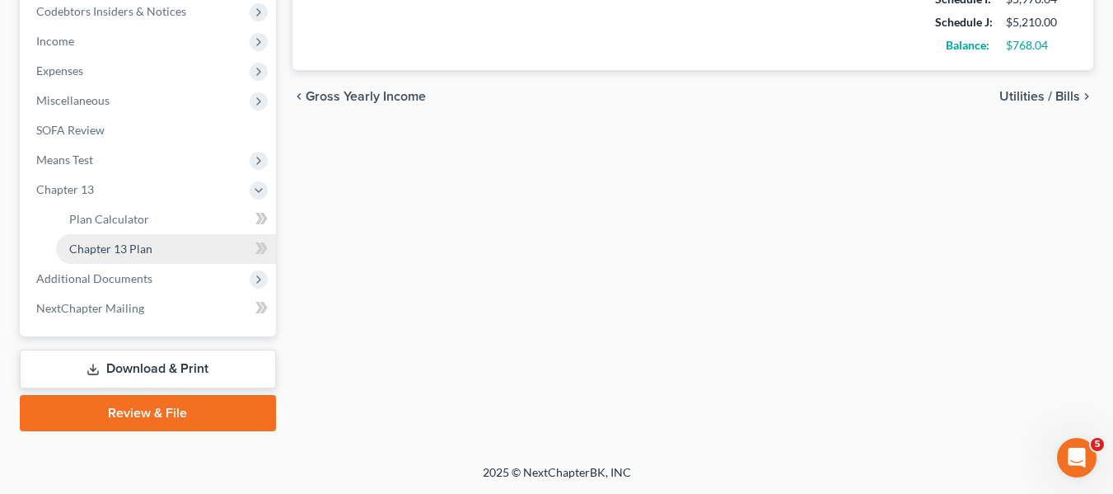
click at [86, 255] on span "Chapter 13 Plan" at bounding box center [110, 248] width 83 height 14
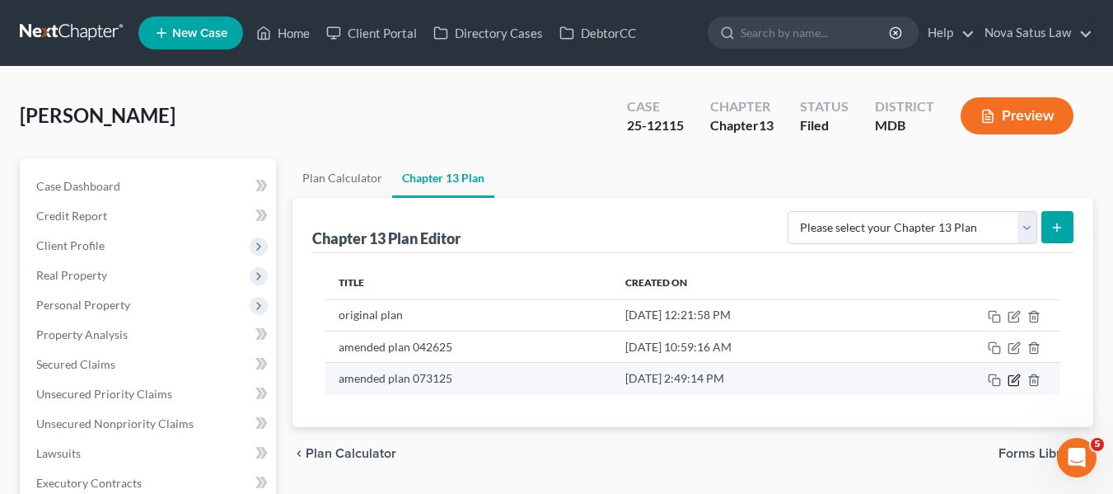
click at [1019, 375] on icon "button" at bounding box center [1014, 379] width 13 height 13
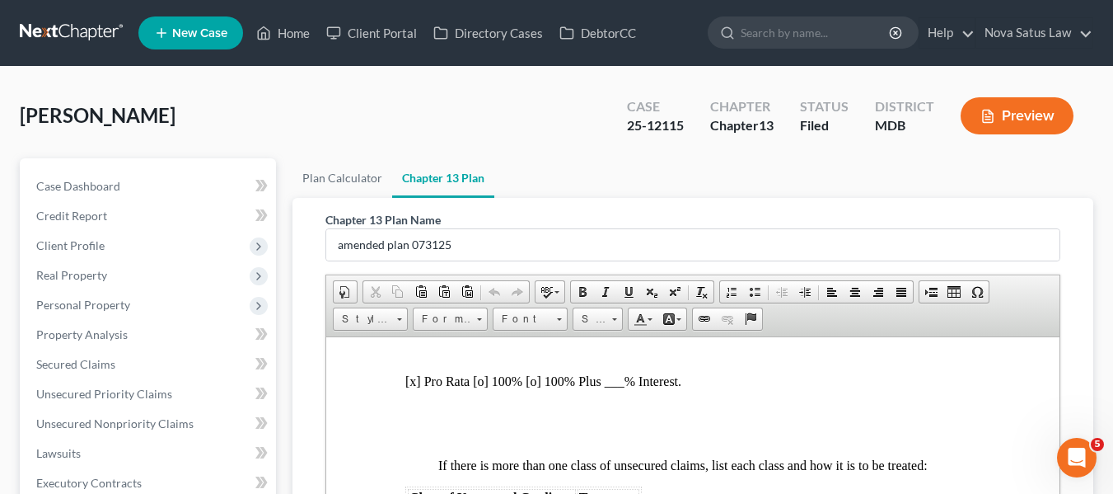
scroll to position [4257, 0]
click at [282, 35] on link "Home" at bounding box center [283, 33] width 70 height 30
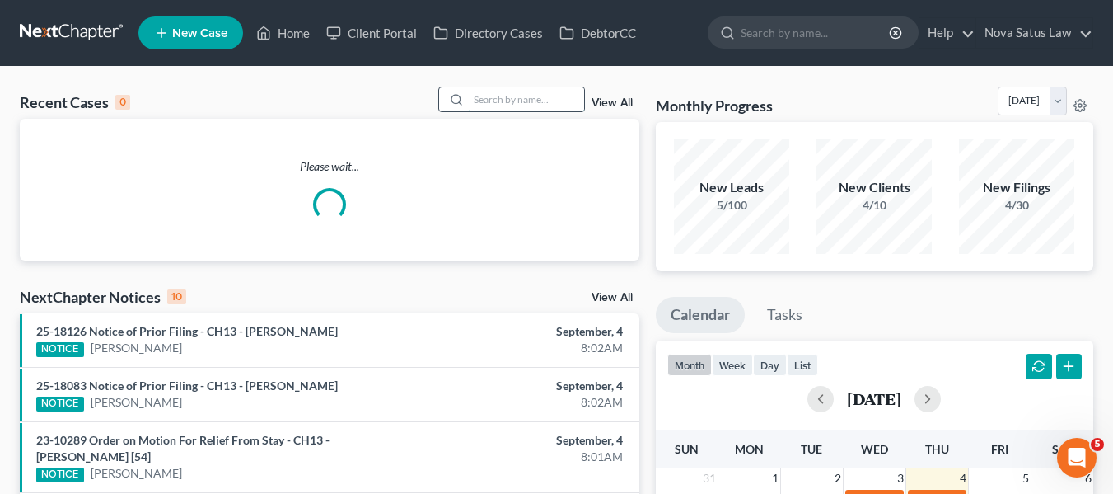
click at [476, 90] on input "search" at bounding box center [526, 99] width 115 height 24
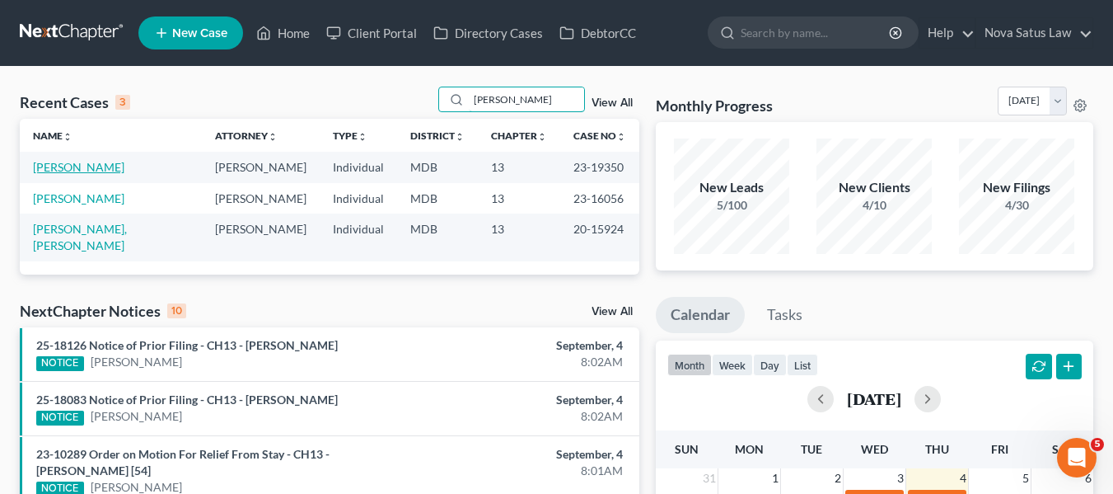
type input "[PERSON_NAME]"
click at [44, 167] on link "[PERSON_NAME]" at bounding box center [78, 167] width 91 height 14
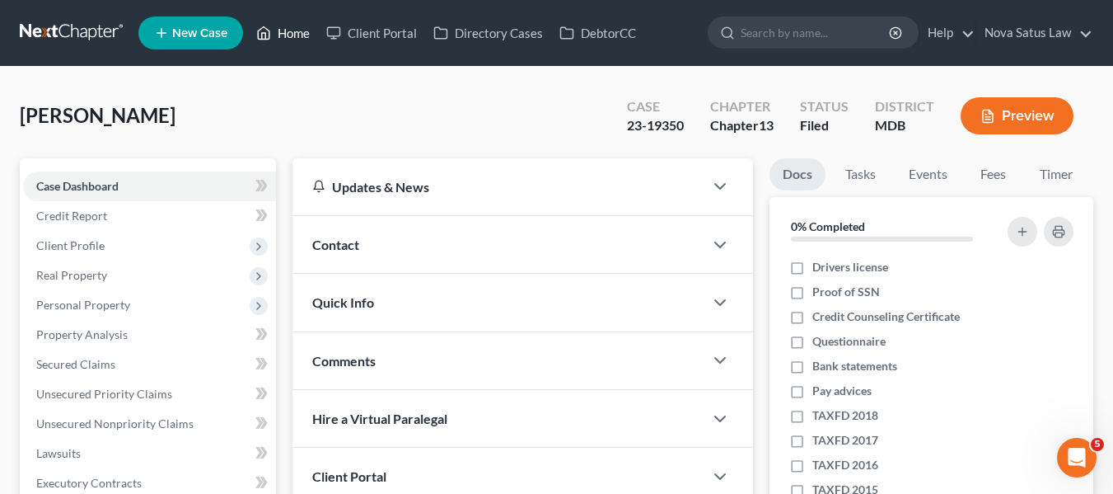
click at [293, 39] on link "Home" at bounding box center [283, 33] width 70 height 30
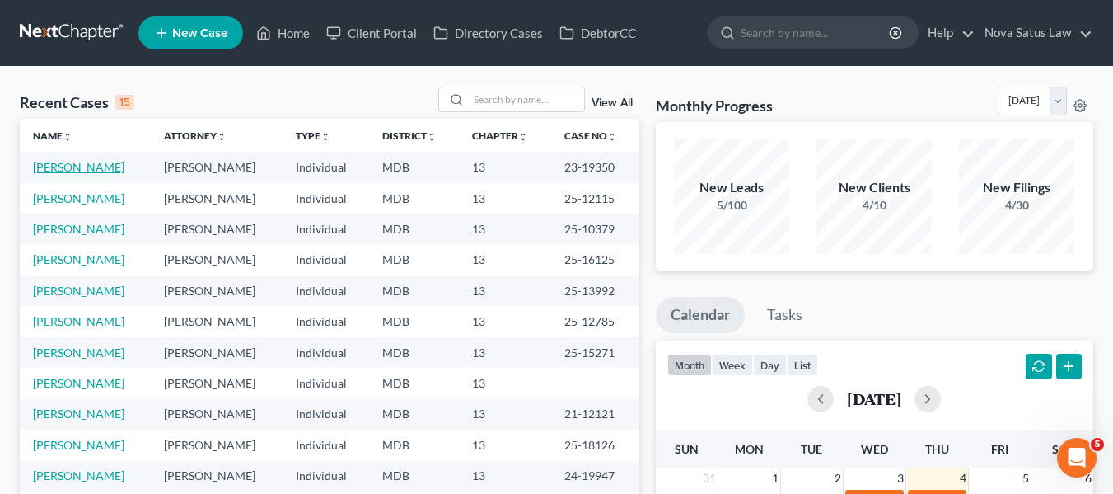
click at [45, 164] on link "[PERSON_NAME]" at bounding box center [78, 167] width 91 height 14
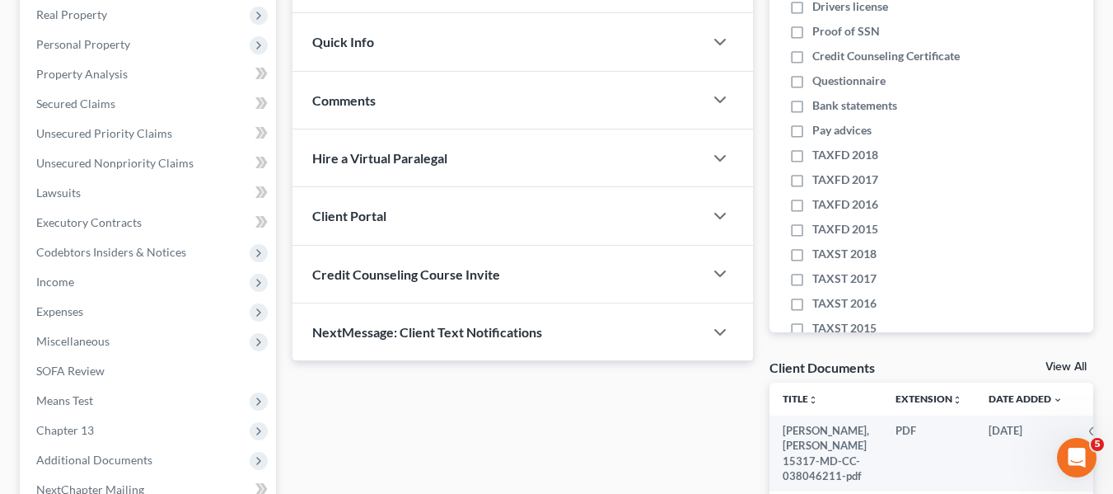
scroll to position [442, 0]
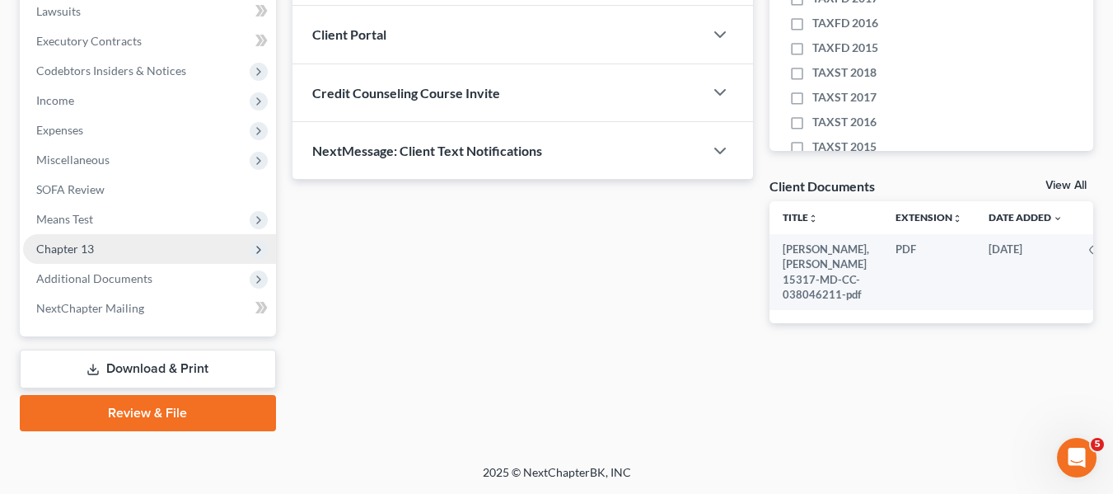
click at [57, 241] on span "Chapter 13" at bounding box center [65, 248] width 58 height 14
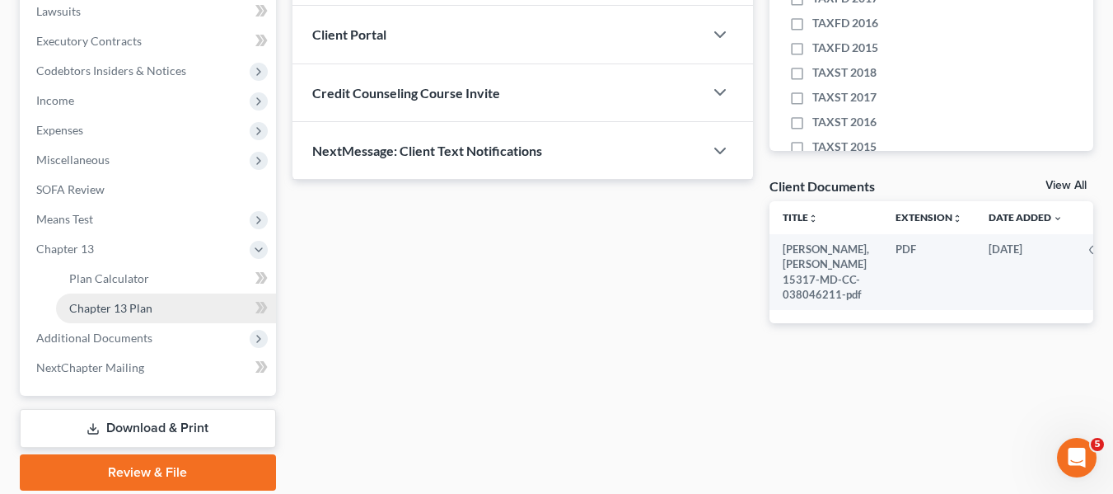
click at [101, 301] on span "Chapter 13 Plan" at bounding box center [110, 308] width 83 height 14
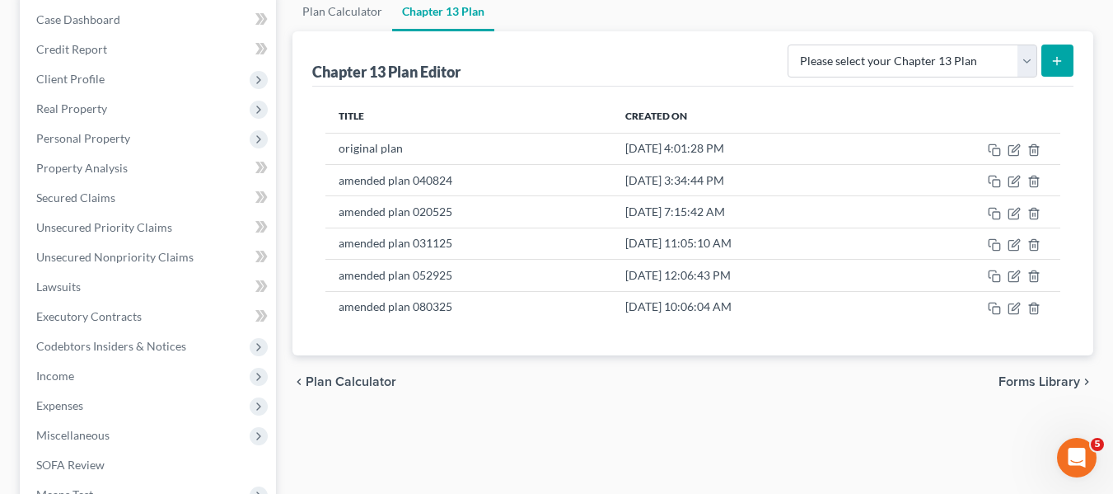
scroll to position [171, 0]
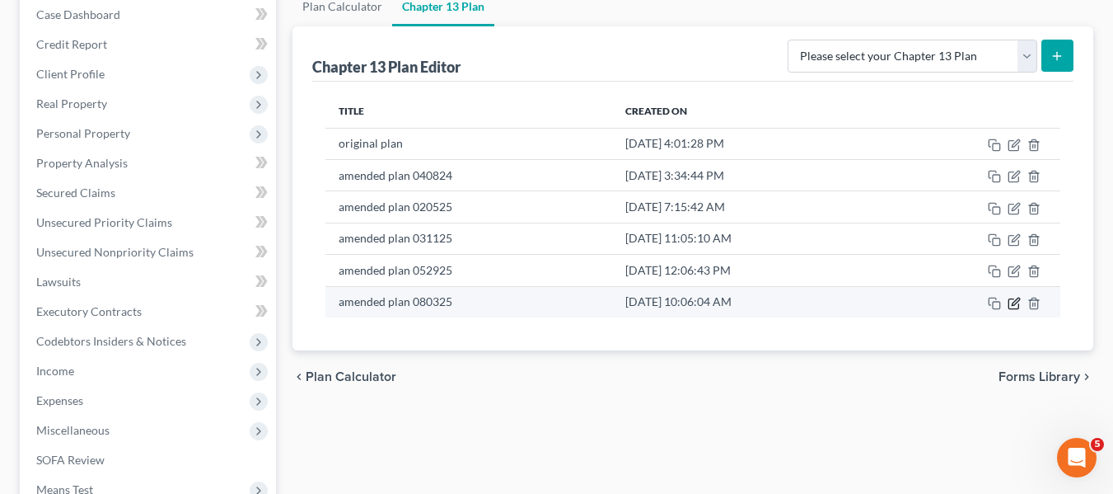
click at [1011, 304] on icon "button" at bounding box center [1014, 303] width 13 height 13
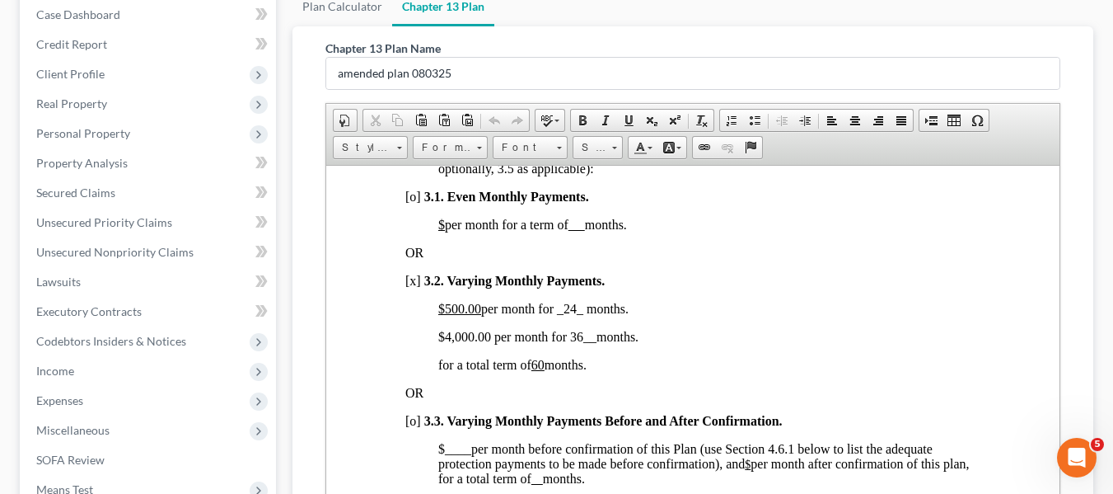
scroll to position [1232, 0]
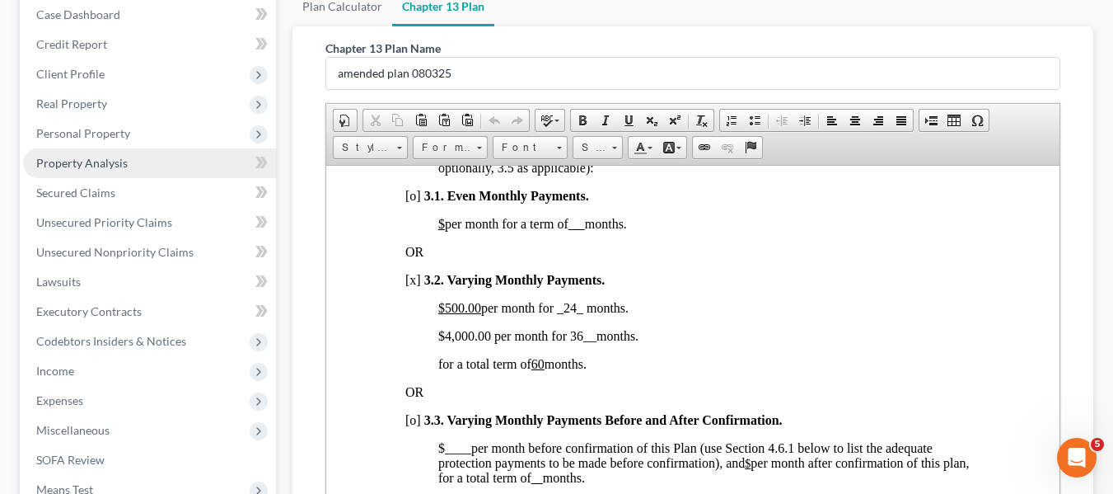
click at [111, 168] on span "Property Analysis" at bounding box center [81, 163] width 91 height 14
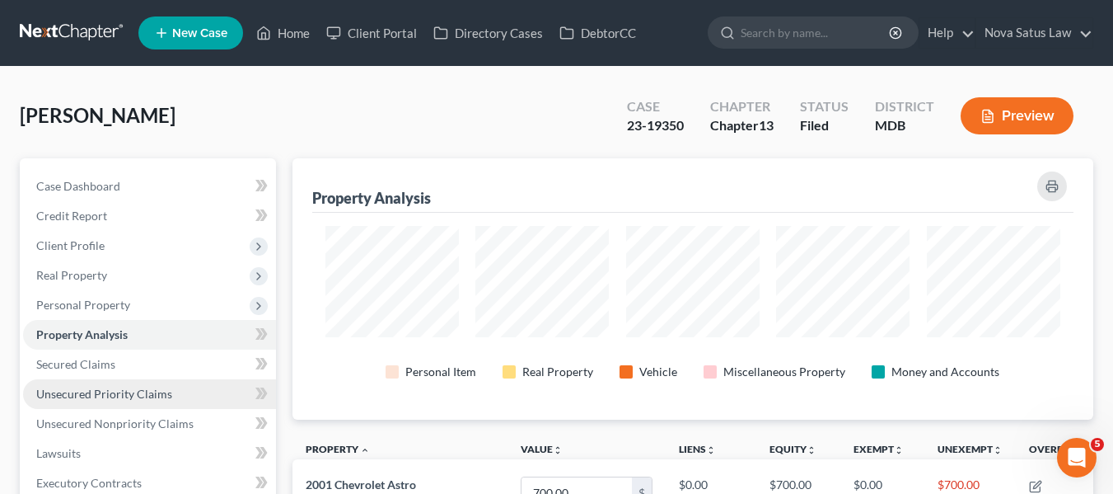
click at [69, 391] on span "Unsecured Priority Claims" at bounding box center [104, 393] width 136 height 14
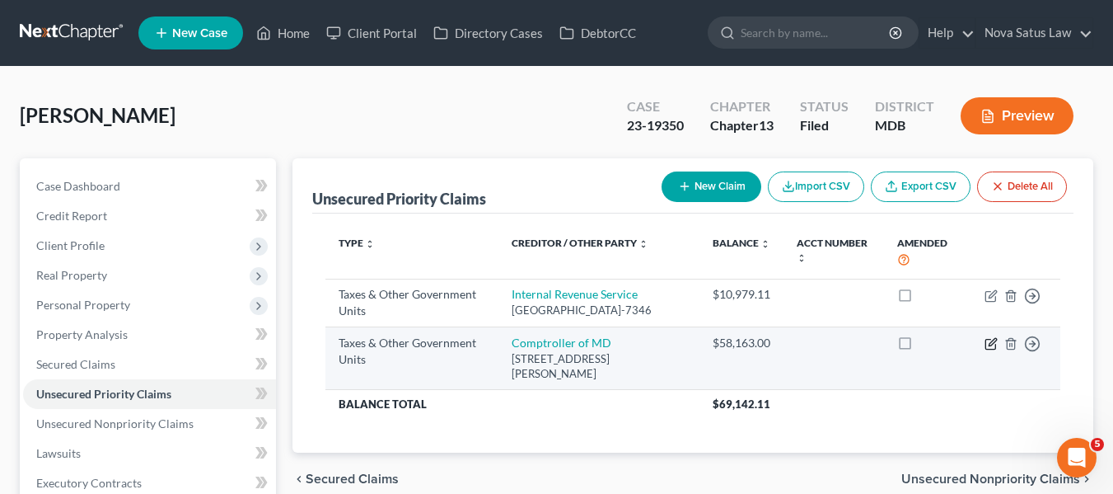
click at [987, 350] on icon "button" at bounding box center [991, 343] width 13 height 13
select select "2"
select select "21"
select select "0"
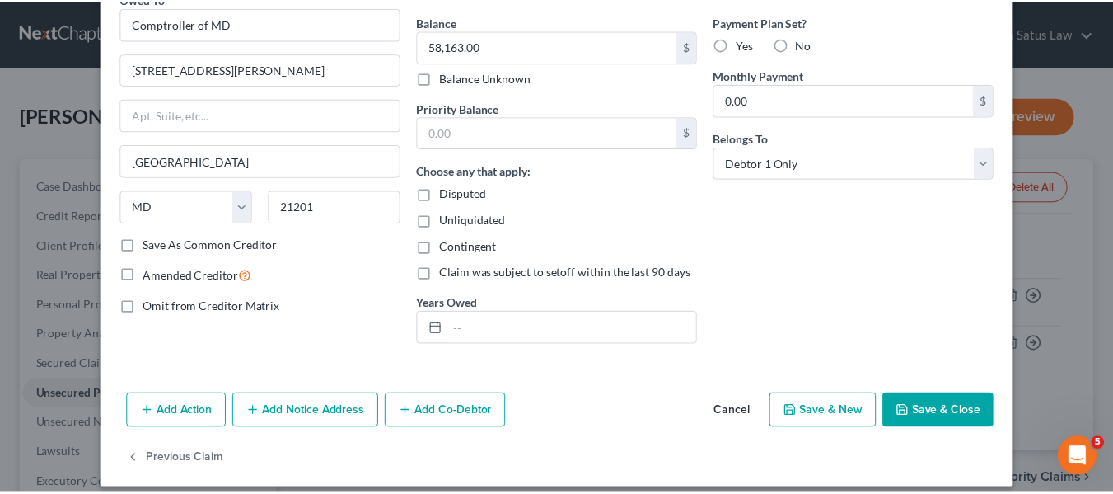
scroll to position [165, 0]
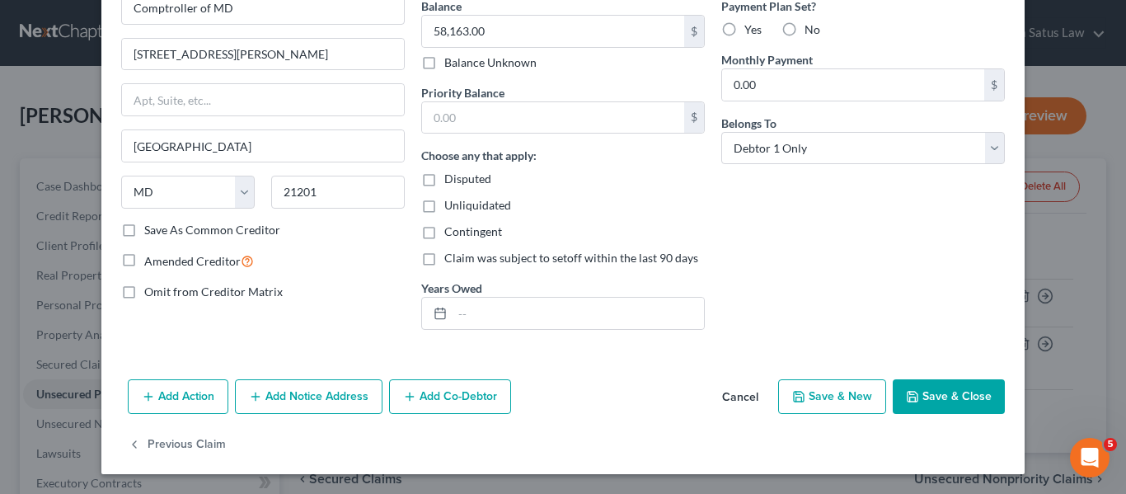
click at [744, 400] on button "Cancel" at bounding box center [740, 397] width 63 height 33
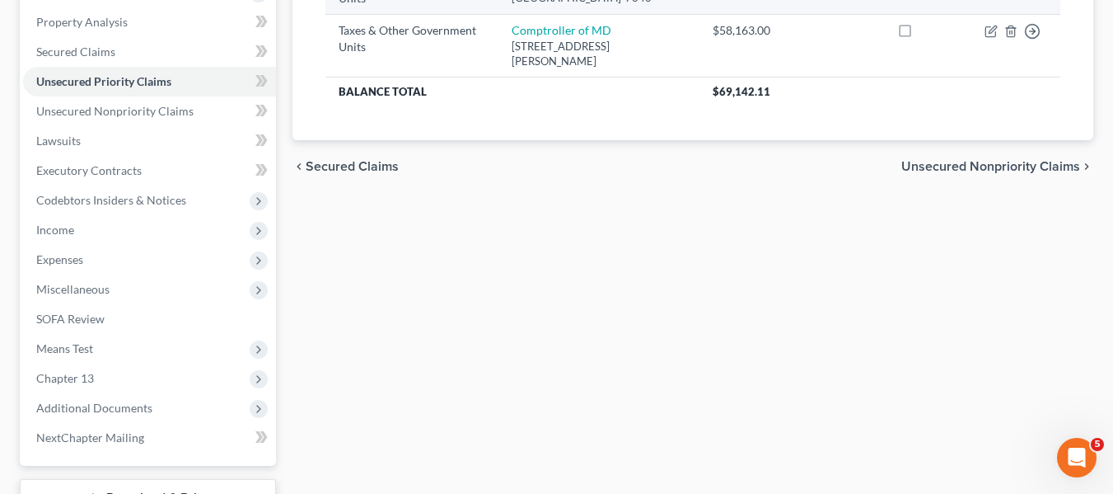
scroll to position [442, 0]
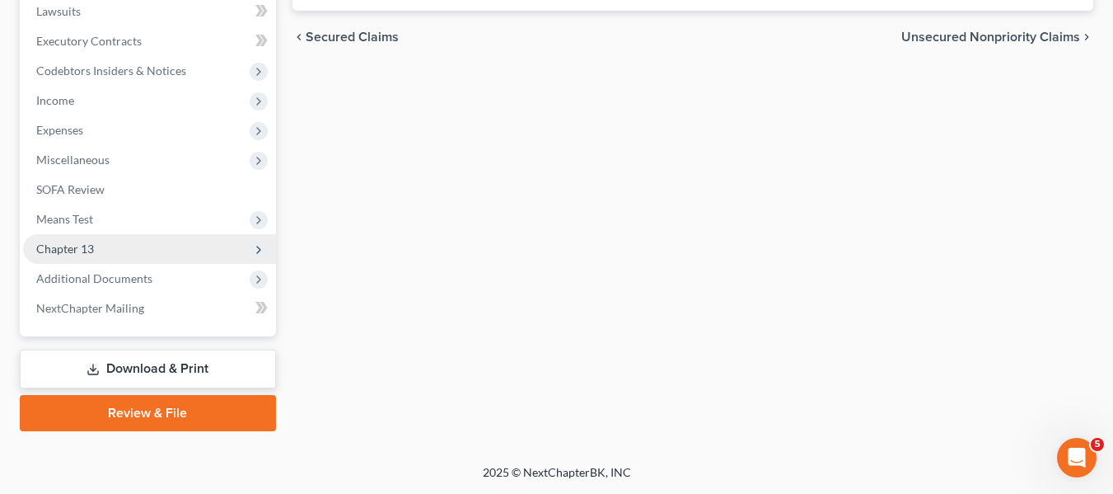
click at [56, 255] on span "Chapter 13" at bounding box center [65, 248] width 58 height 14
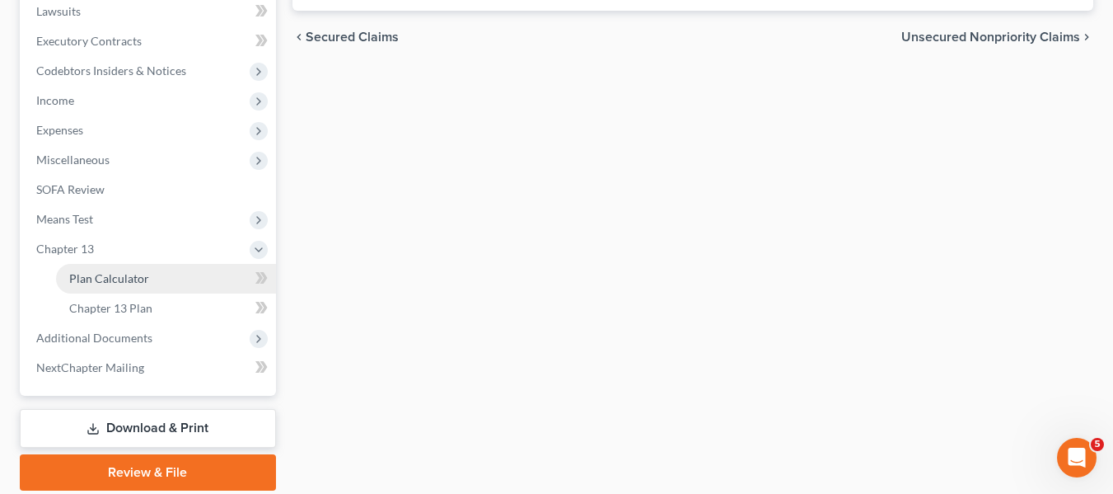
click at [68, 269] on link "Plan Calculator" at bounding box center [166, 279] width 220 height 30
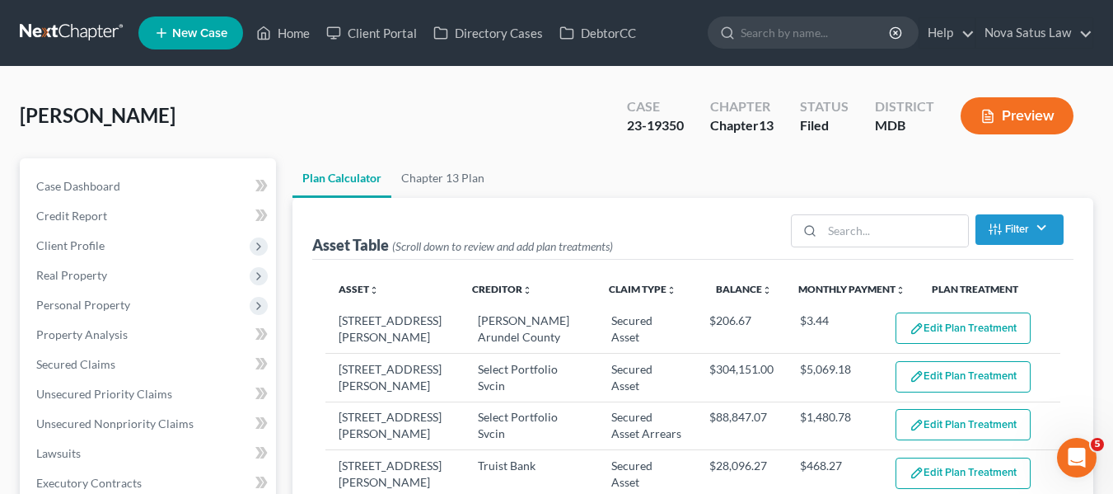
scroll to position [183, 0]
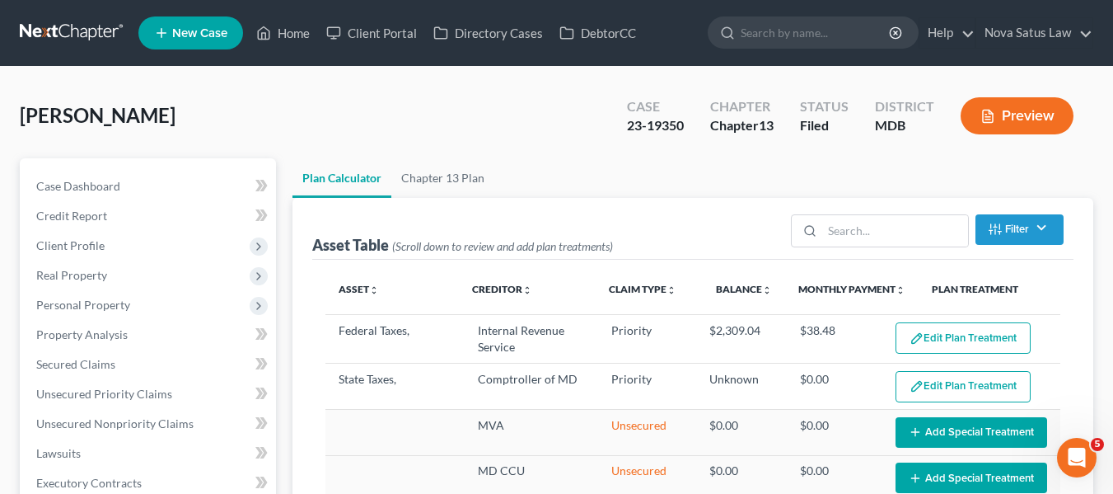
select select "59"
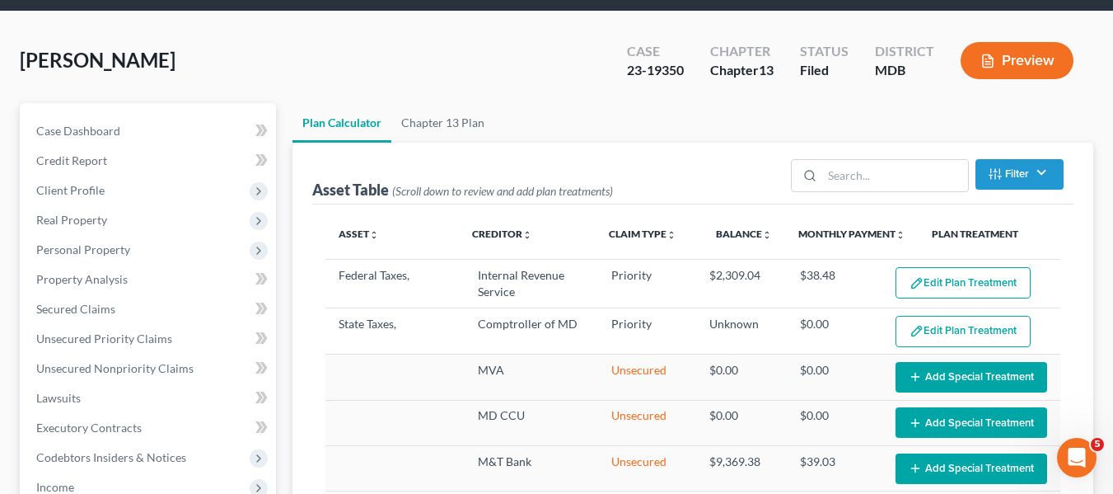
scroll to position [0, 0]
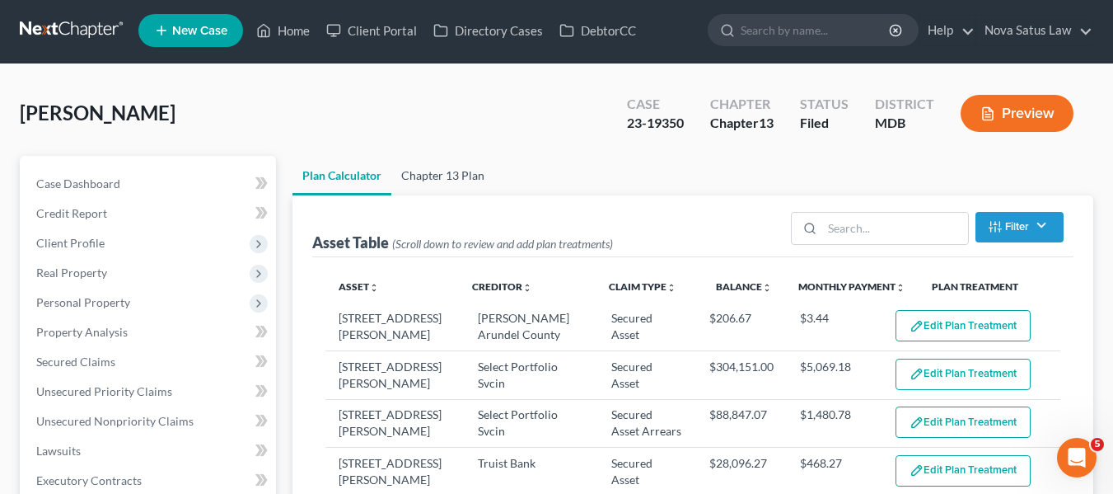
click at [452, 178] on link "Chapter 13 Plan" at bounding box center [442, 176] width 103 height 40
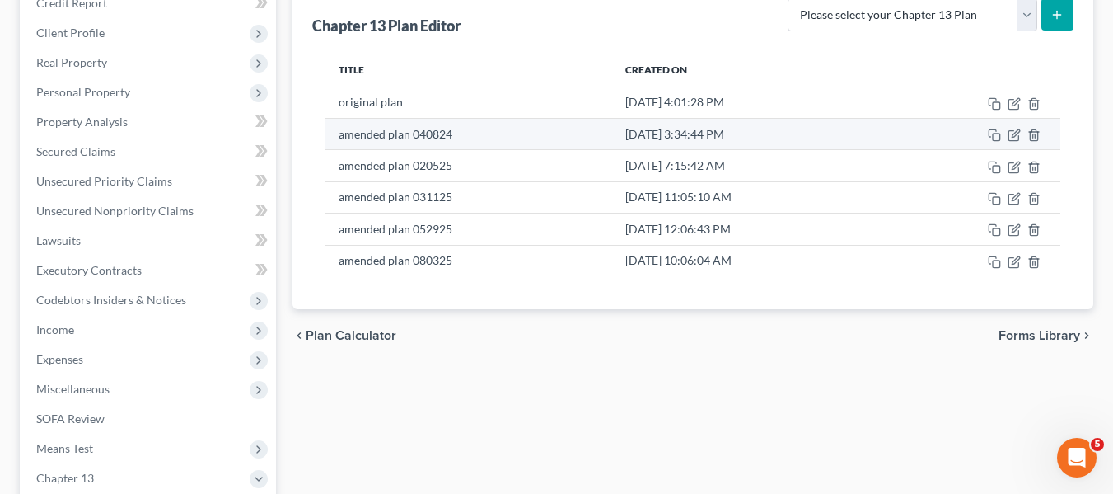
scroll to position [213, 0]
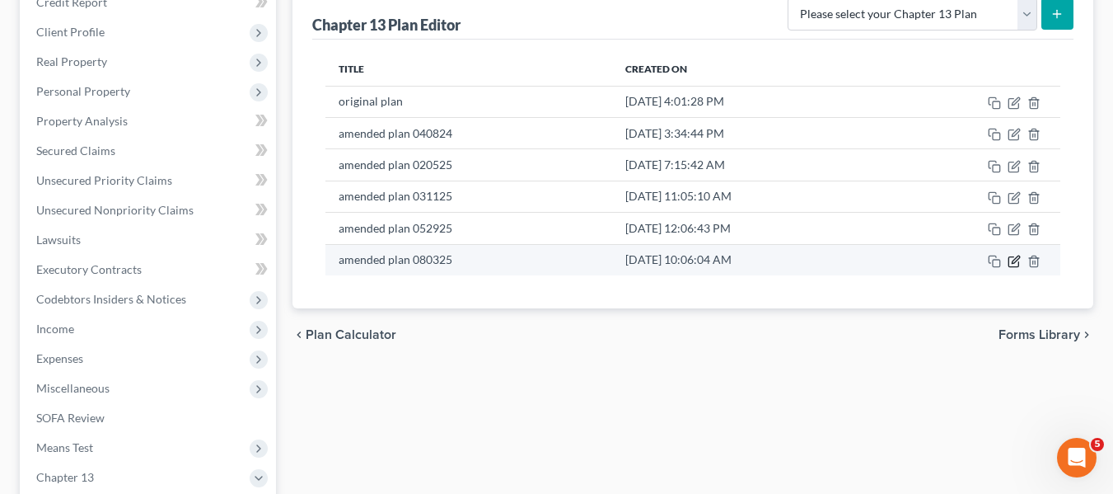
click at [1011, 260] on icon "button" at bounding box center [1014, 261] width 13 height 13
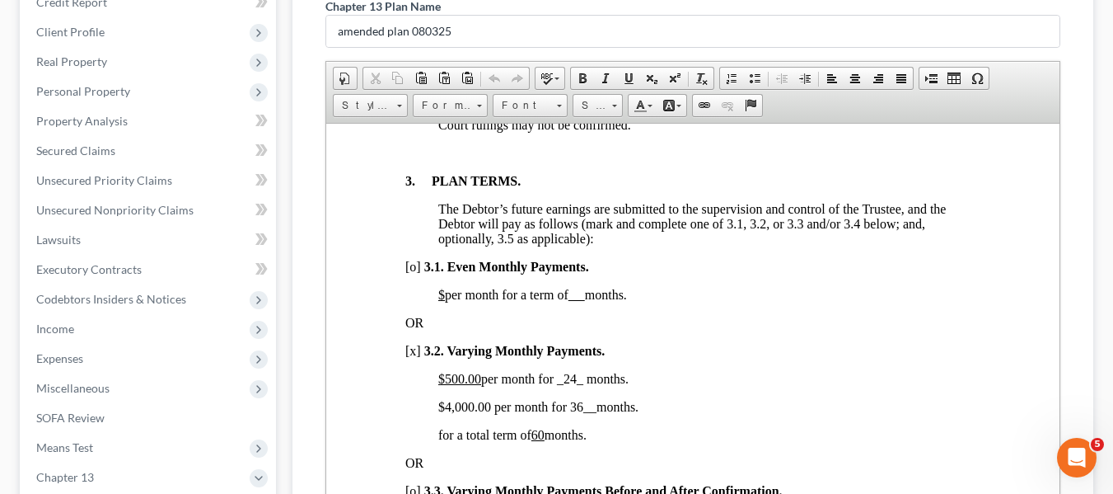
scroll to position [1120, 0]
click at [443, 412] on span "$4,000.00 per month for 36 __ months." at bounding box center [538, 405] width 200 height 14
click at [570, 412] on span "$8,520 .00 per month for 36 __ months." at bounding box center [538, 405] width 200 height 14
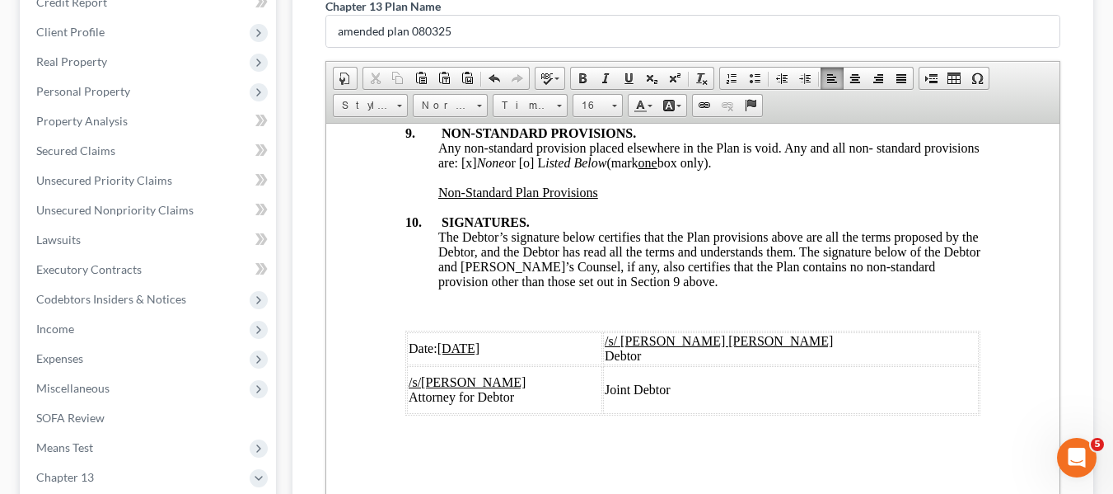
scroll to position [6479, 0]
click at [444, 340] on u "[DATE]" at bounding box center [458, 347] width 43 height 14
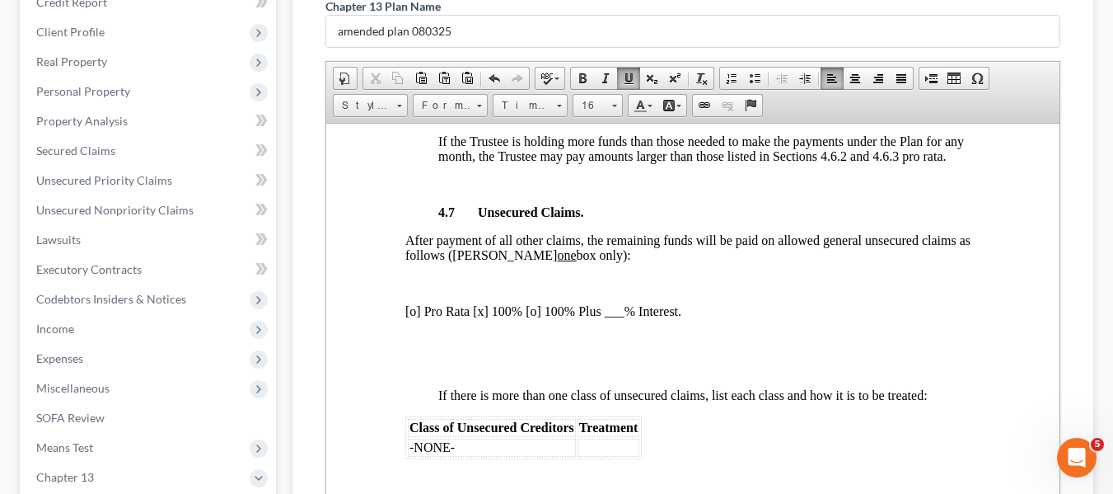
scroll to position [501, 0]
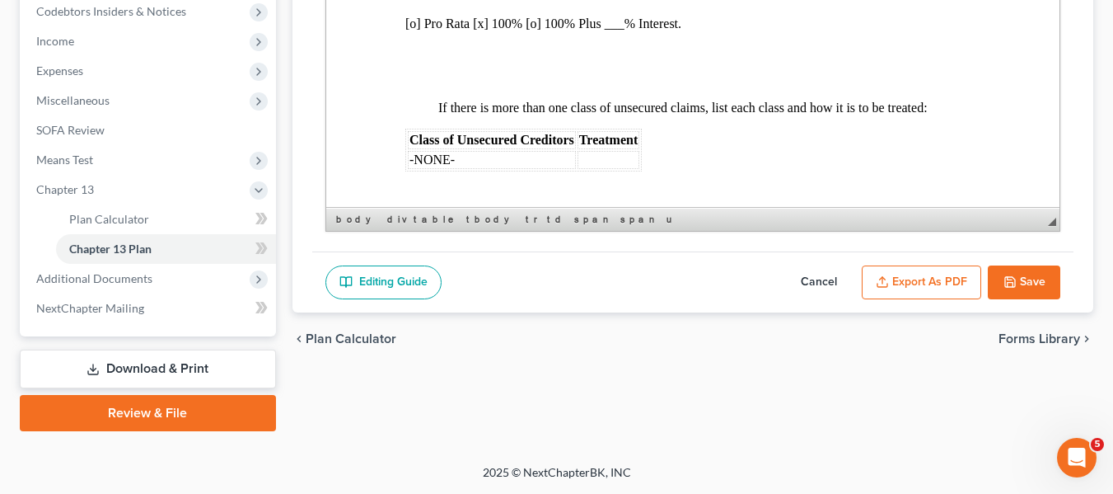
click at [918, 294] on button "Export as PDF" at bounding box center [921, 282] width 119 height 35
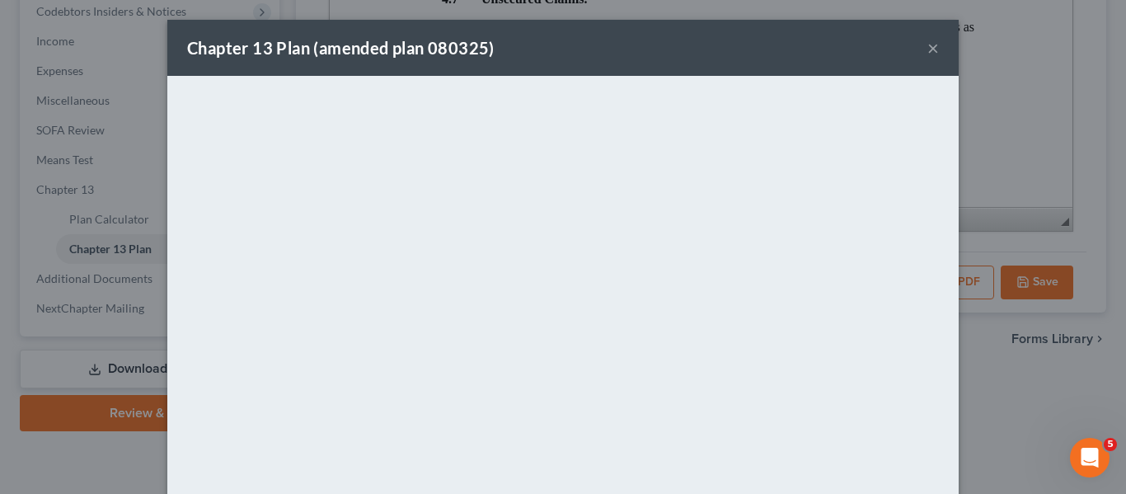
click at [645, 53] on div "Chapter 13 Plan (amended plan 080325) ×" at bounding box center [562, 48] width 791 height 56
click at [927, 50] on button "×" at bounding box center [933, 48] width 12 height 20
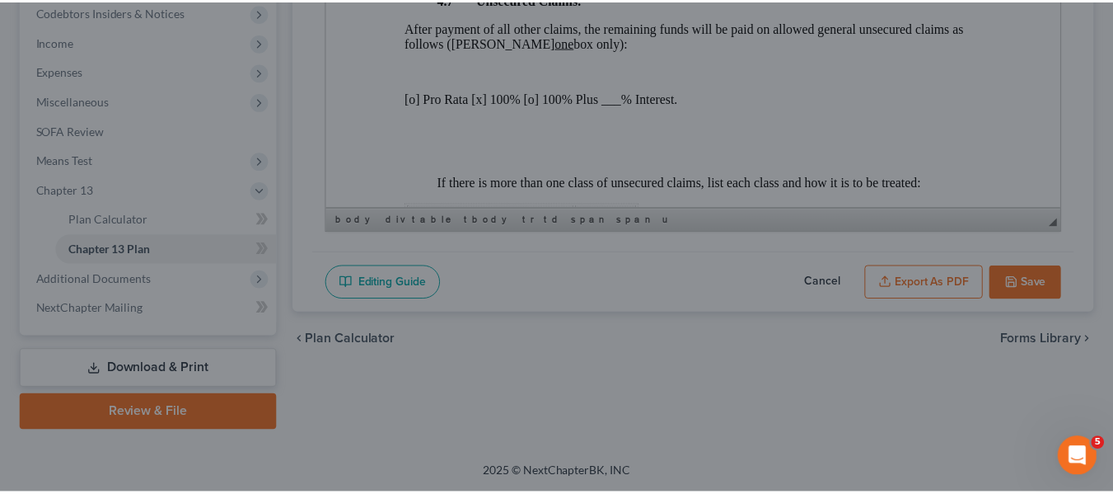
scroll to position [4097, 0]
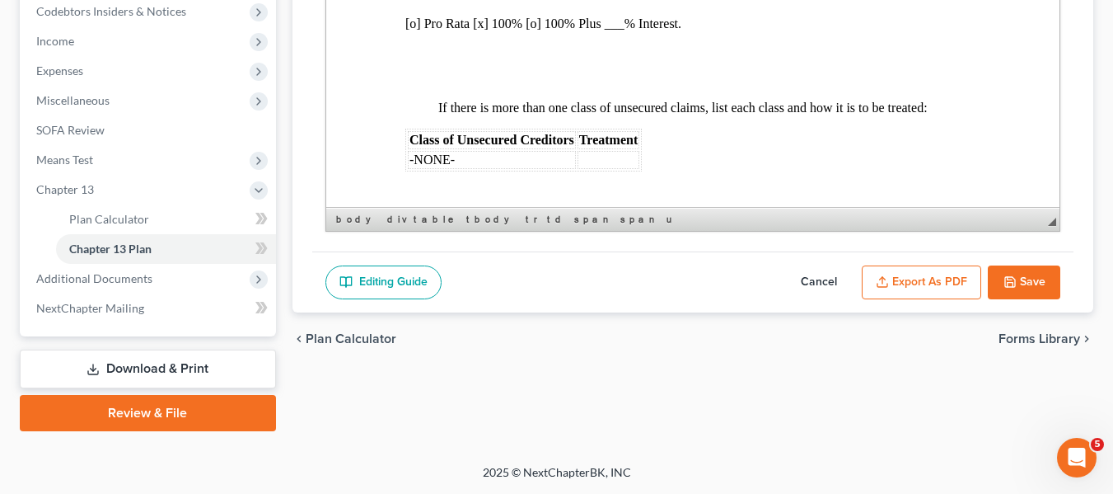
click at [1030, 281] on button "Save" at bounding box center [1024, 282] width 73 height 35
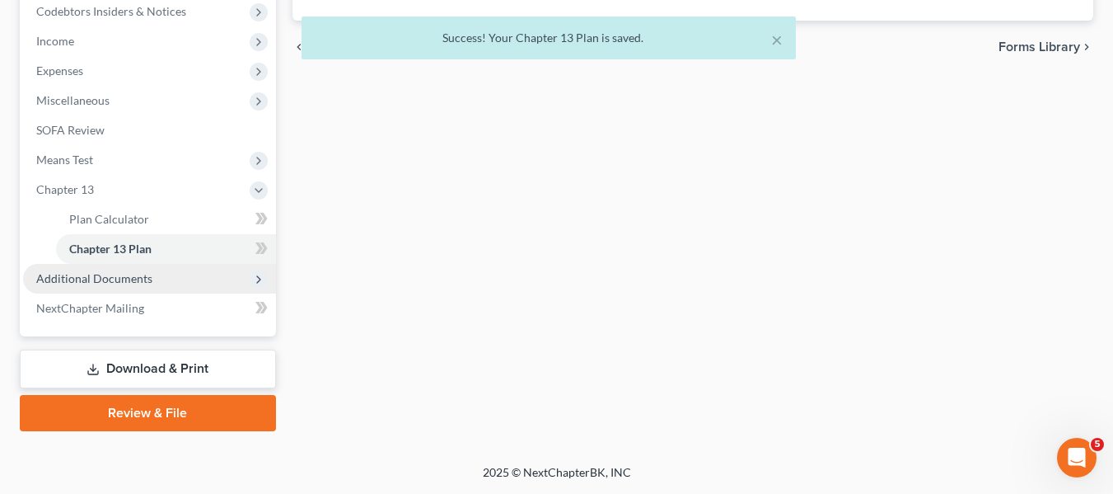
click at [89, 271] on span "Additional Documents" at bounding box center [94, 278] width 116 height 14
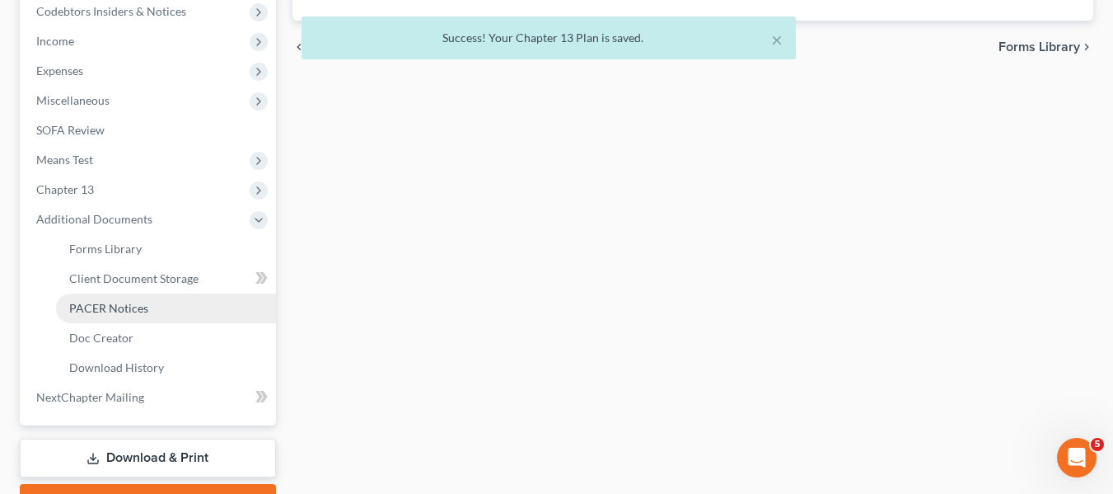
click at [97, 312] on span "PACER Notices" at bounding box center [108, 308] width 79 height 14
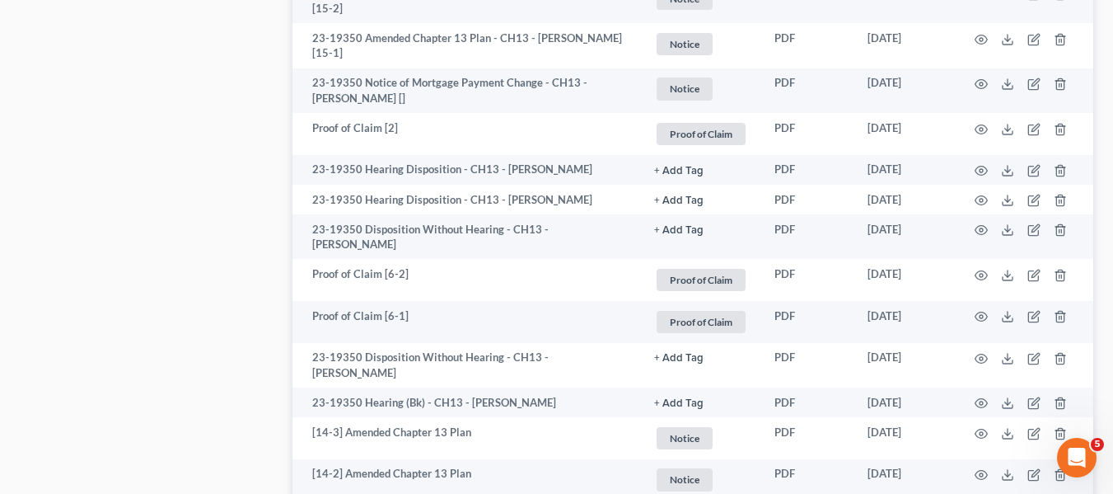
scroll to position [1588, 0]
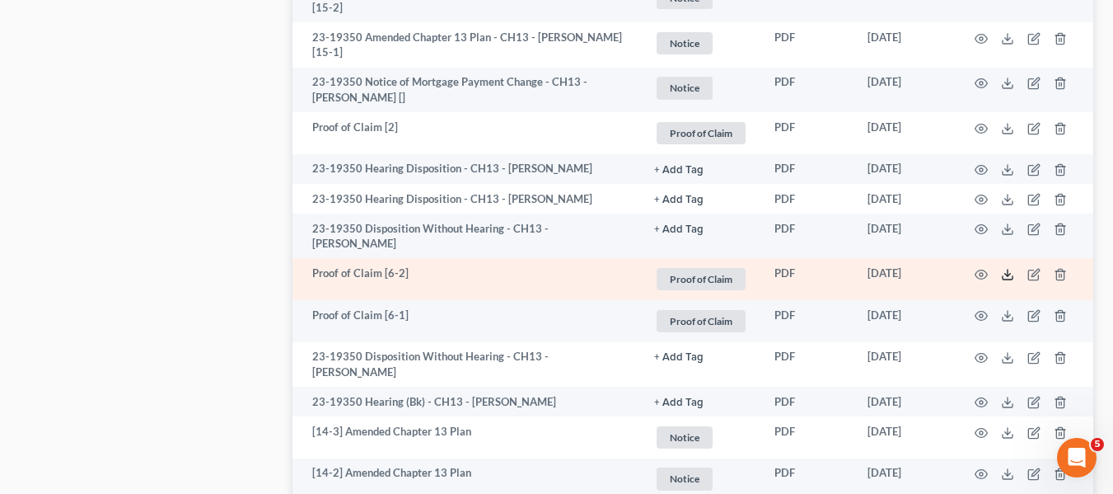
click at [1007, 279] on icon at bounding box center [1007, 274] width 13 height 13
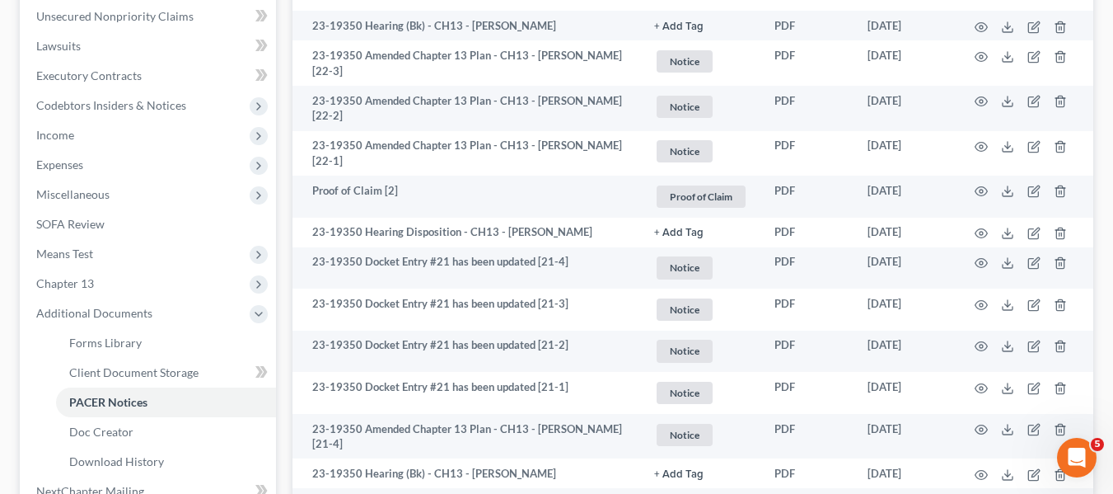
scroll to position [0, 0]
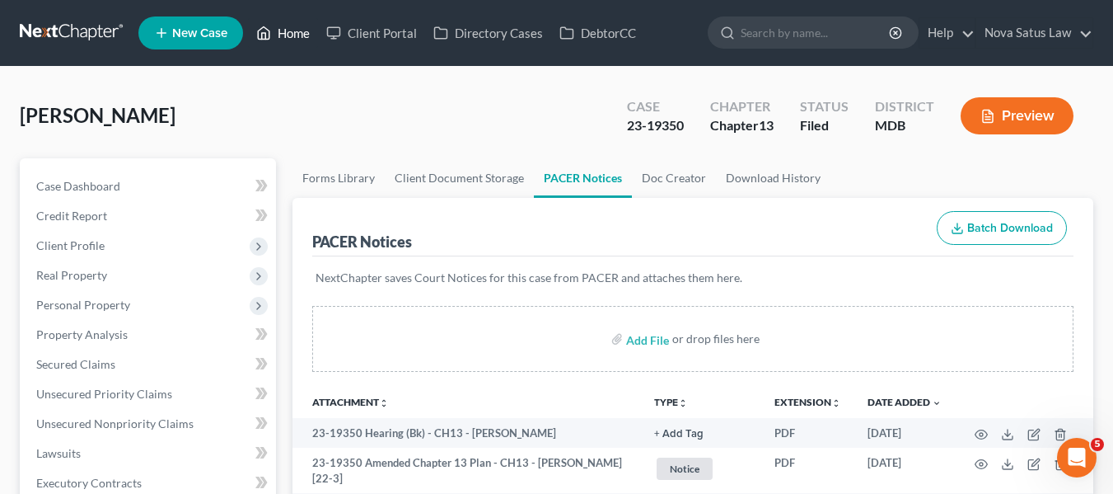
click at [285, 24] on link "Home" at bounding box center [283, 33] width 70 height 30
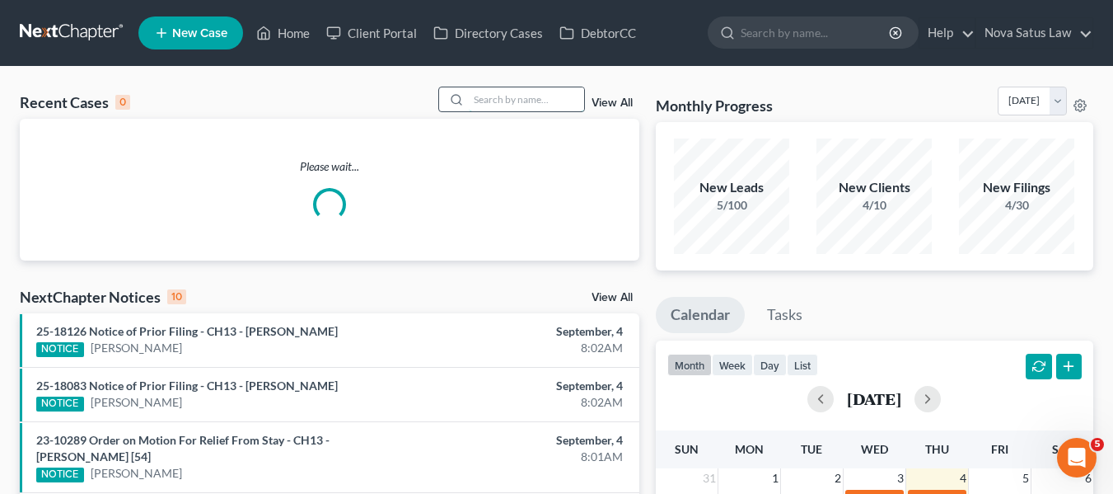
click at [496, 101] on input "search" at bounding box center [526, 99] width 115 height 24
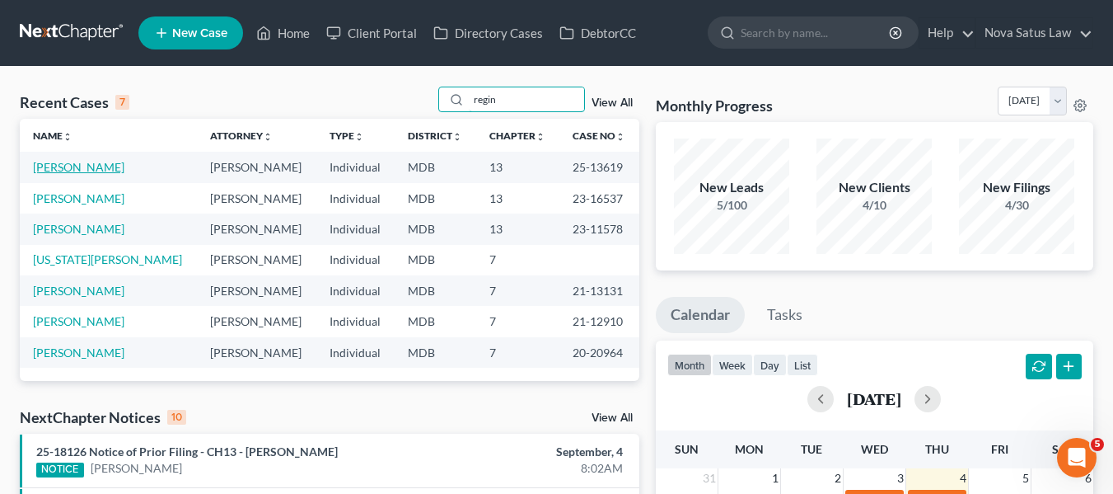
type input "regin"
click at [63, 162] on link "[PERSON_NAME]" at bounding box center [78, 167] width 91 height 14
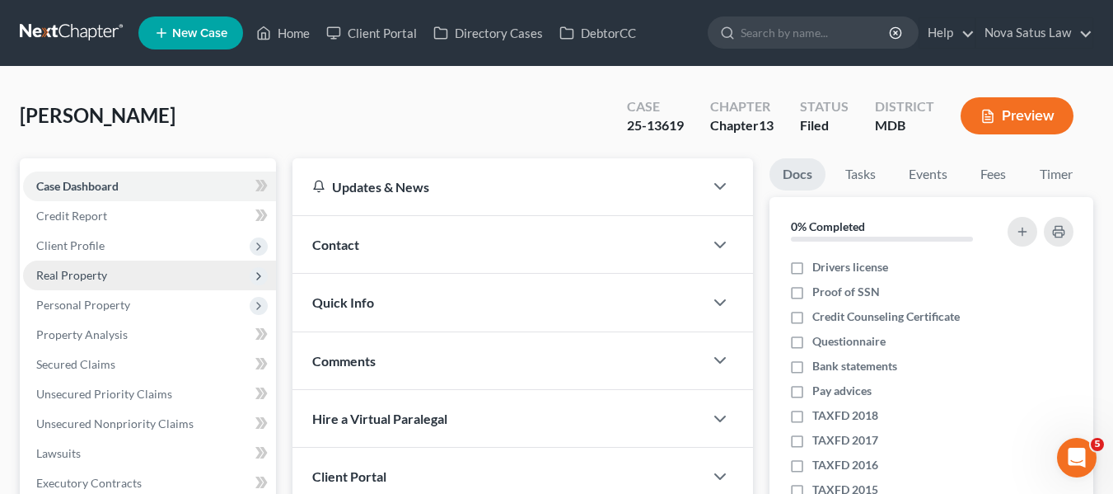
click at [108, 270] on span "Real Property" at bounding box center [149, 275] width 253 height 30
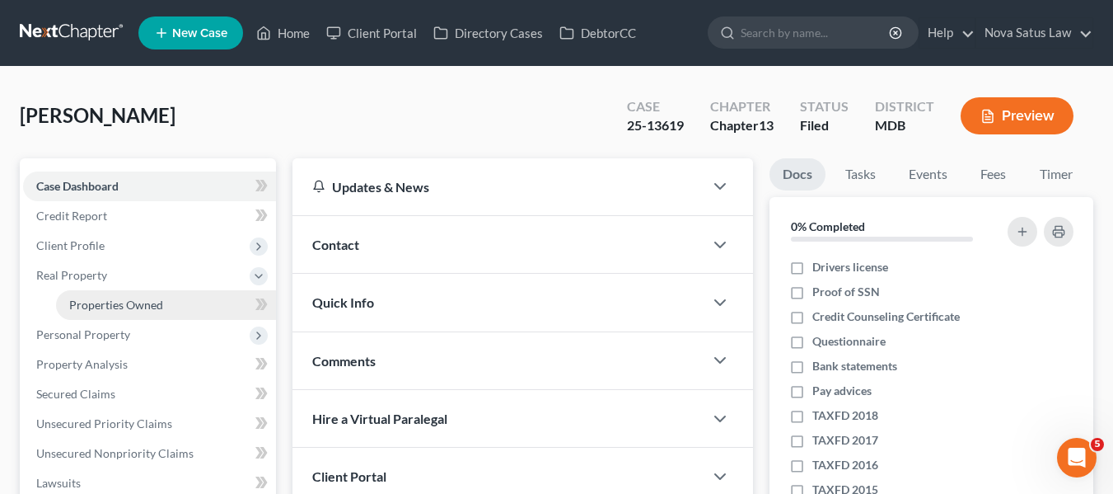
click at [124, 302] on span "Properties Owned" at bounding box center [116, 304] width 94 height 14
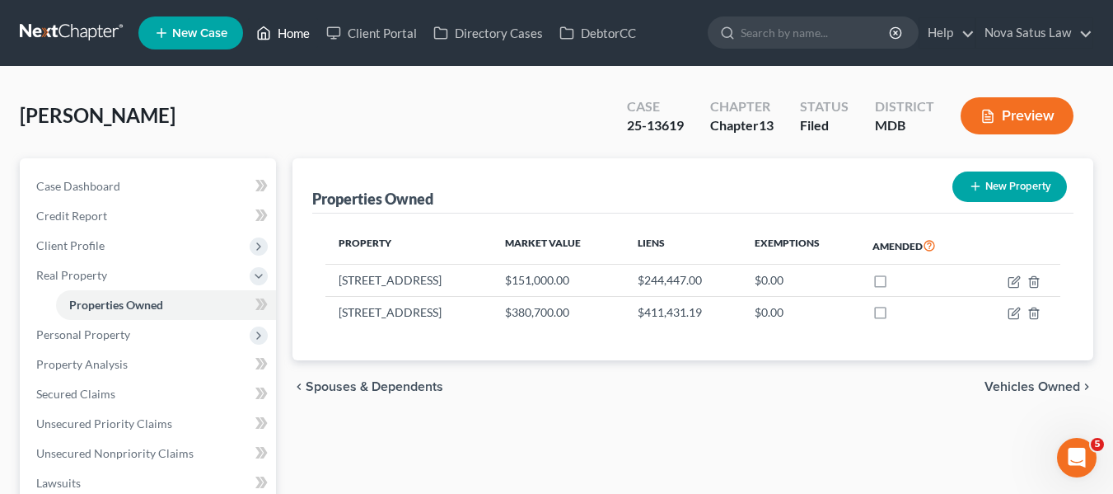
click at [288, 32] on link "Home" at bounding box center [283, 33] width 70 height 30
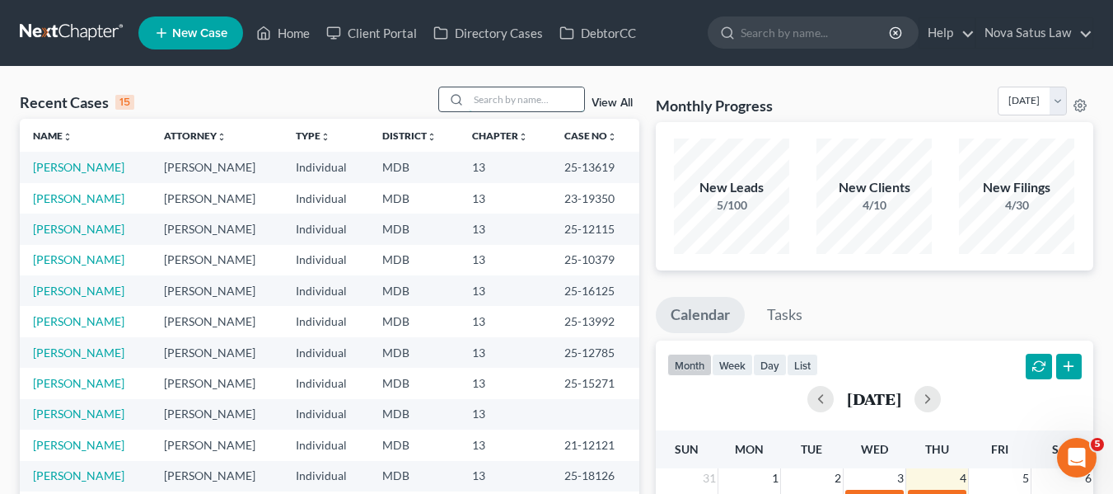
click at [477, 99] on input "search" at bounding box center [526, 99] width 115 height 24
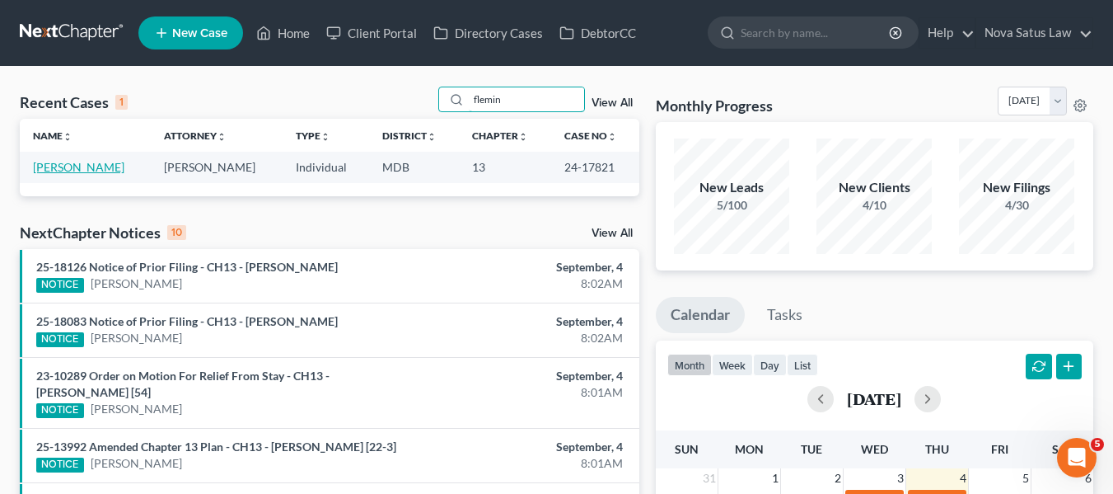
type input "flemin"
click at [91, 165] on link "[PERSON_NAME]" at bounding box center [78, 167] width 91 height 14
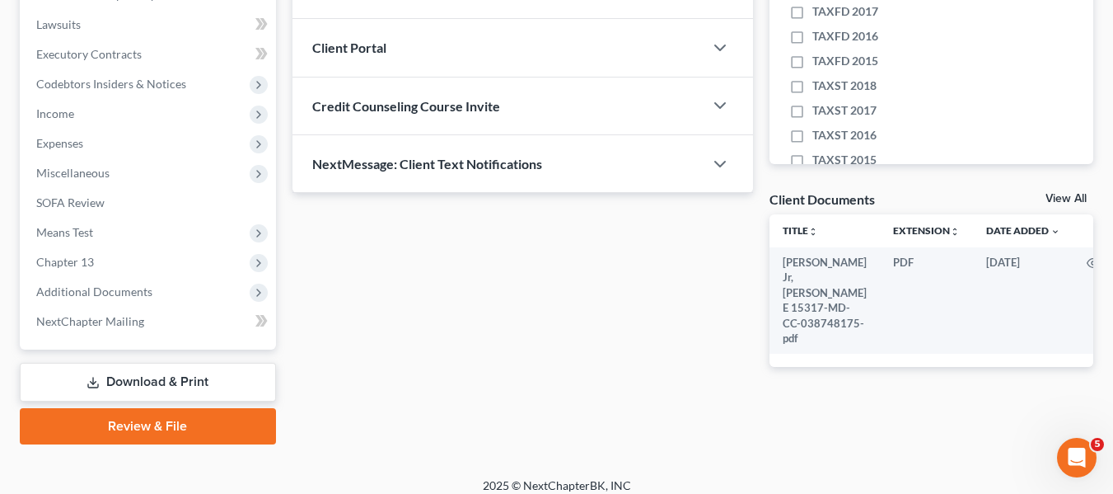
scroll to position [442, 0]
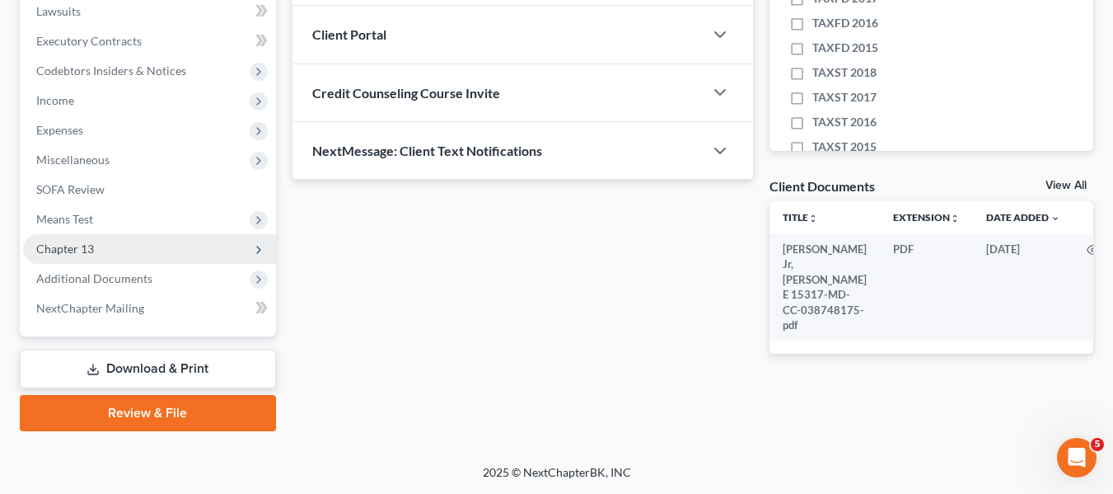
click at [72, 254] on span "Chapter 13" at bounding box center [65, 248] width 58 height 14
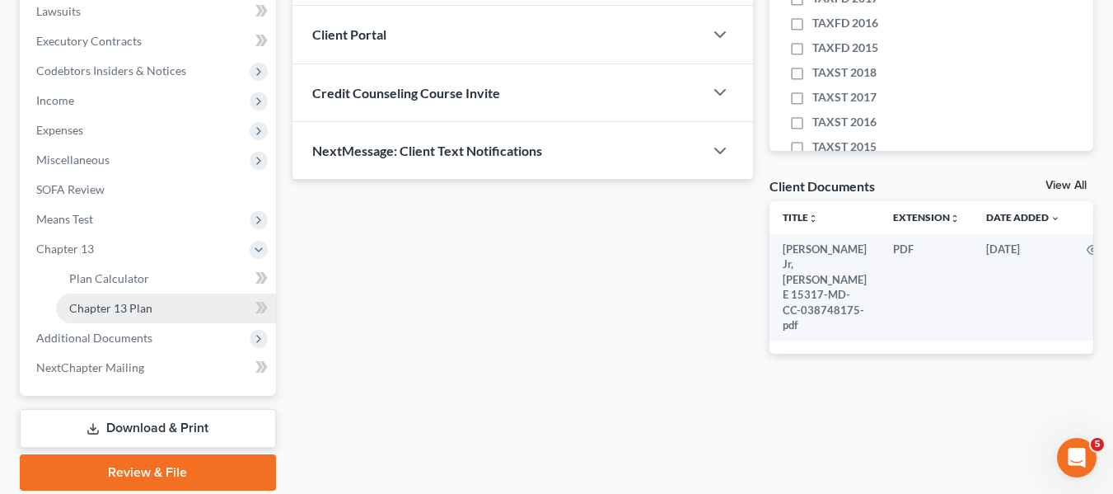
click at [136, 302] on span "Chapter 13 Plan" at bounding box center [110, 308] width 83 height 14
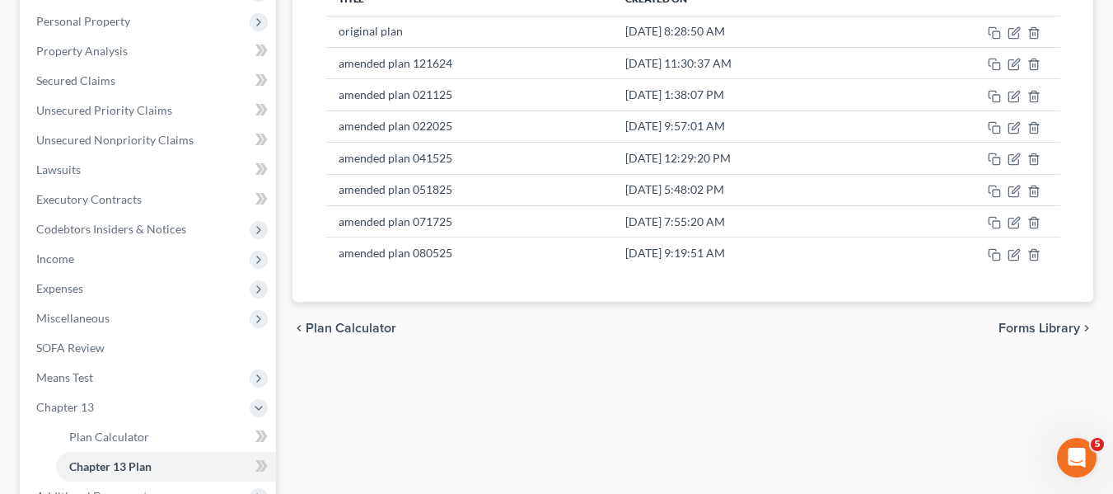
scroll to position [284, 0]
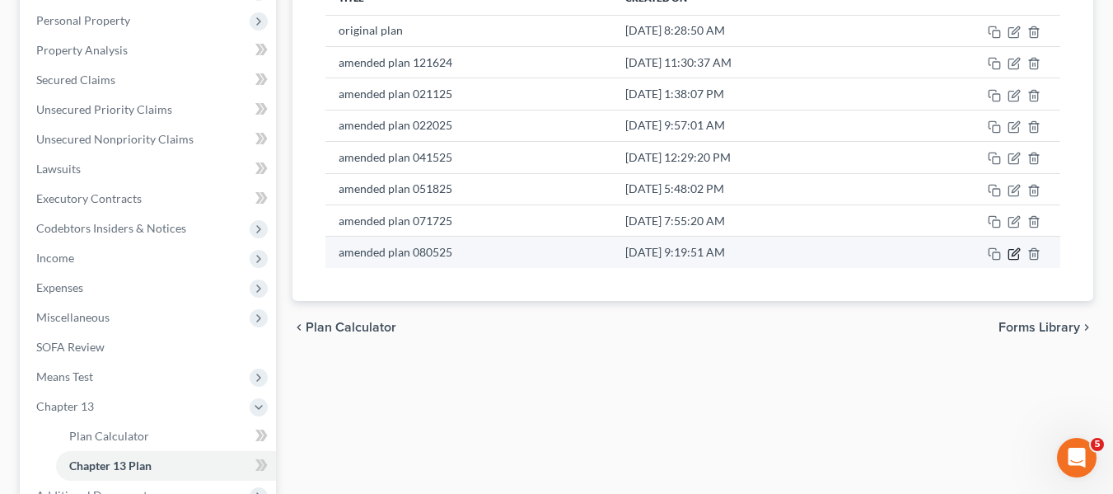
click at [1012, 255] on icon "button" at bounding box center [1015, 251] width 7 height 7
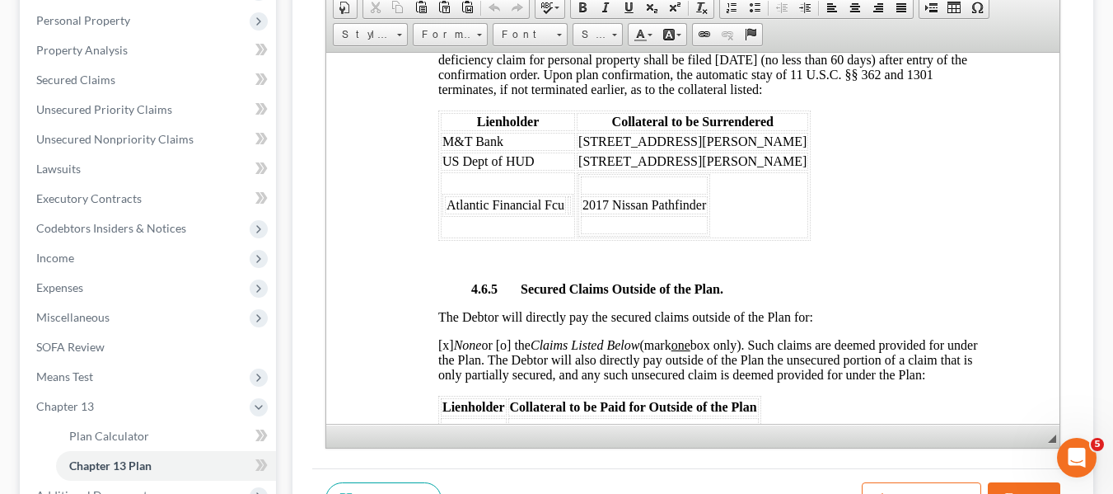
scroll to position [3520, 0]
